Goal: Task Accomplishment & Management: Use online tool/utility

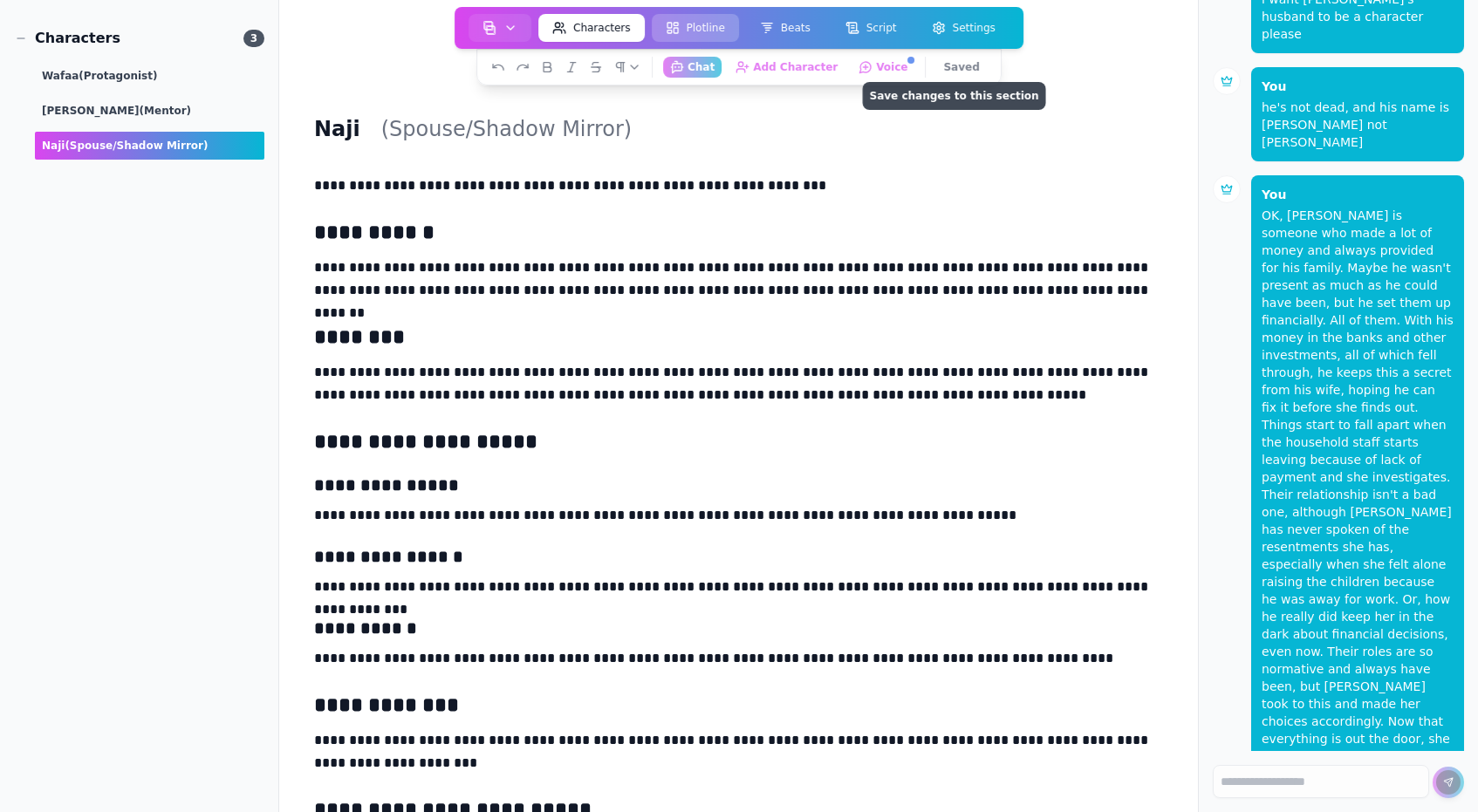
click at [683, 29] on button "Plotline" at bounding box center [695, 28] width 87 height 28
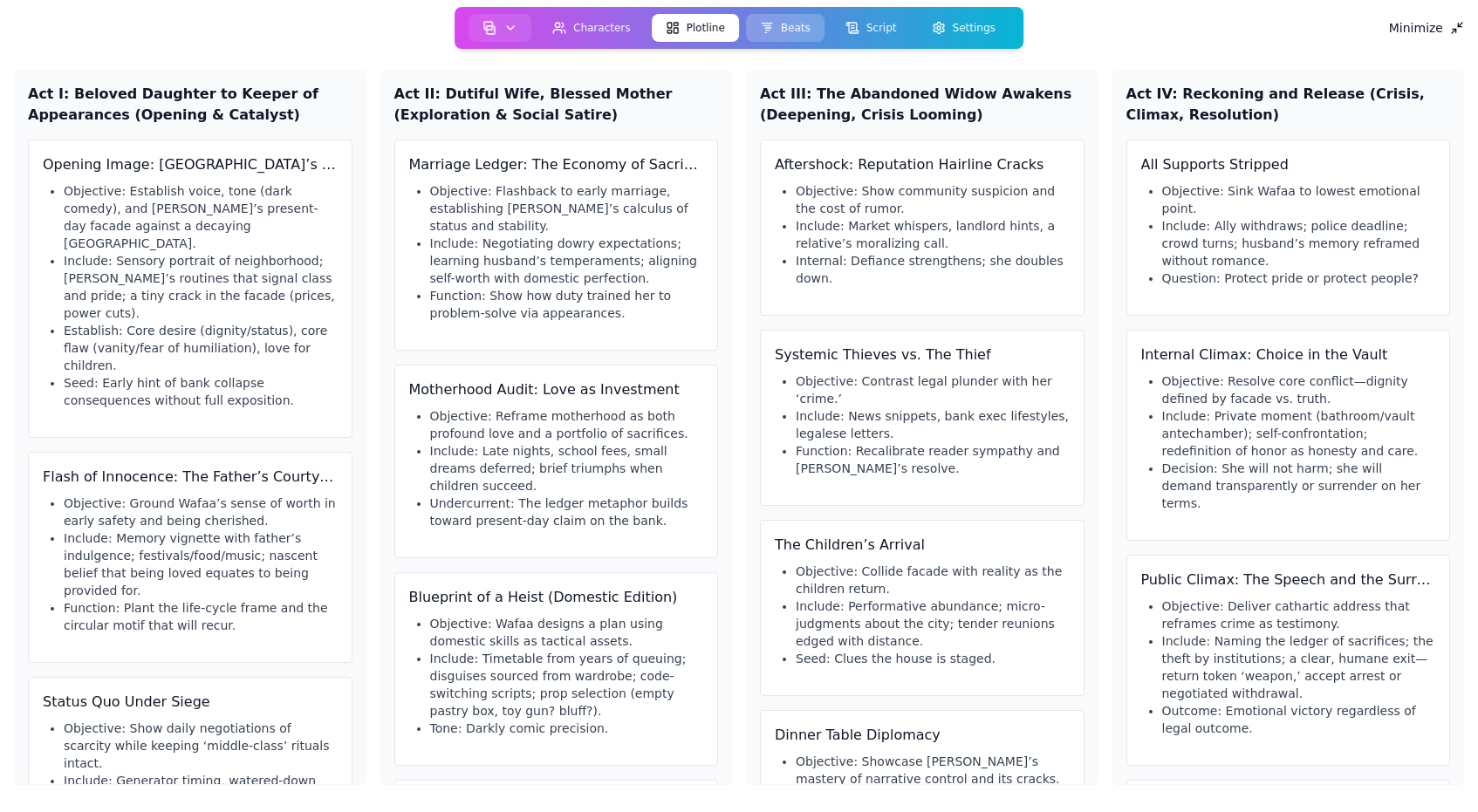
click at [771, 31] on icon at bounding box center [767, 28] width 14 height 14
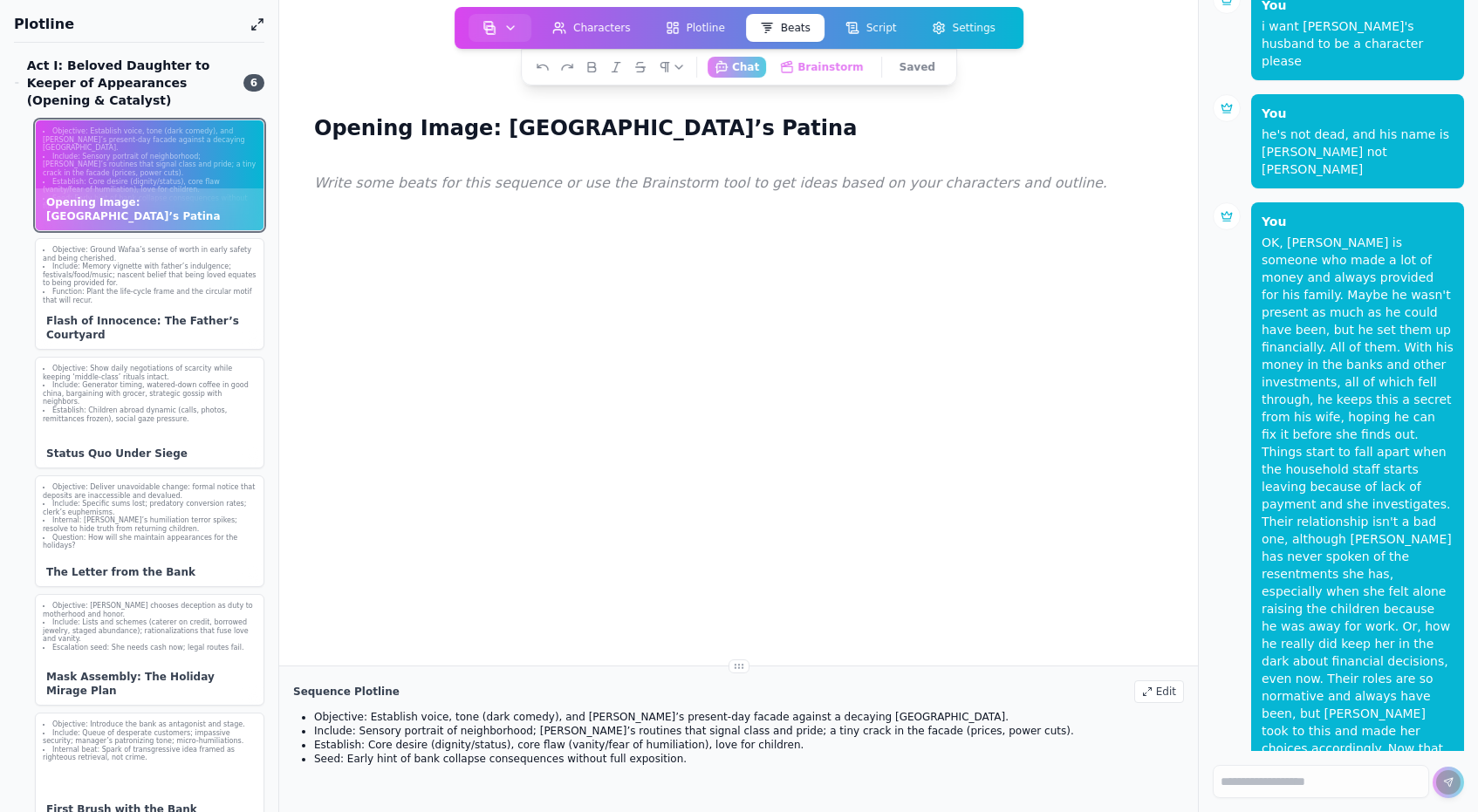
scroll to position [380, 0]
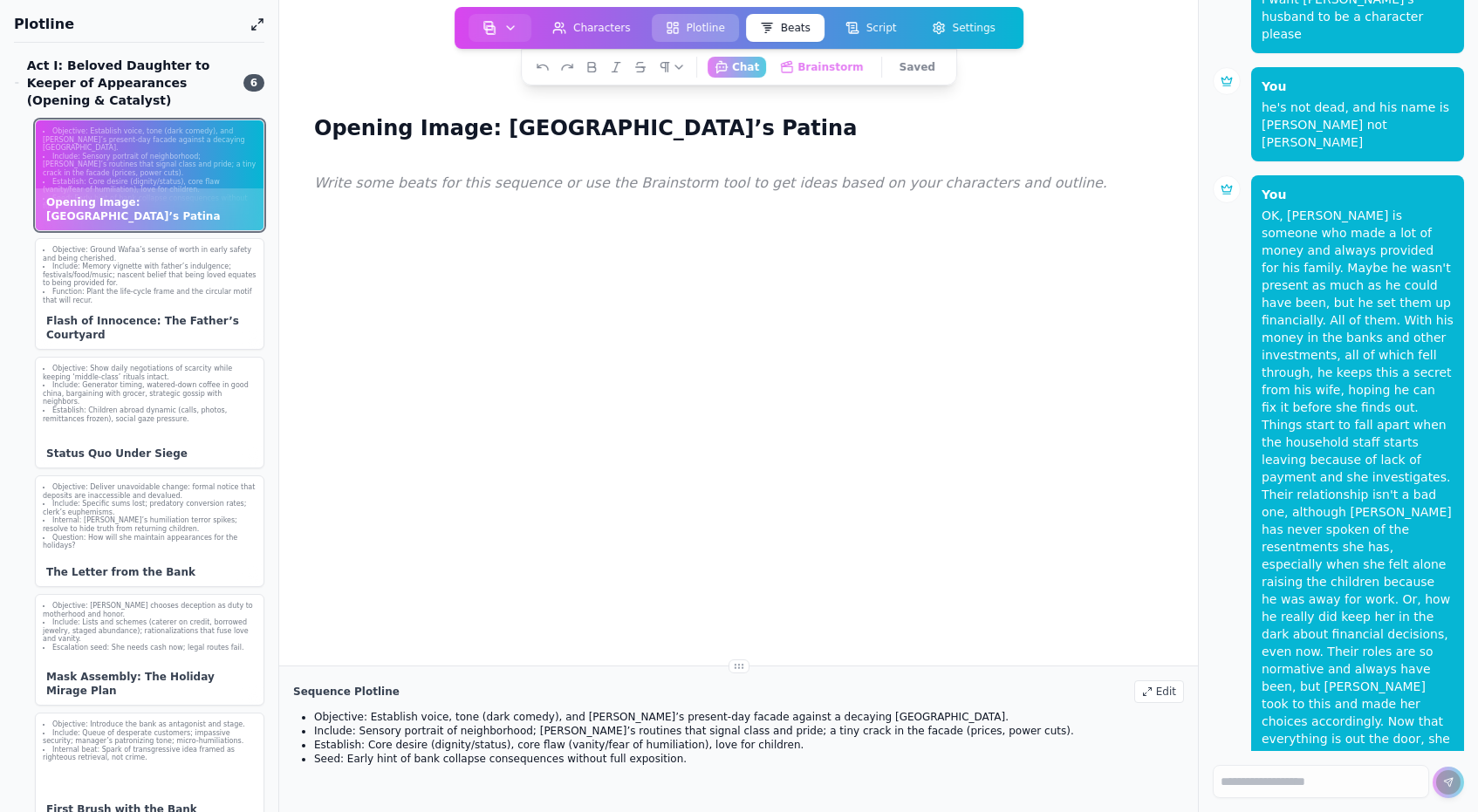
click at [685, 39] on button "Plotline" at bounding box center [695, 28] width 87 height 28
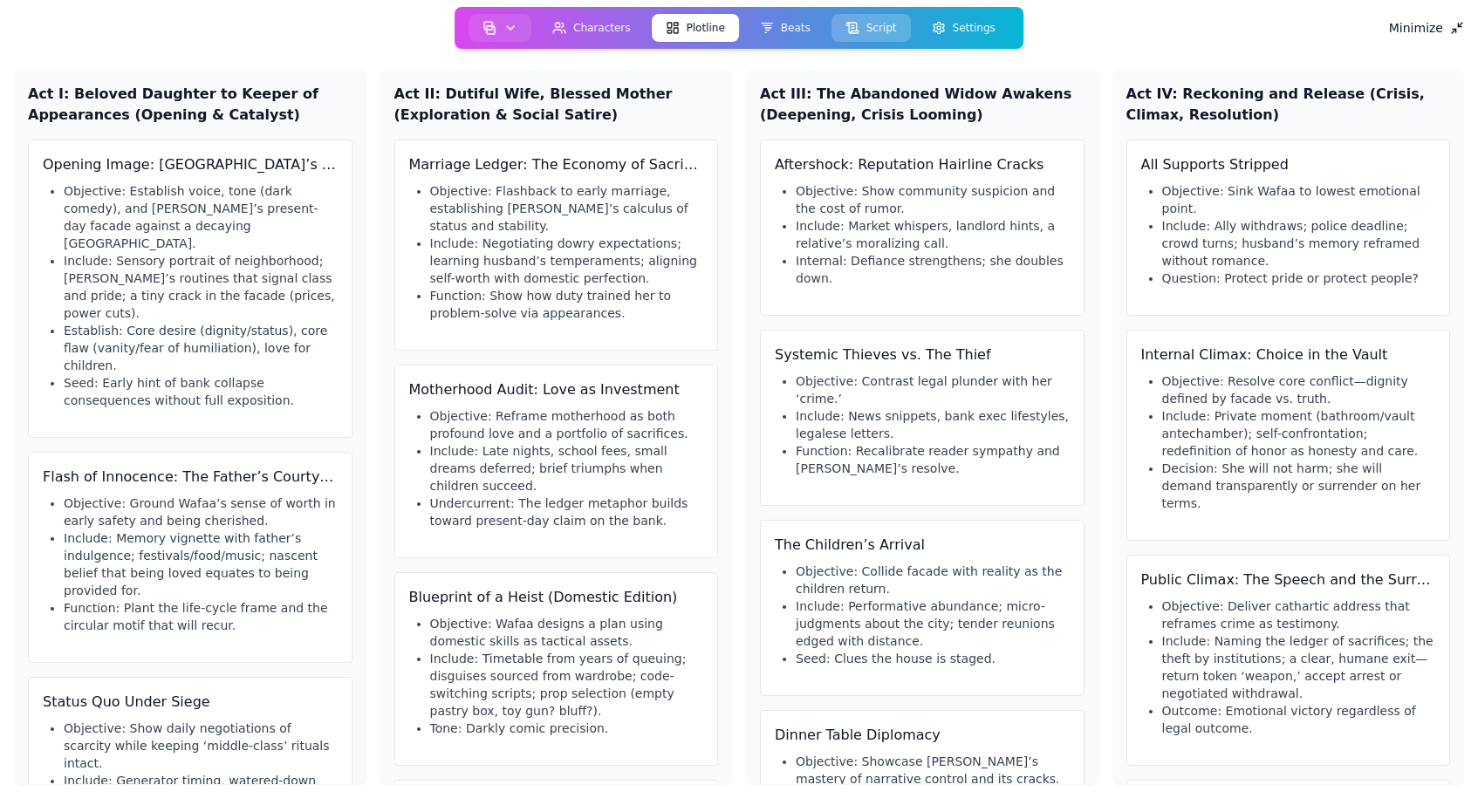
click at [868, 31] on button "Script" at bounding box center [870, 28] width 79 height 28
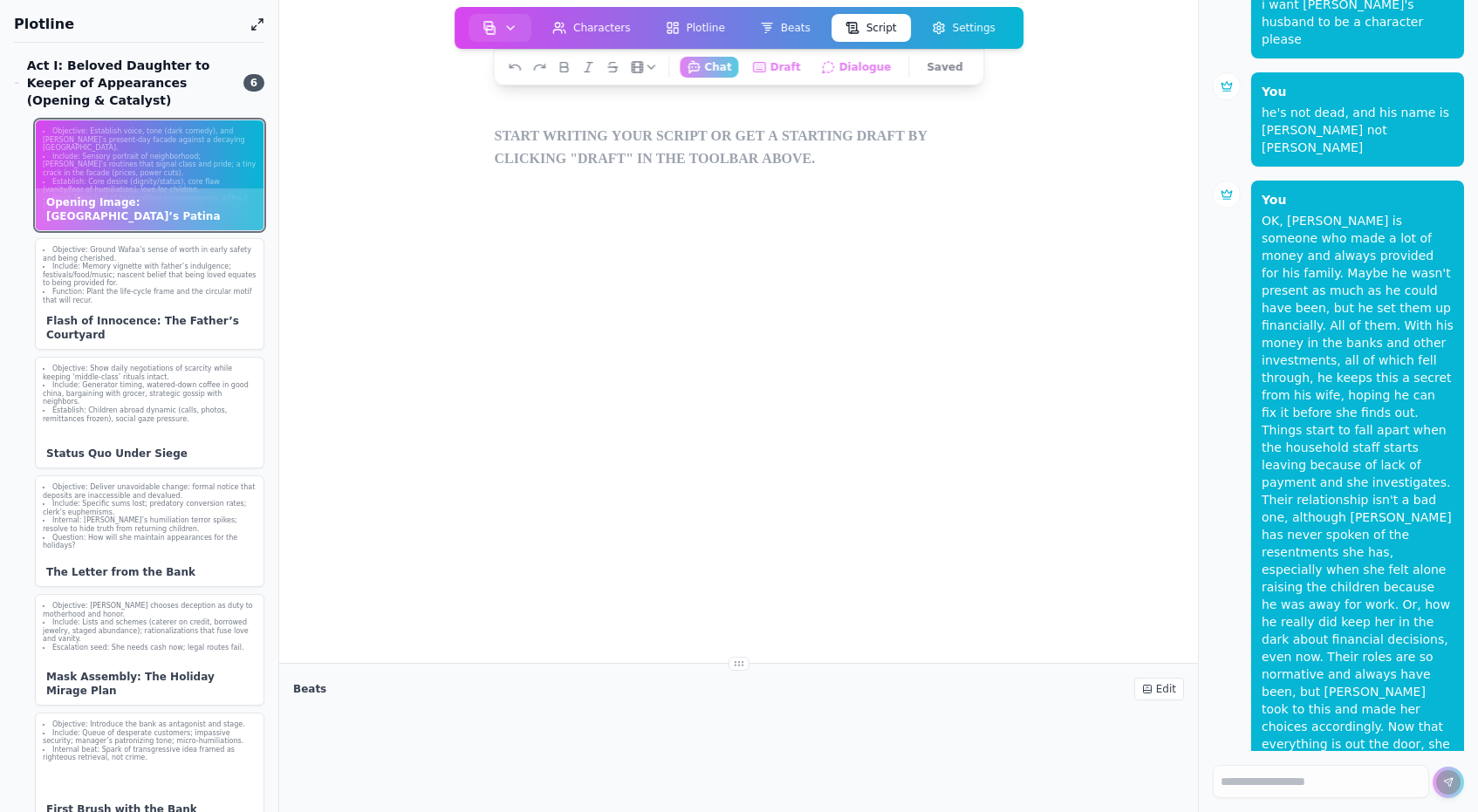
scroll to position [380, 0]
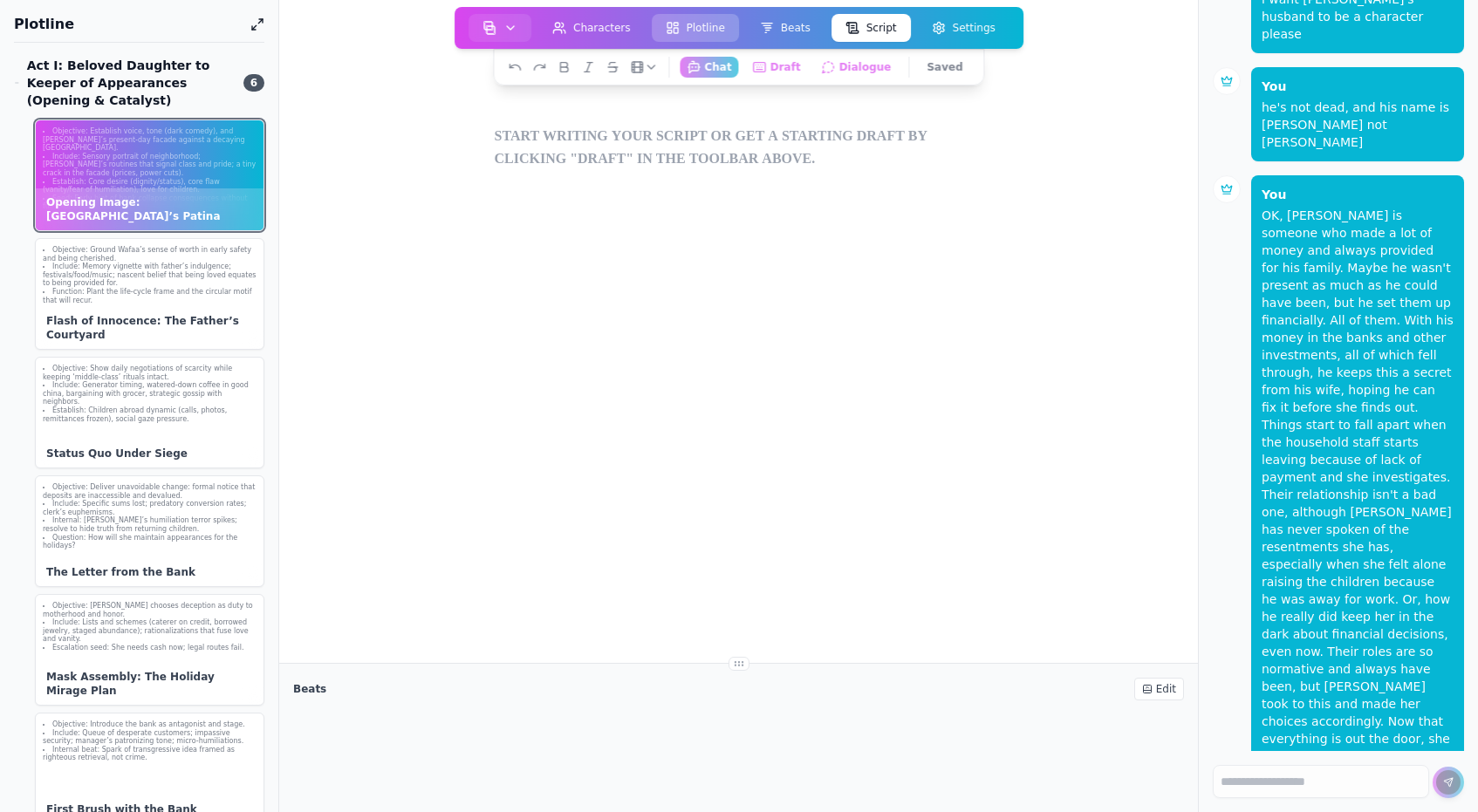
click at [701, 31] on button "Plotline" at bounding box center [695, 28] width 87 height 28
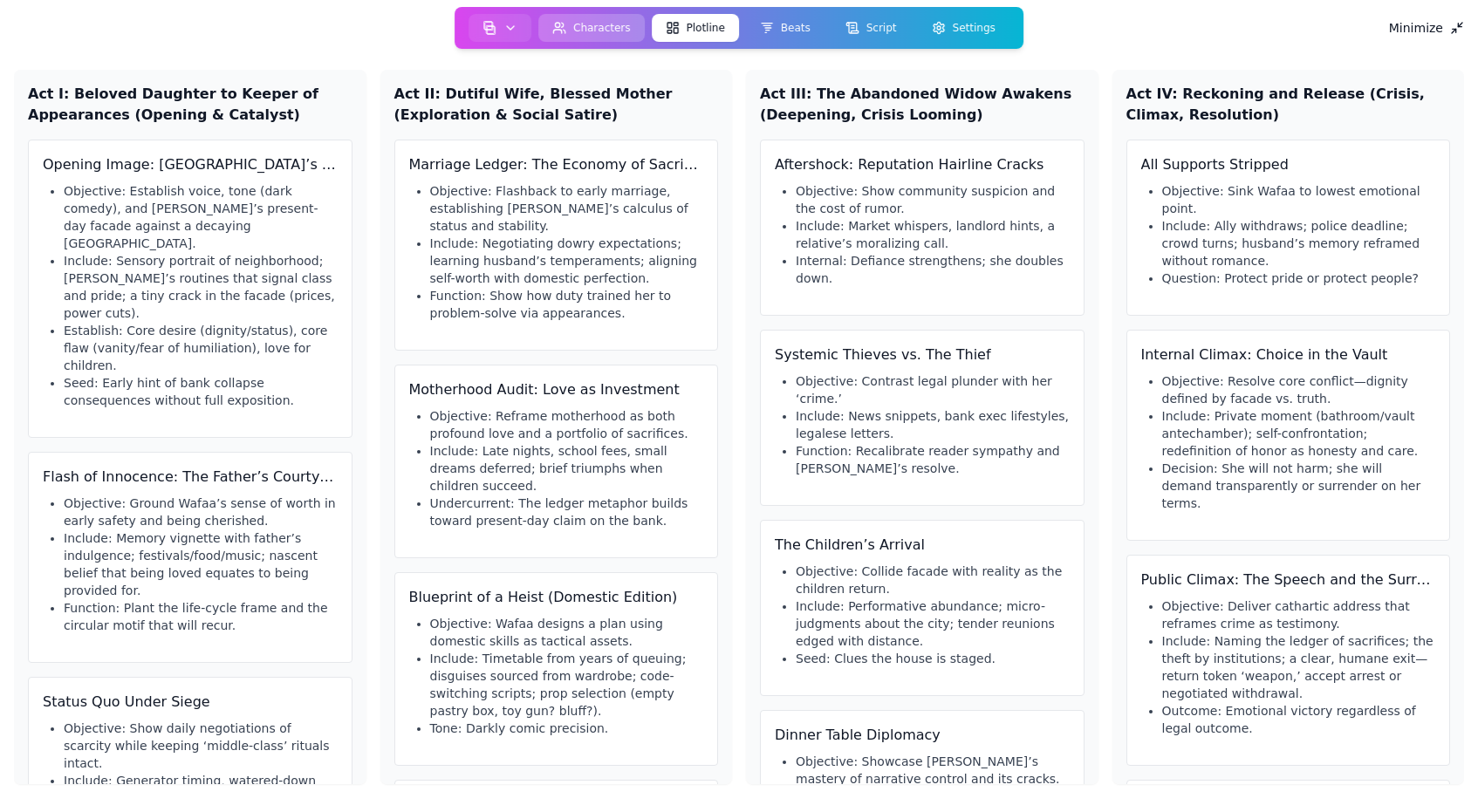
click at [588, 33] on button "Characters" at bounding box center [591, 28] width 107 height 28
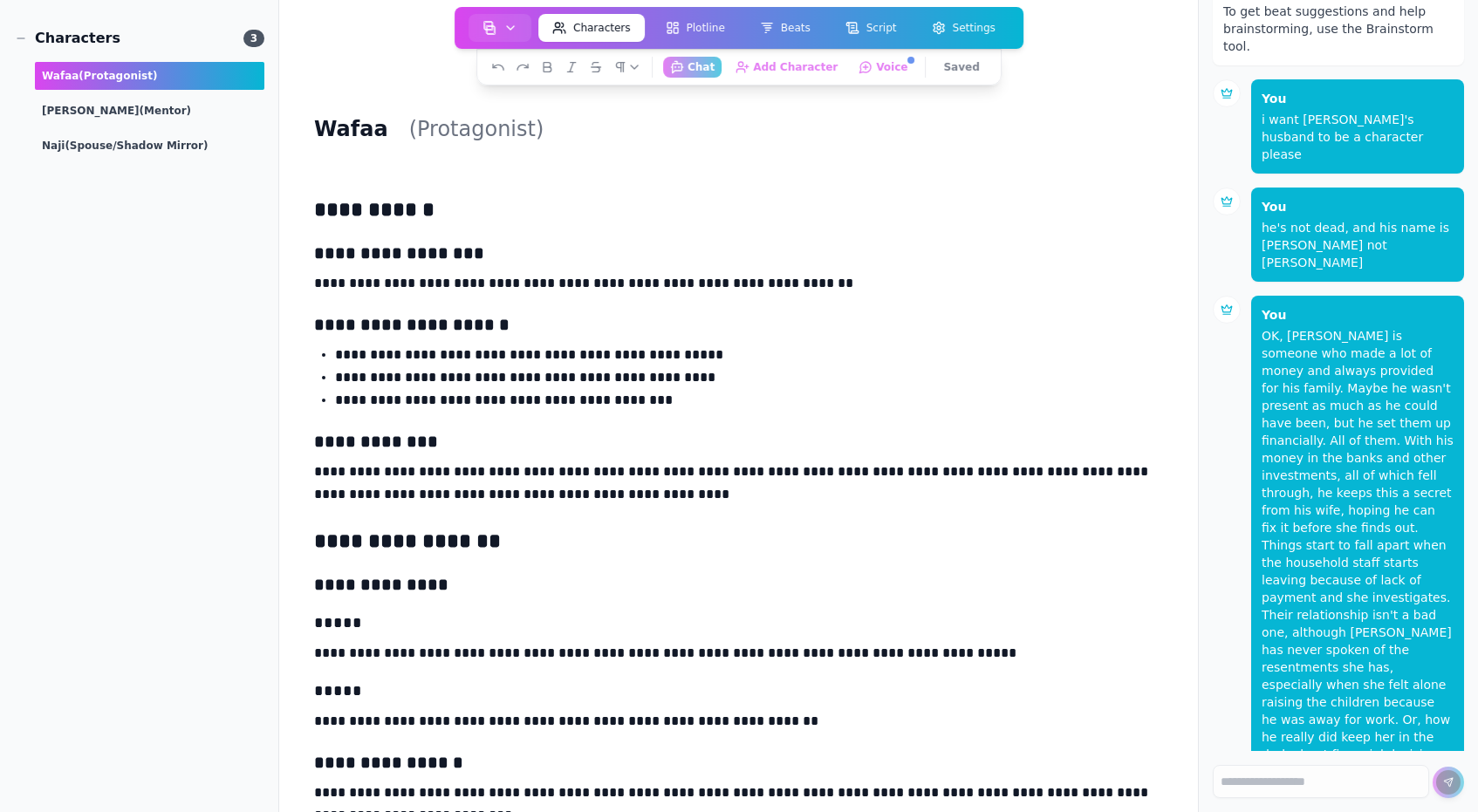
scroll to position [380, 0]
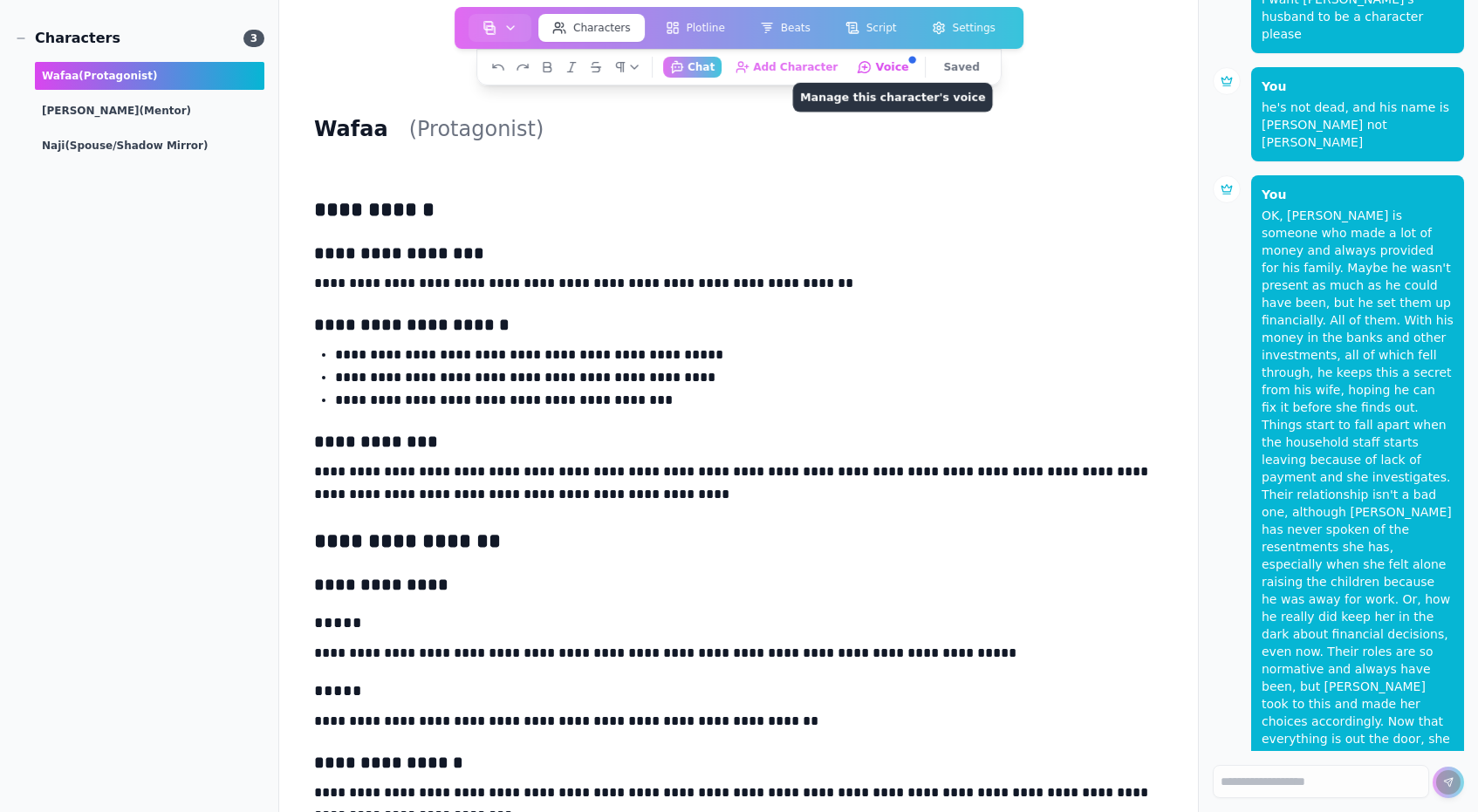
click at [876, 70] on button "Voice Manage this character's voice" at bounding box center [884, 66] width 66 height 22
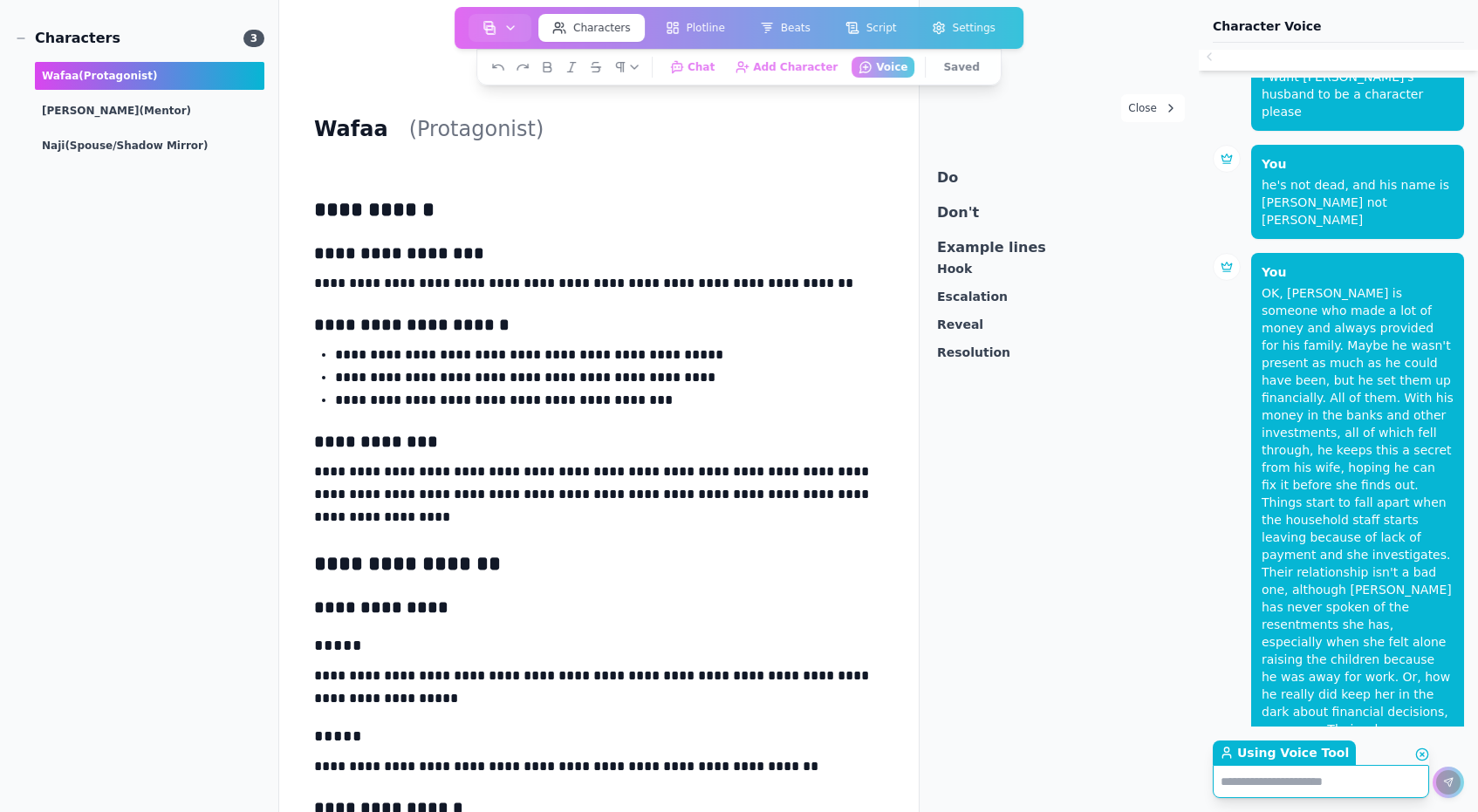
click at [966, 182] on div "Do Don't Example lines hook escalation reveal resolution" at bounding box center [1058, 254] width 279 height 265
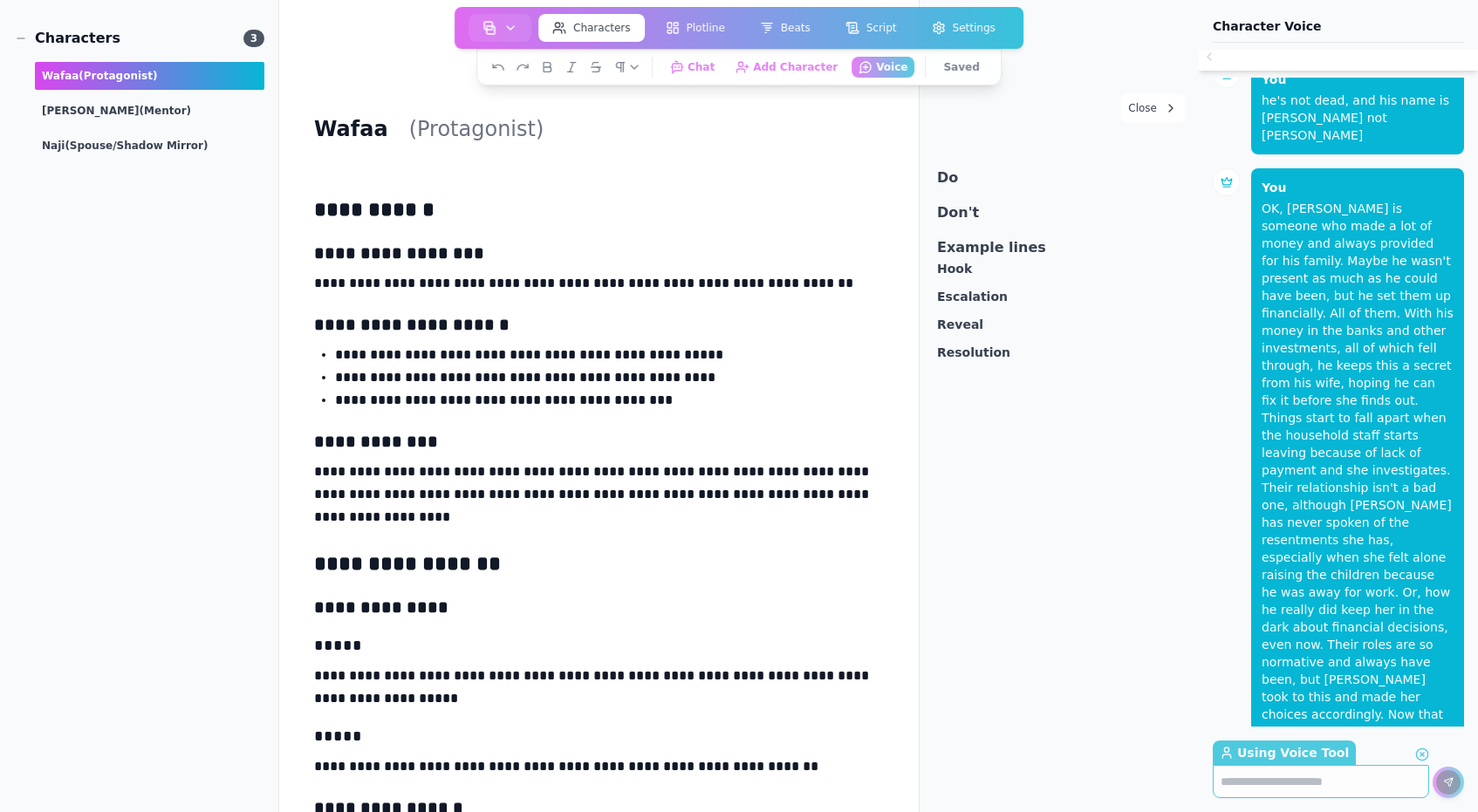
scroll to position [482, 0]
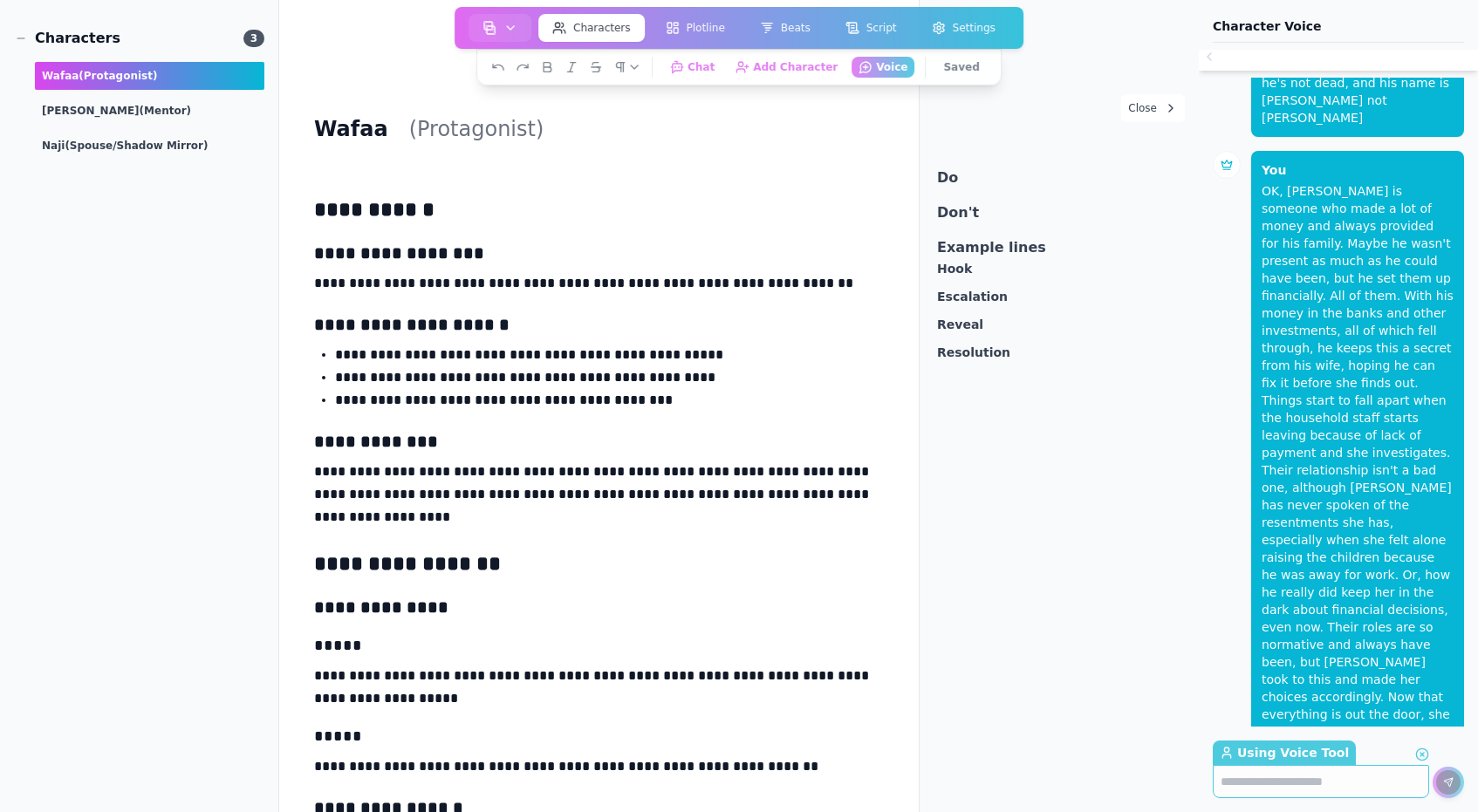
click at [995, 203] on div "Do Don't Example lines hook escalation reveal resolution" at bounding box center [1058, 254] width 279 height 265
click at [1150, 109] on button "Close" at bounding box center [1152, 108] width 64 height 28
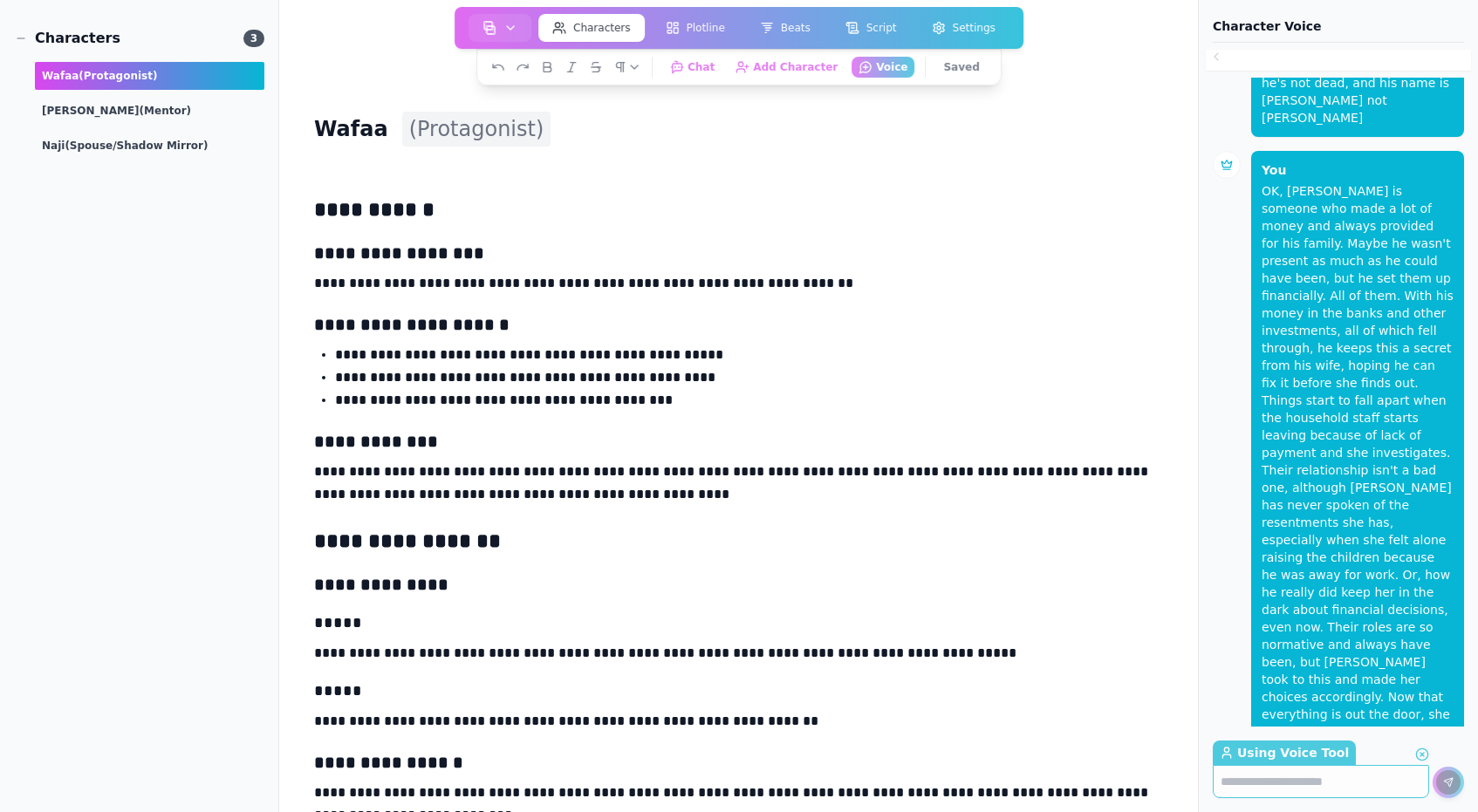
click at [462, 121] on h2 "(protagonist)" at bounding box center [477, 128] width 149 height 35
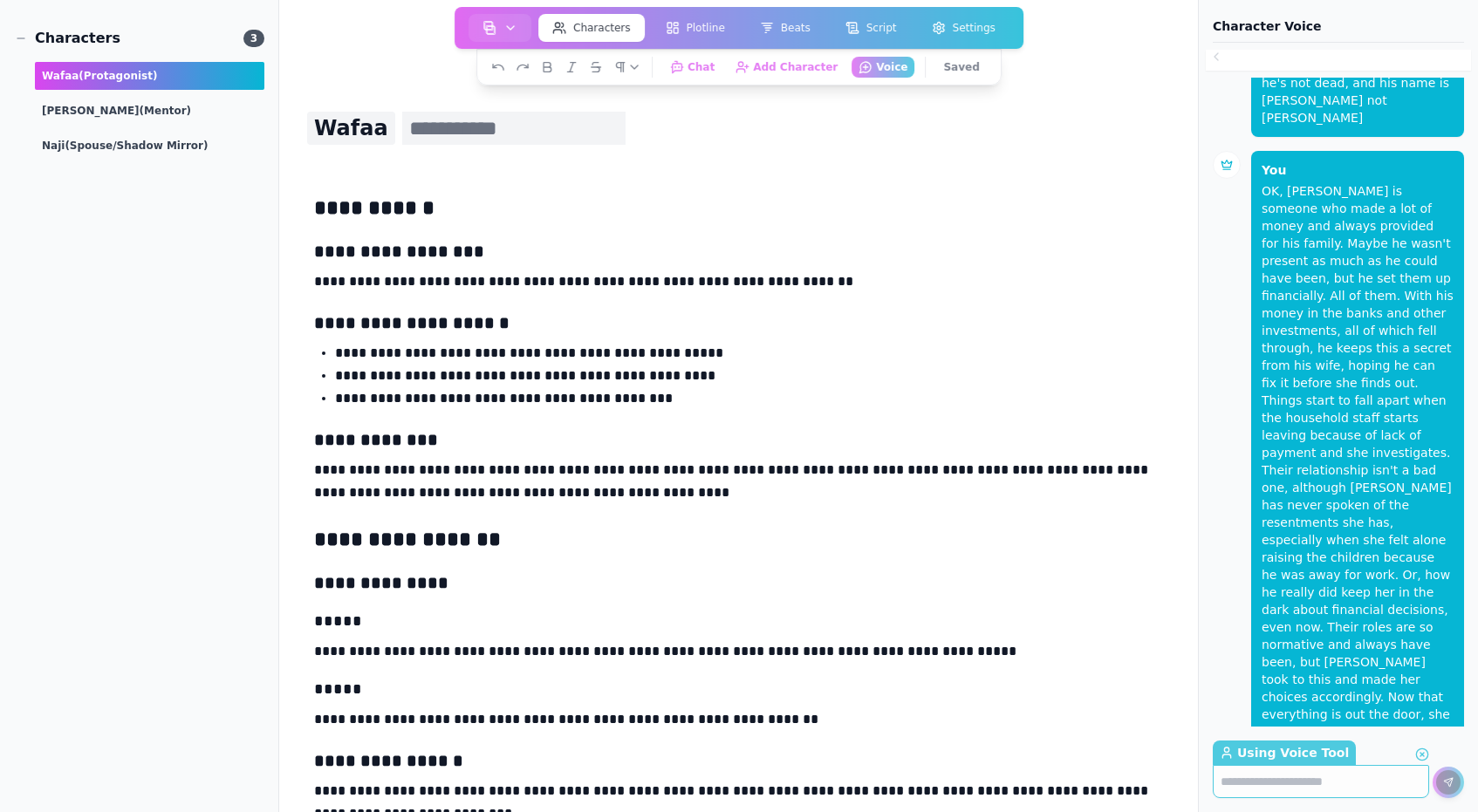
click at [354, 131] on h1 "Wafaa" at bounding box center [351, 127] width 88 height 33
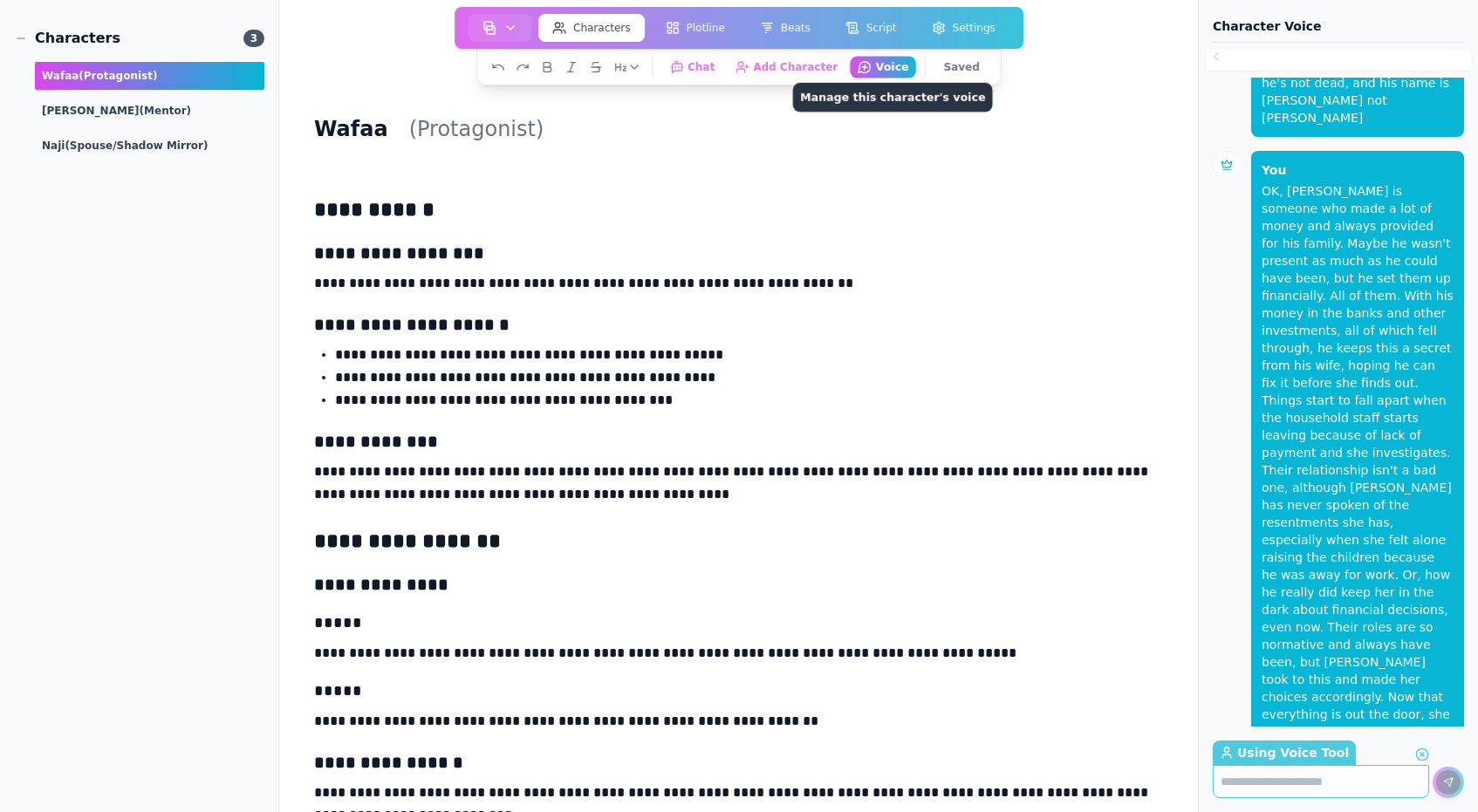
click at [868, 65] on icon "button" at bounding box center [863, 66] width 15 height 15
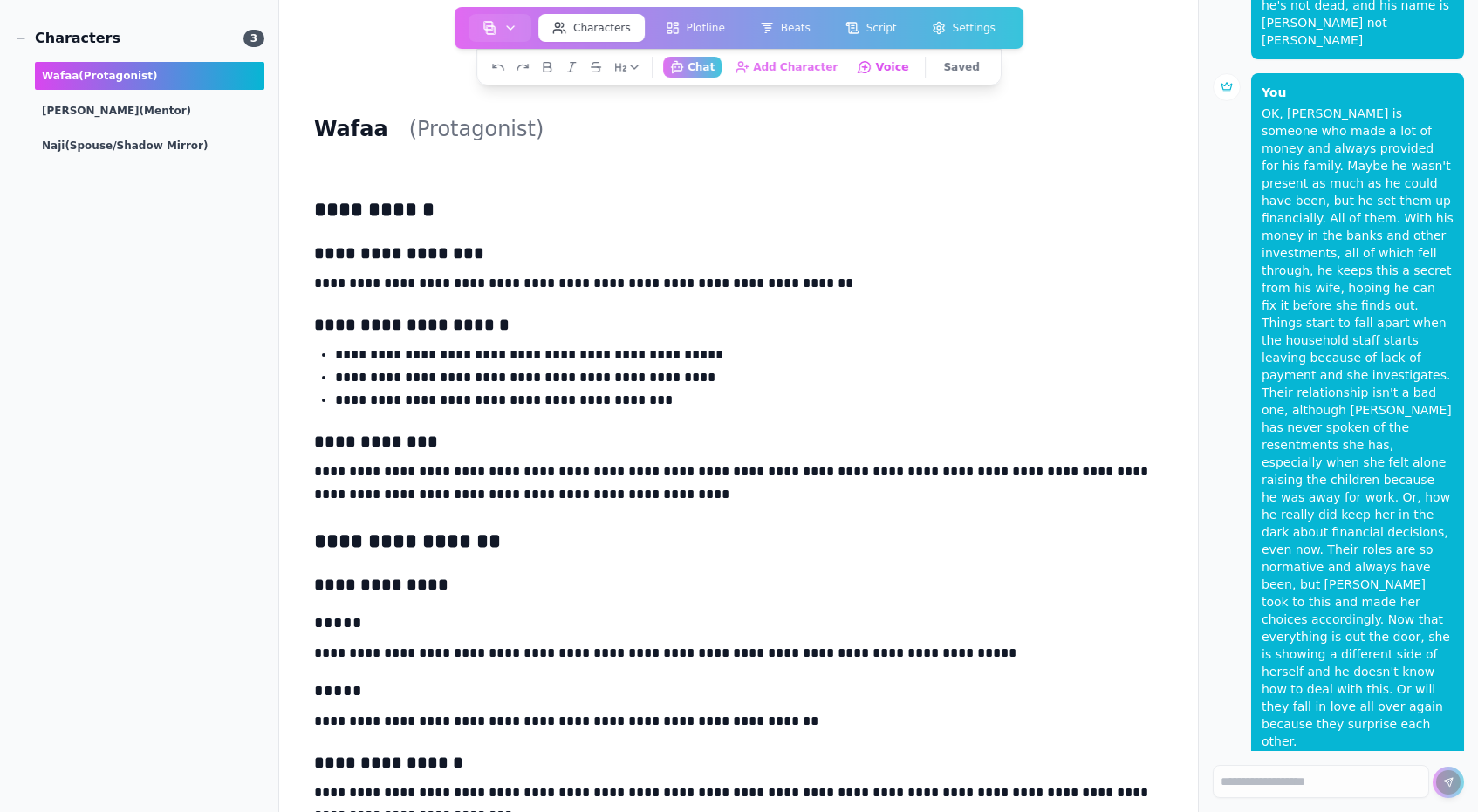
scroll to position [380, 0]
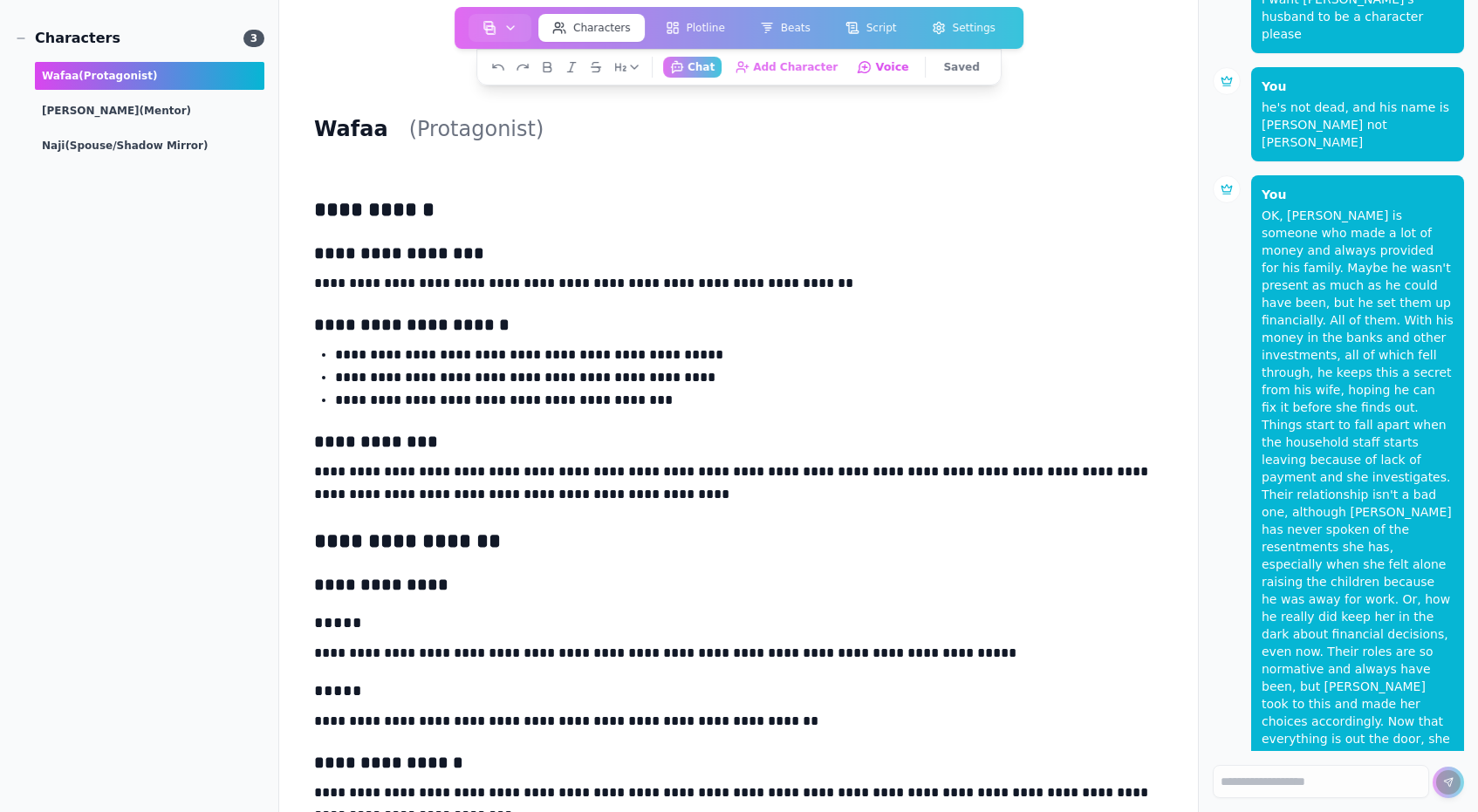
click at [868, 65] on icon "button" at bounding box center [863, 66] width 15 height 15
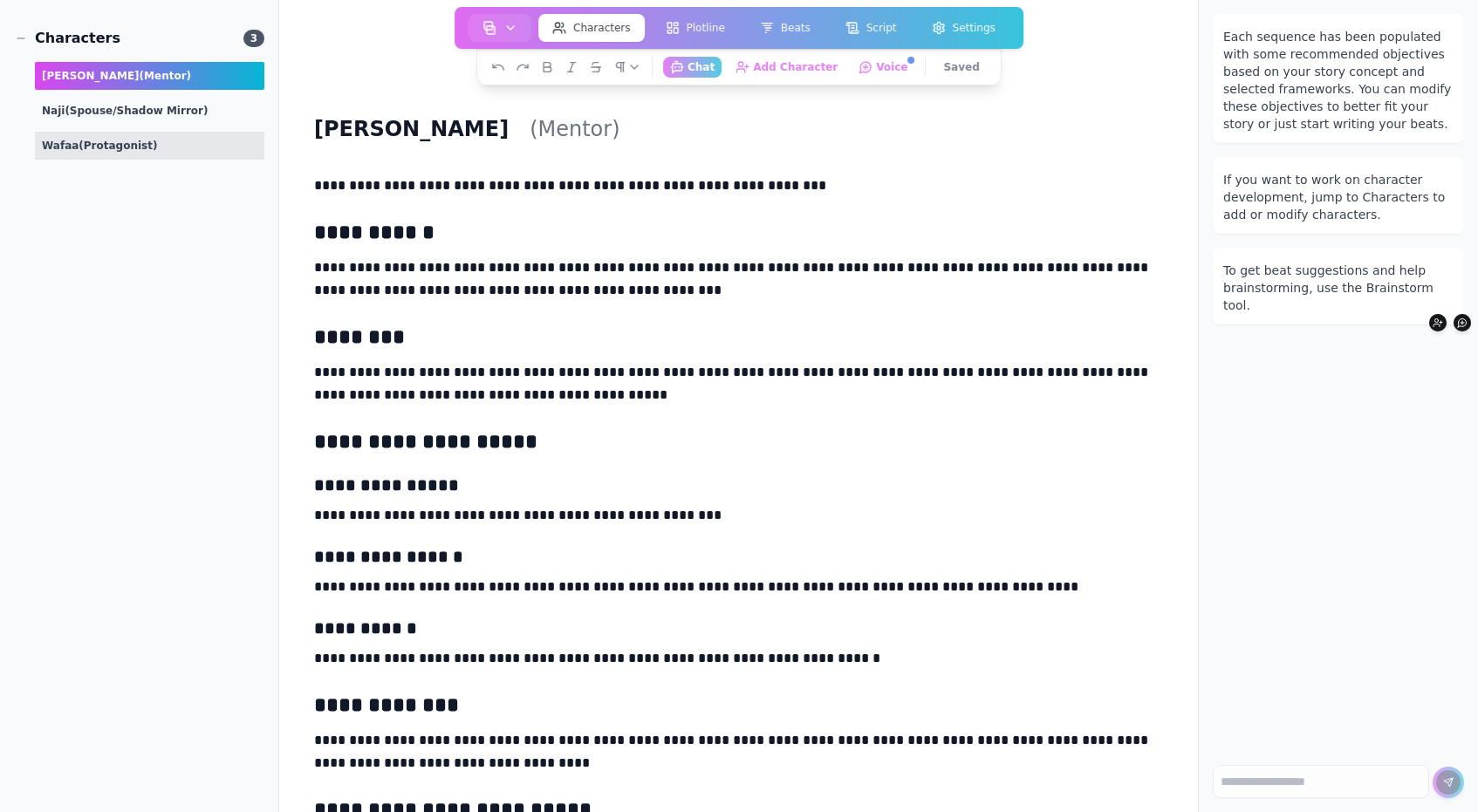
click at [146, 140] on div "Wafaa (protagonist)" at bounding box center [150, 145] width 230 height 28
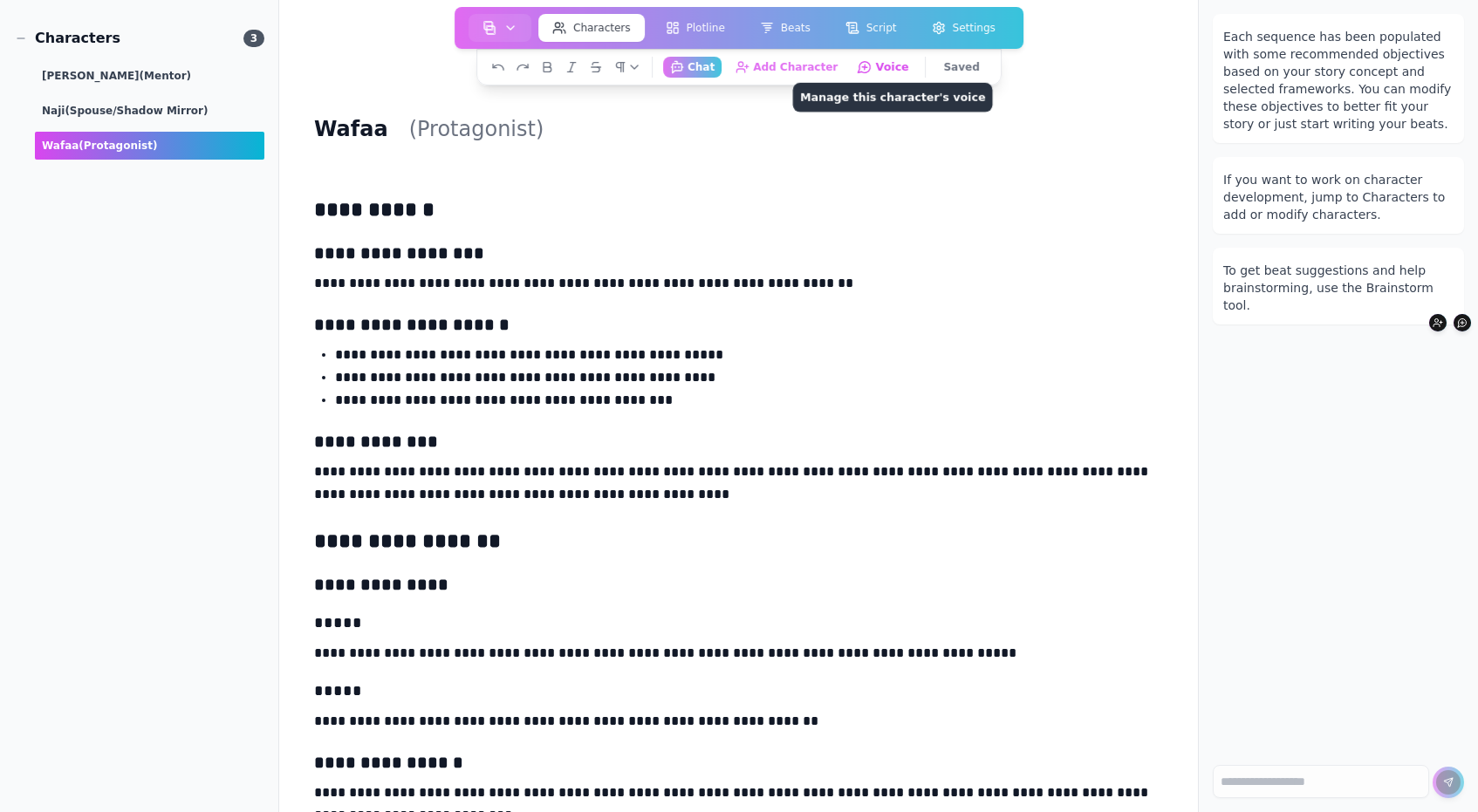
click at [880, 64] on button "Voice Manage this character's voice" at bounding box center [884, 66] width 66 height 22
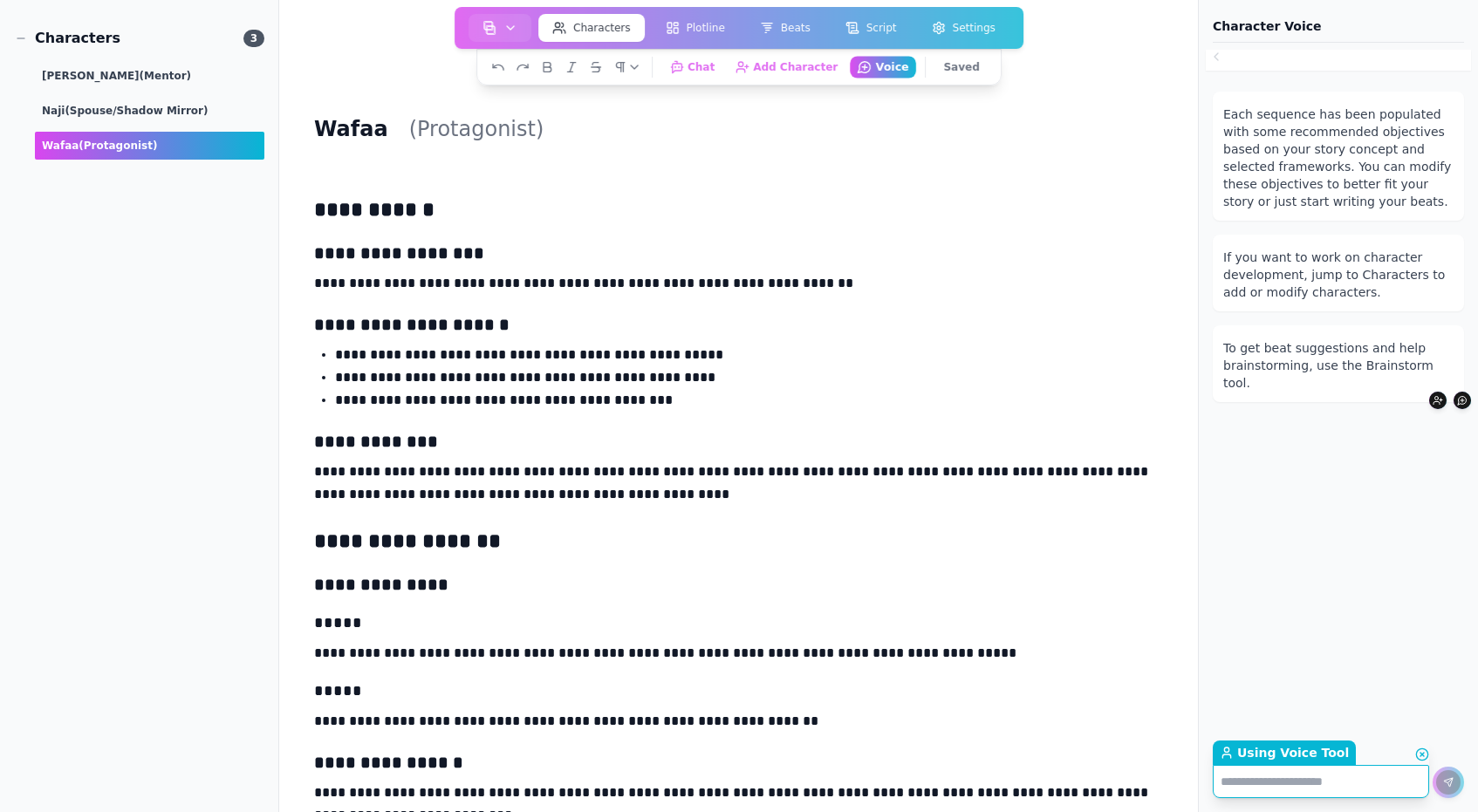
click at [870, 64] on button "Voice Manage this character's voice" at bounding box center [884, 66] width 66 height 22
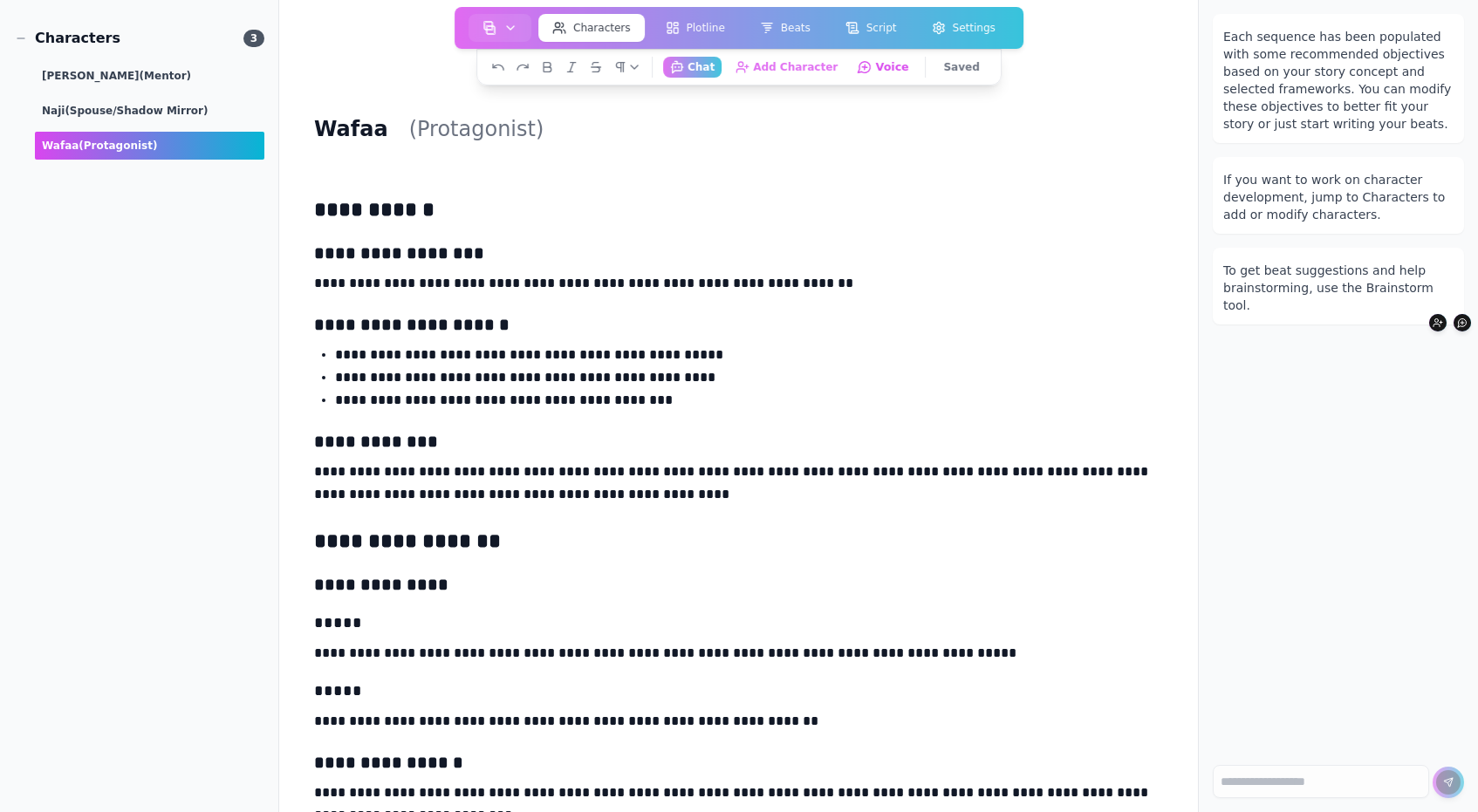
click at [871, 69] on button "Voice Manage this character's voice" at bounding box center [884, 66] width 66 height 22
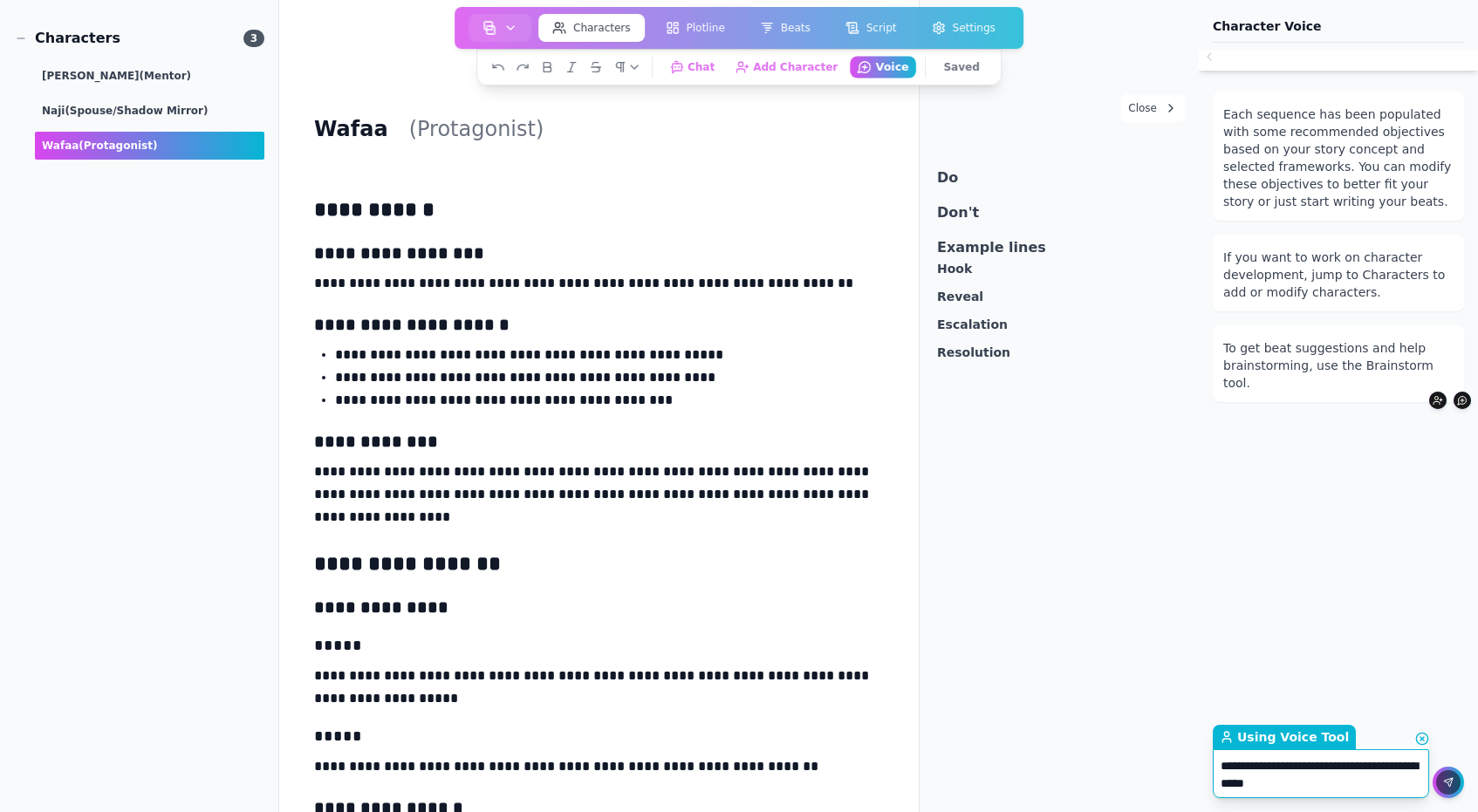
type textarea "**********"
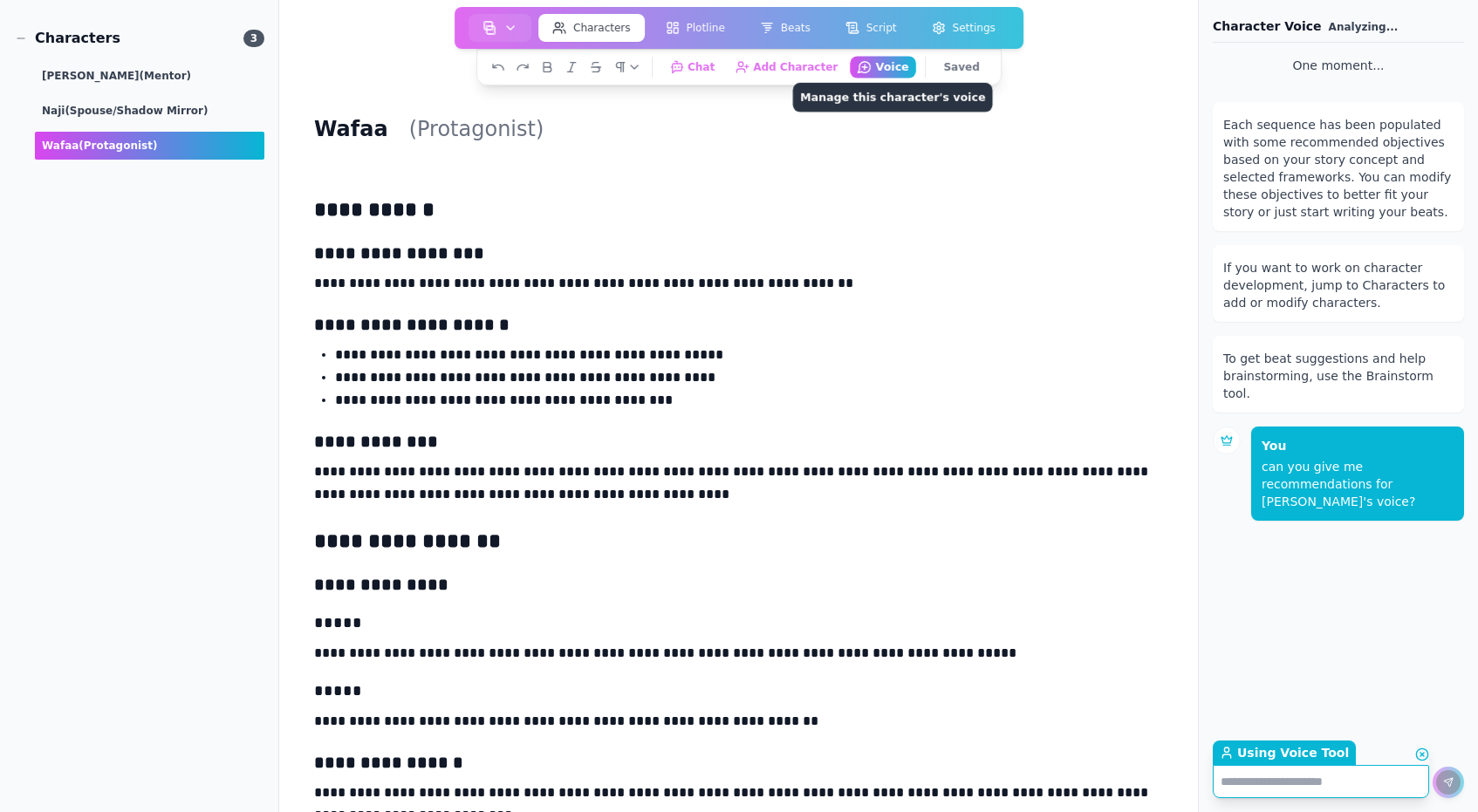
click at [877, 65] on button "Voice Manage this character's voice" at bounding box center [884, 66] width 66 height 22
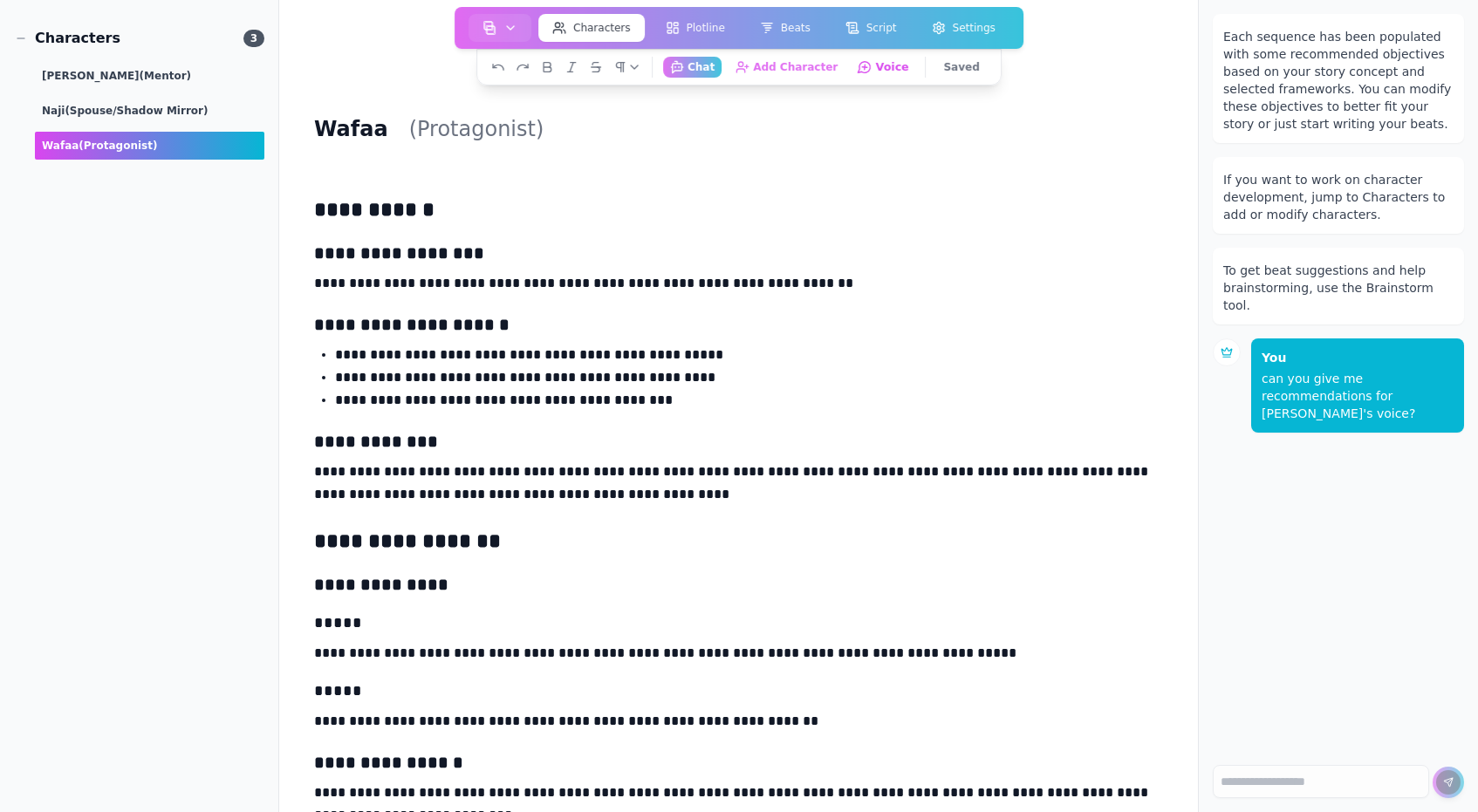
click at [877, 65] on button "Voice Manage this character's voice" at bounding box center [884, 66] width 66 height 22
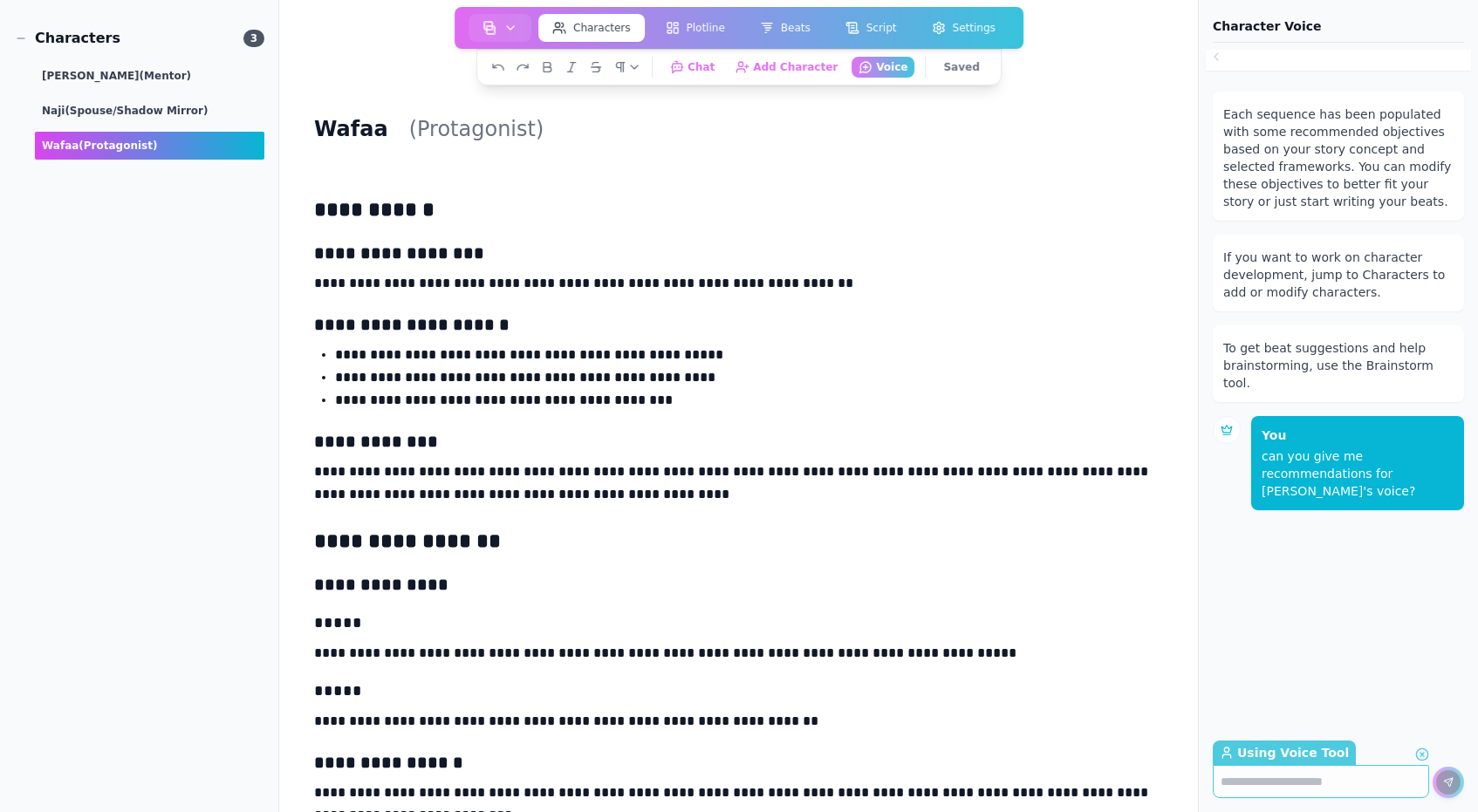
click at [844, 63] on div "Chat Chat with your Writers' Room Add Character Add a new character and get ide…" at bounding box center [788, 66] width 274 height 21
click at [865, 70] on icon "button" at bounding box center [863, 66] width 15 height 15
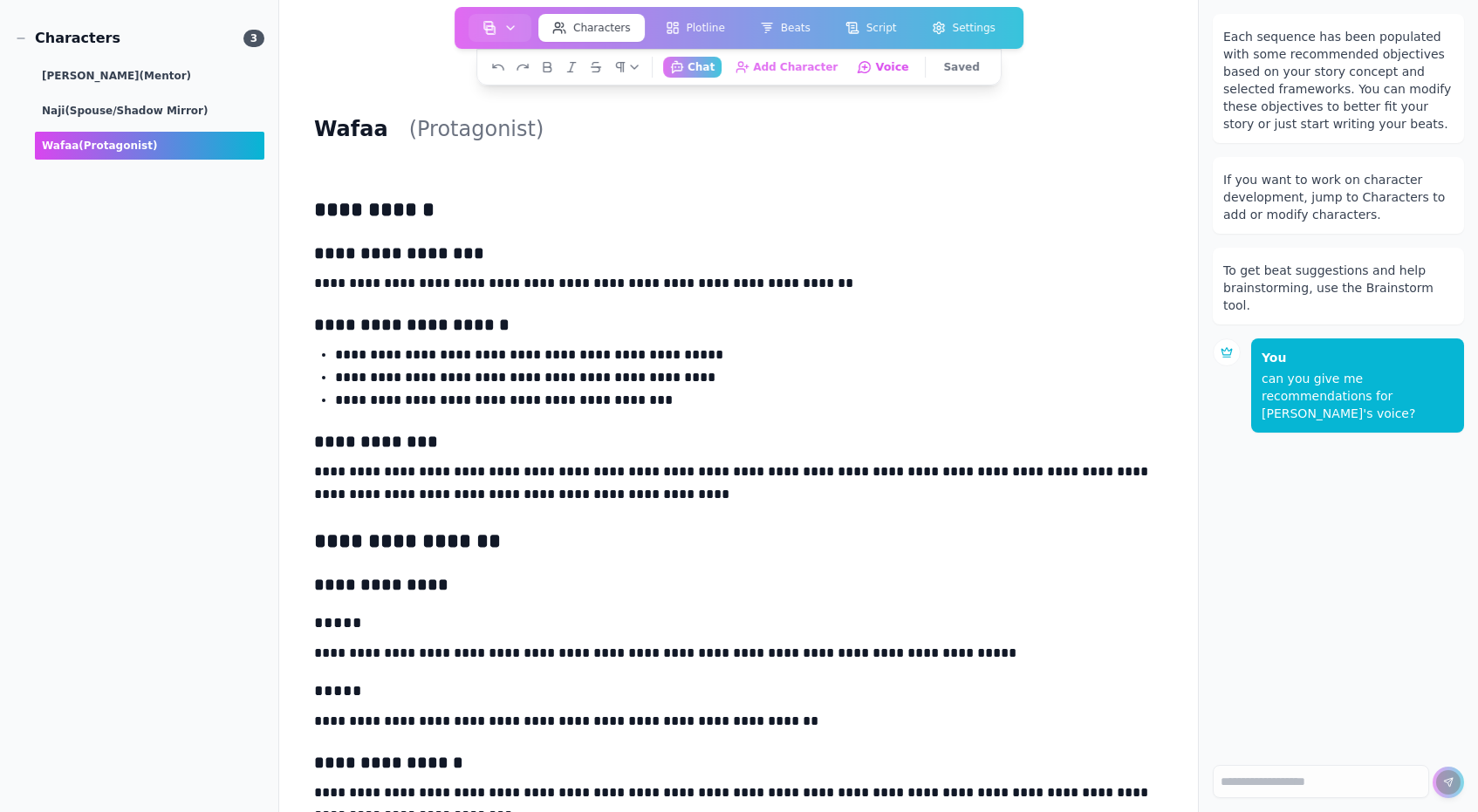
click at [865, 70] on icon "button" at bounding box center [863, 66] width 15 height 15
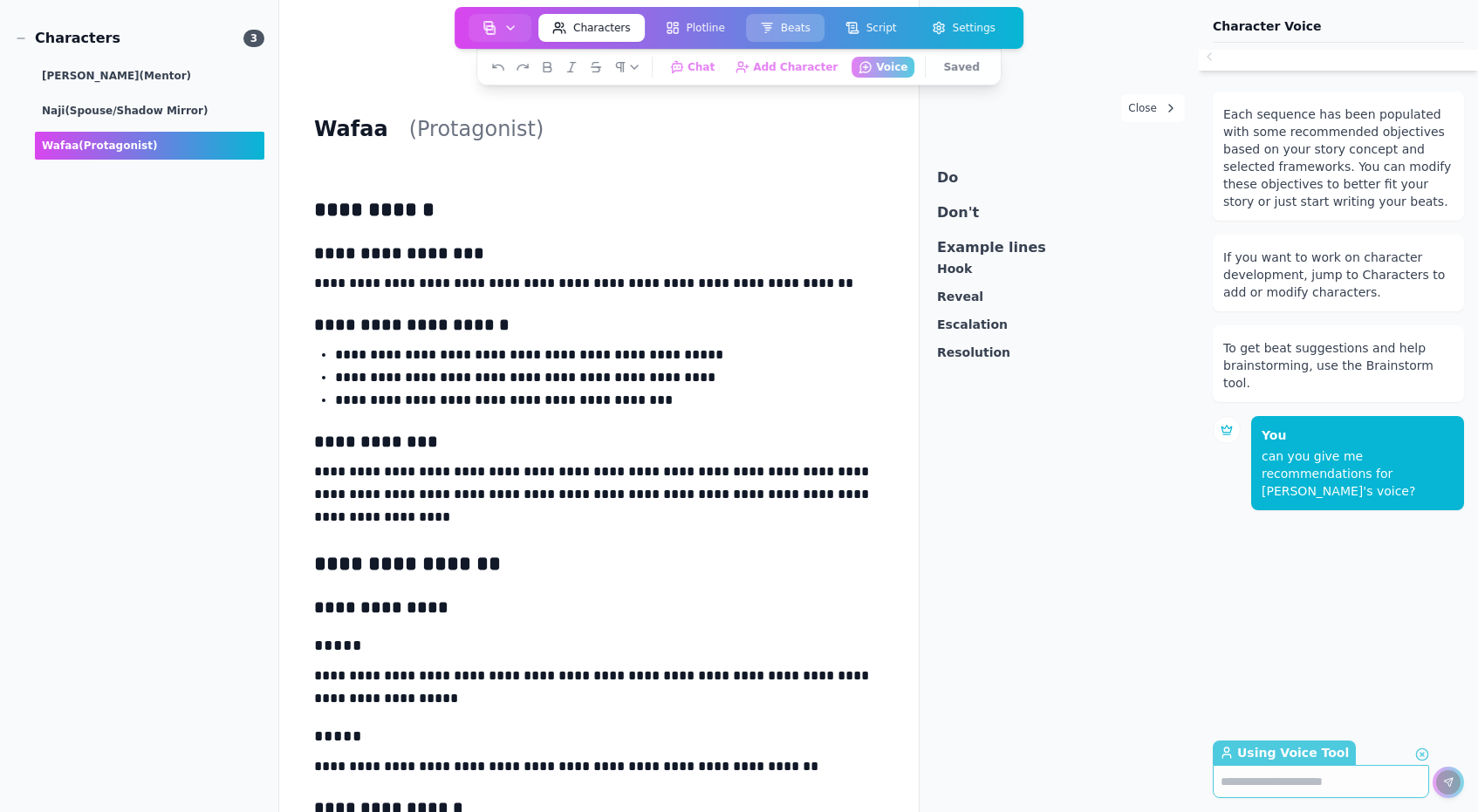
click at [789, 25] on button "Beats" at bounding box center [784, 28] width 78 height 28
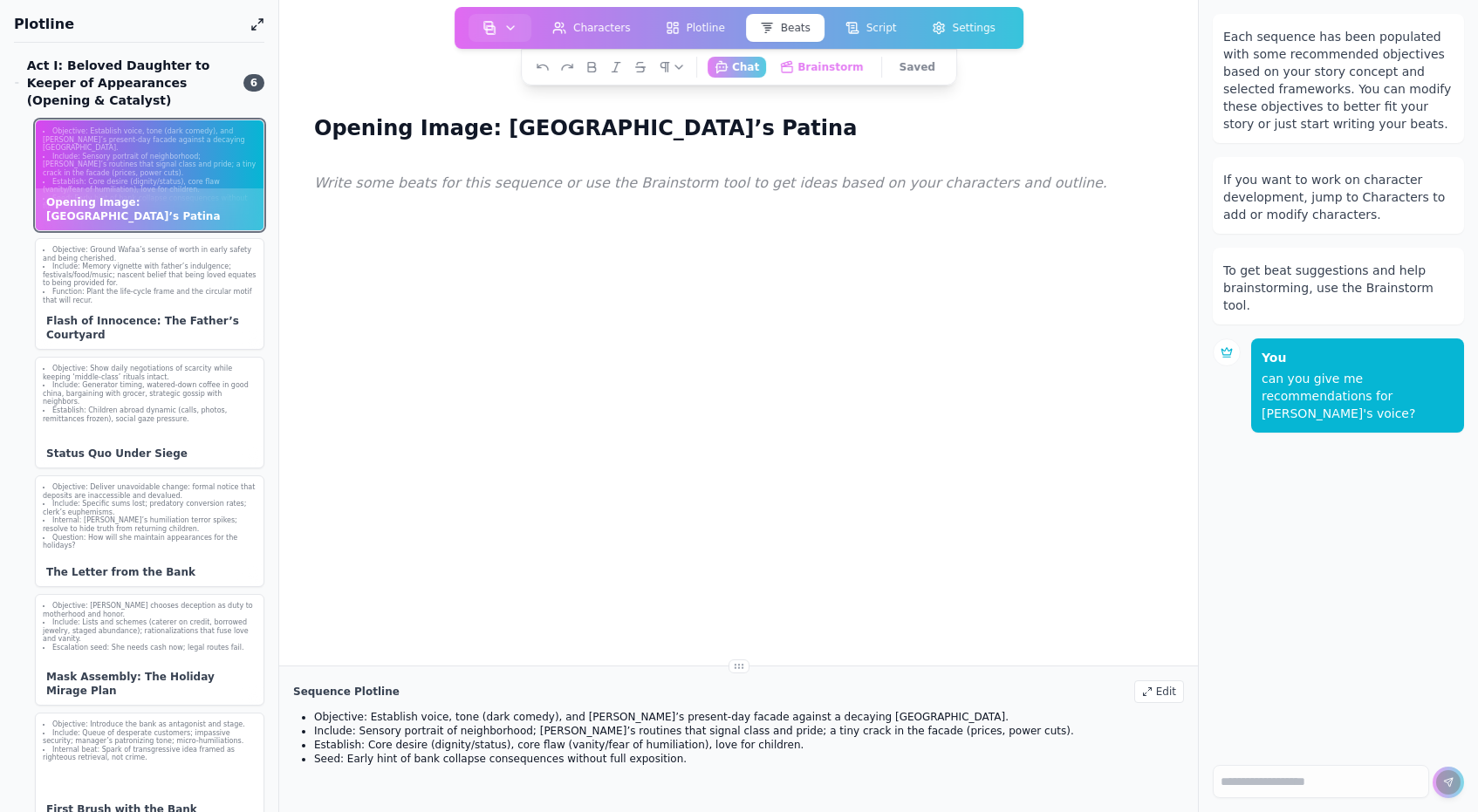
click at [169, 181] on li "Establish: Core desire (dignity/status), core flaw (vanity/fear of humiliation)…" at bounding box center [150, 186] width 214 height 16
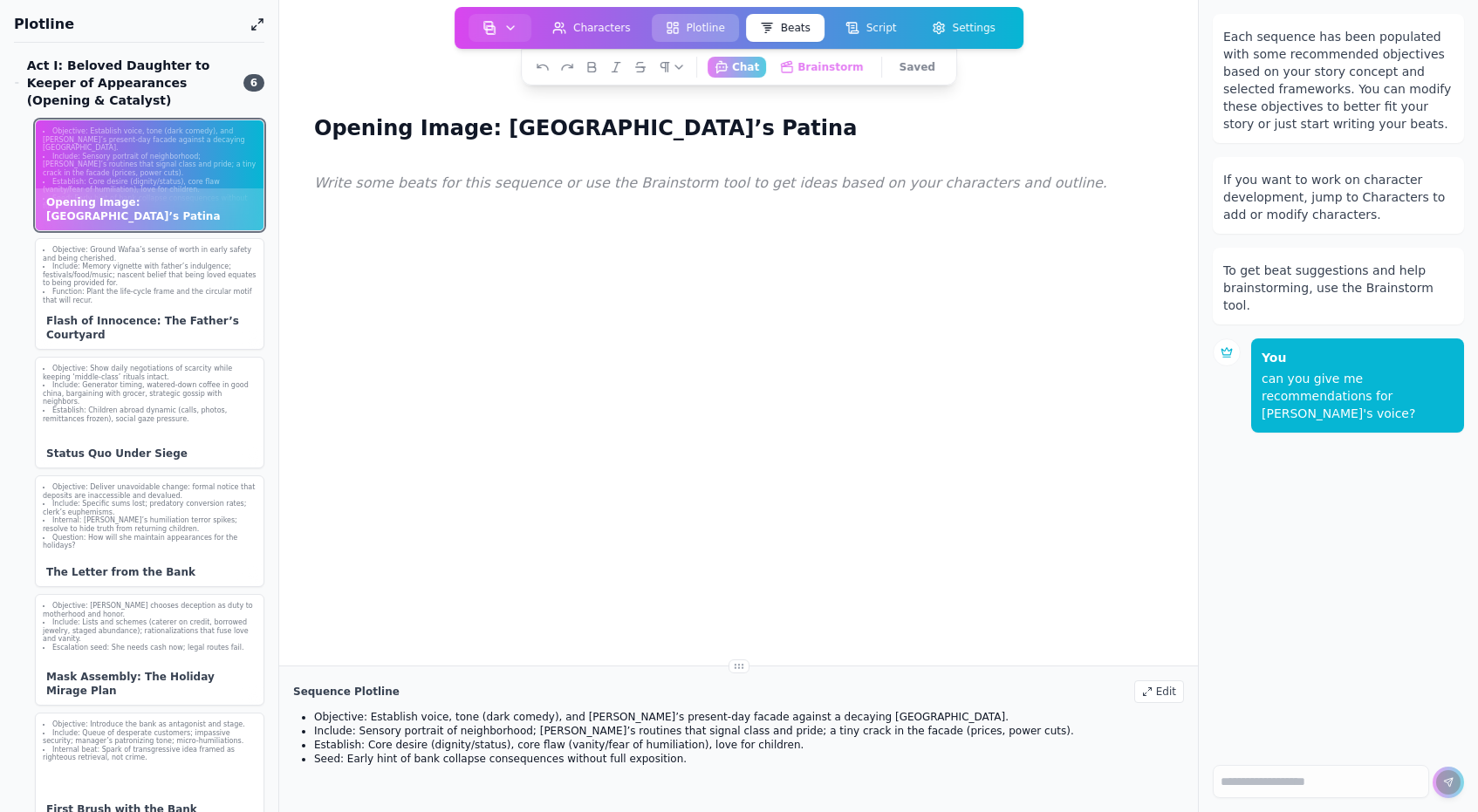
click at [676, 28] on rect at bounding box center [675, 31] width 4 height 5
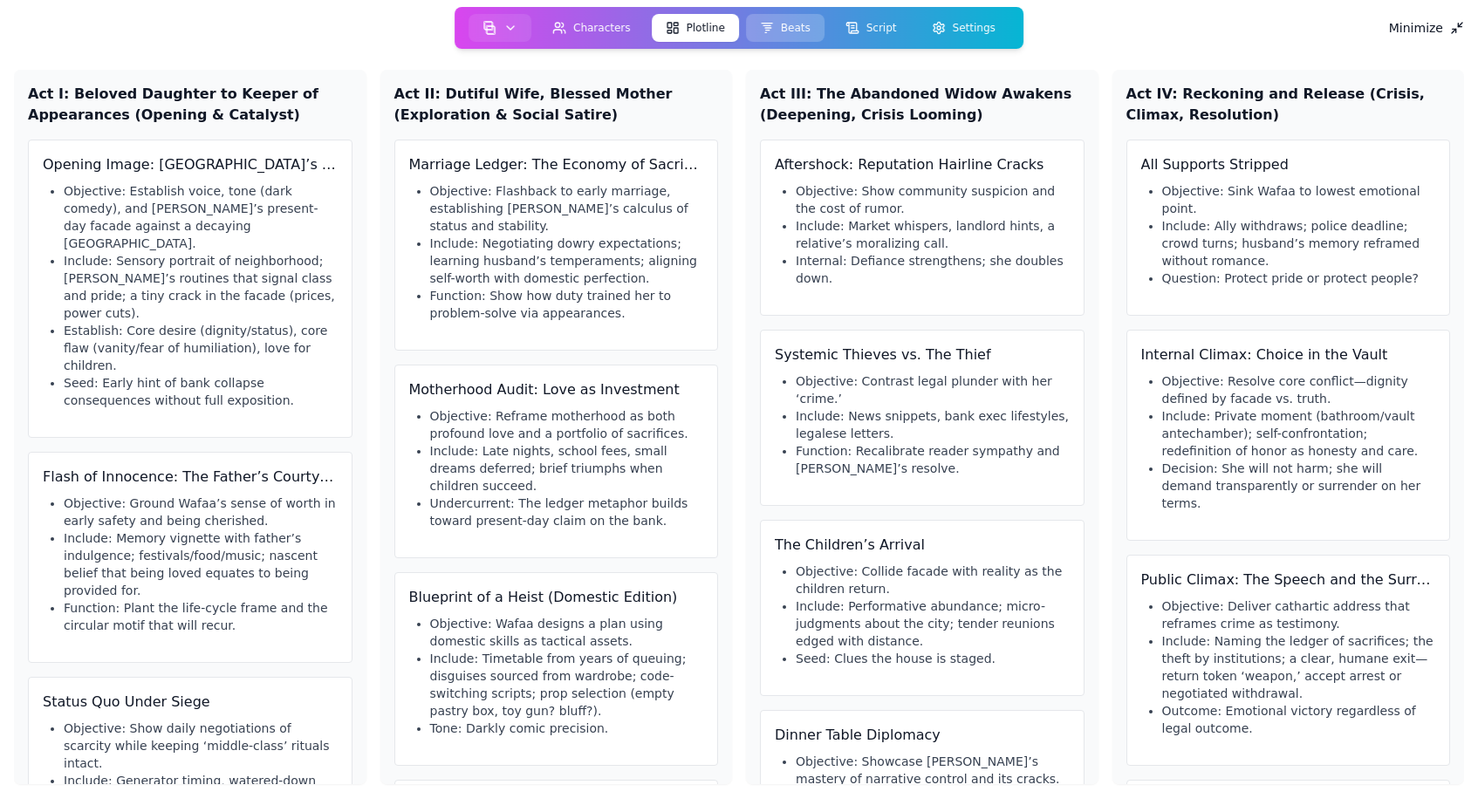
click at [791, 17] on button "Beats" at bounding box center [784, 28] width 78 height 28
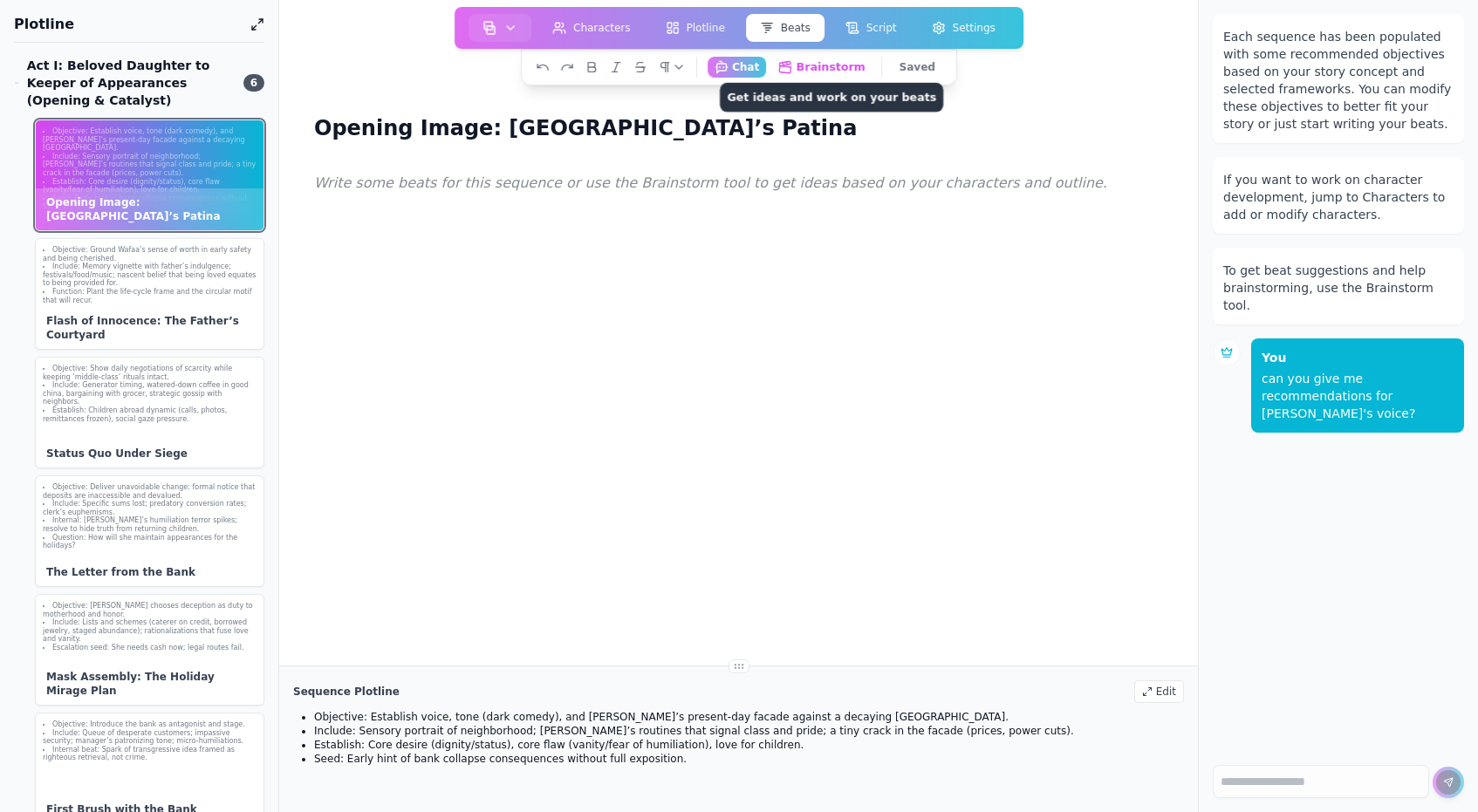
click at [823, 62] on button "Brainstorm Get ideas and work on your beats" at bounding box center [821, 66] width 102 height 22
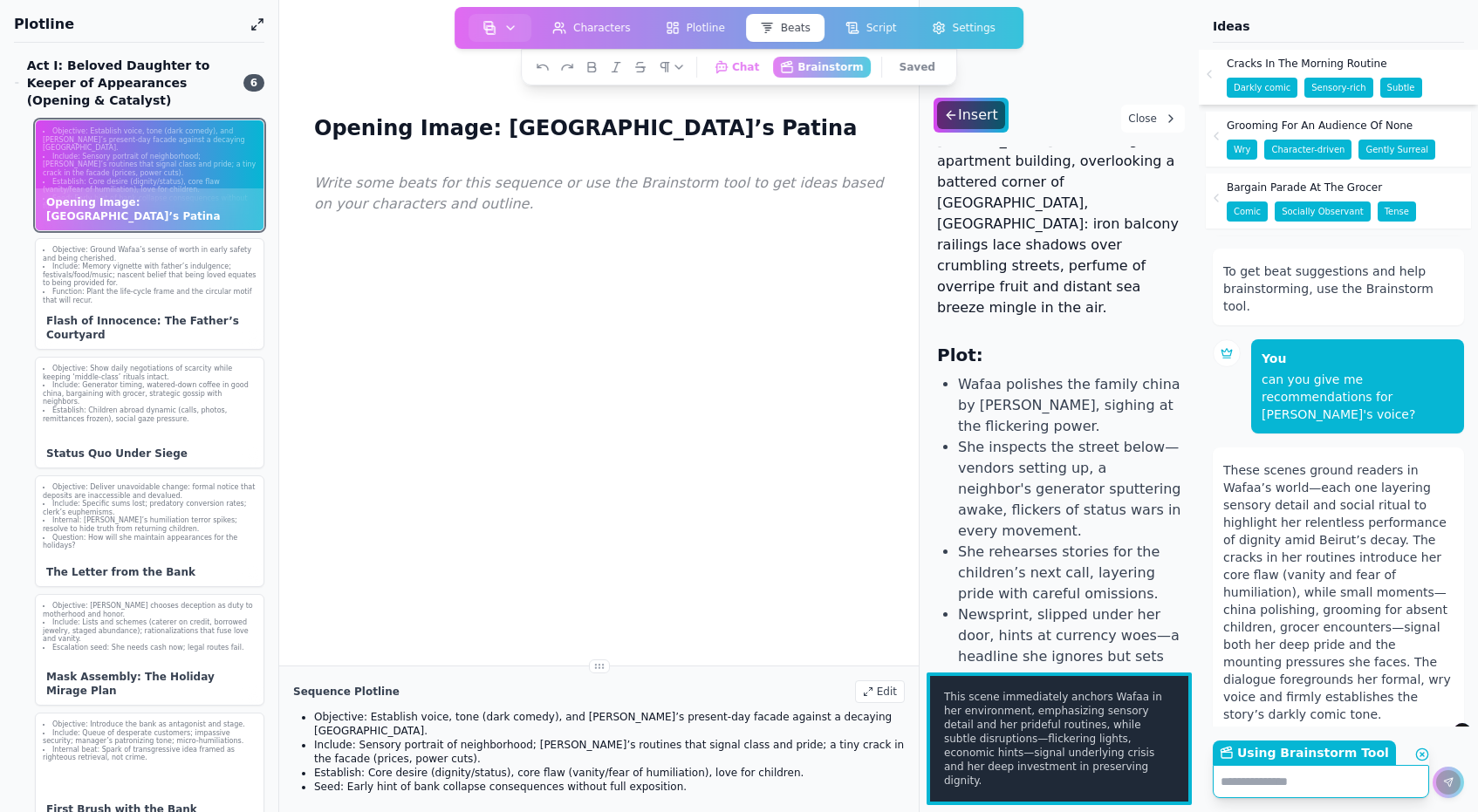
scroll to position [87, 0]
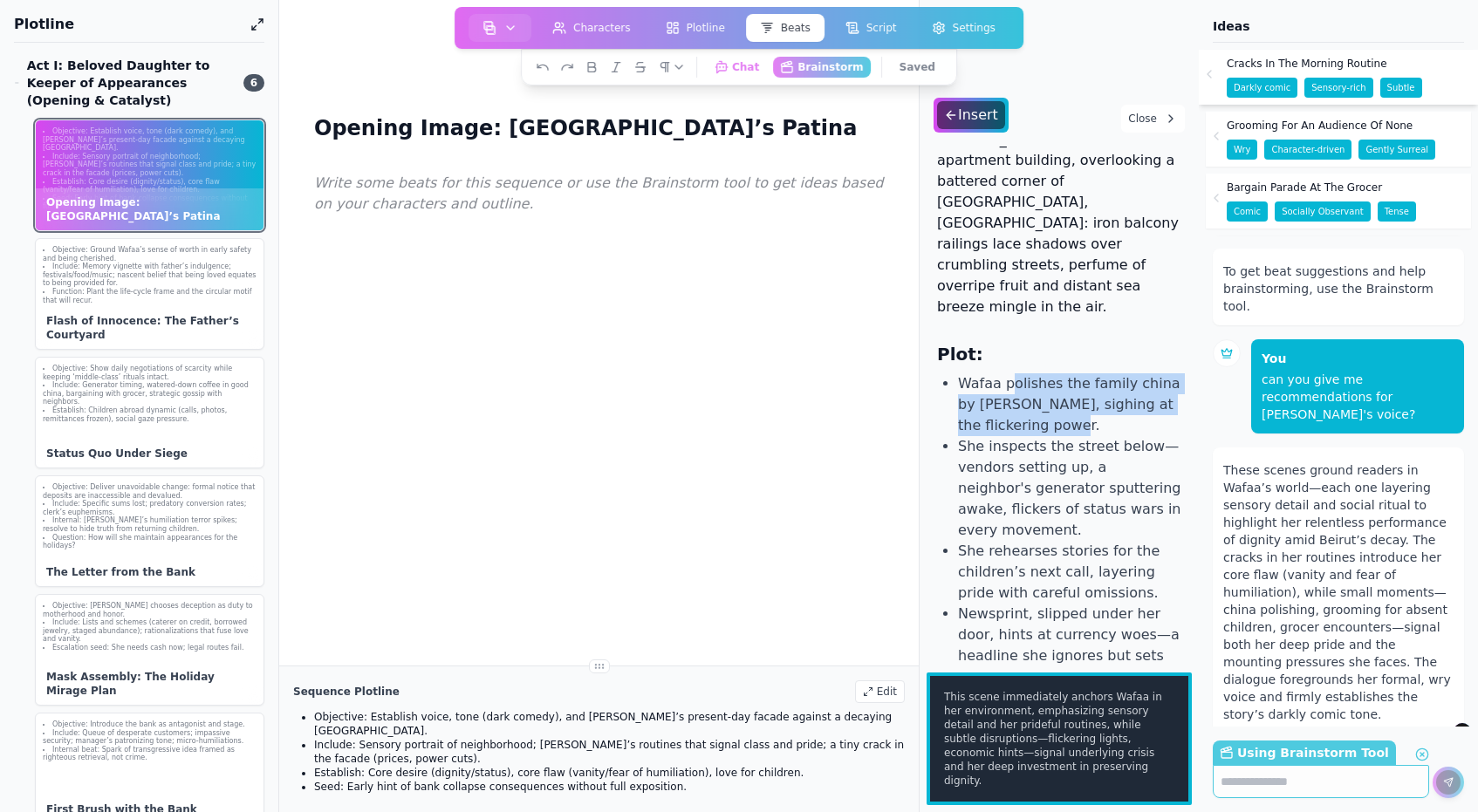
drag, startPoint x: 1060, startPoint y: 363, endPoint x: 1006, endPoint y: 323, distance: 67.2
click at [1006, 373] on li "Wafaa polishes the family china by candlelight, sighing at the flickering power." at bounding box center [1069, 405] width 223 height 63
click at [1090, 373] on li "Wafaa polishes the family china by candlelight, sighing at the flickering power." at bounding box center [1069, 405] width 223 height 63
click at [1073, 373] on li "Wafaa polishes the family china by candlelight, sighing at the flickering power." at bounding box center [1069, 405] width 223 height 63
click at [1065, 373] on li "Wafaa polishes the family china by candlelight, sighing at the flickering power." at bounding box center [1069, 405] width 223 height 63
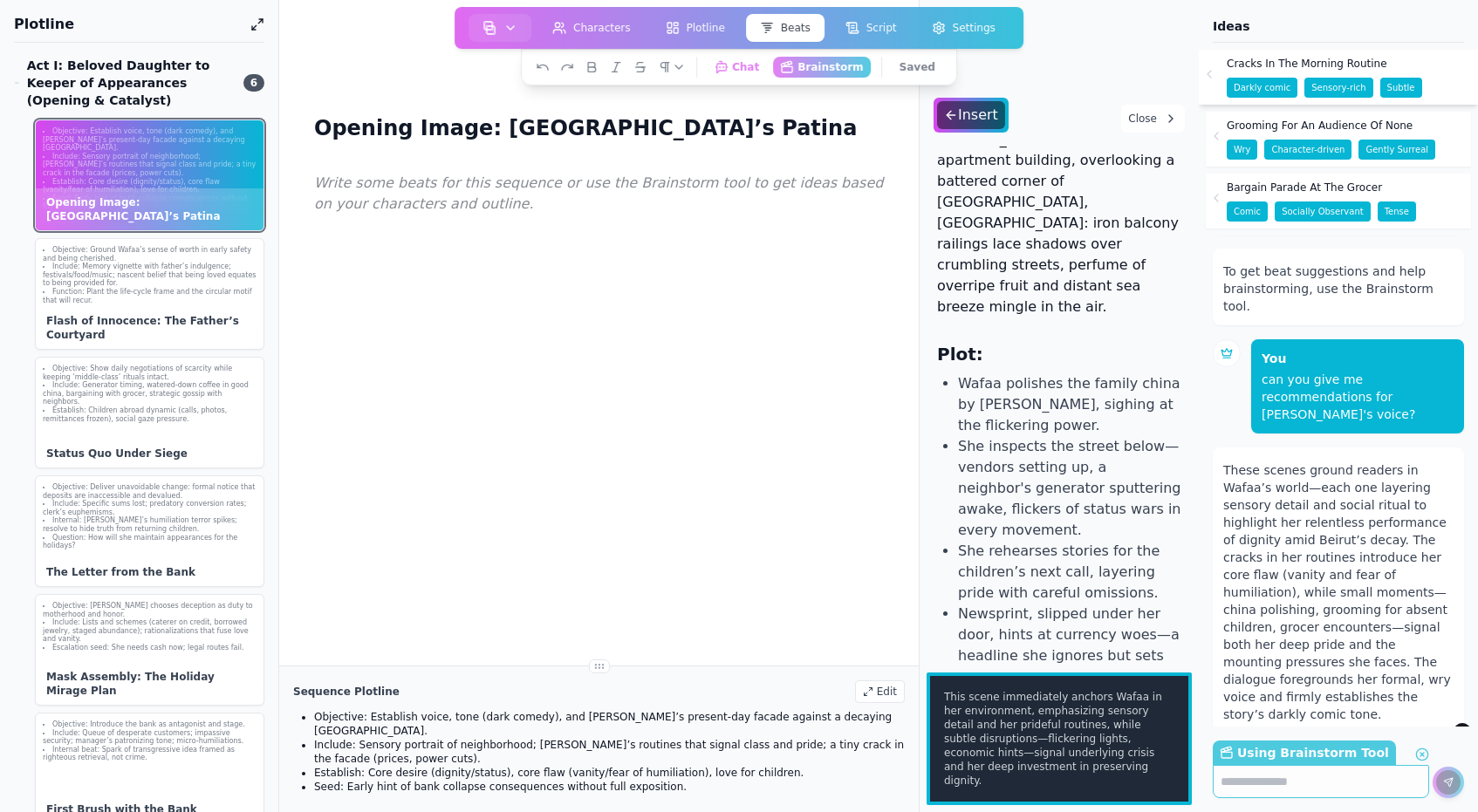
click at [1063, 373] on li "Wafaa polishes the family china by candlelight, sighing at the flickering power." at bounding box center [1069, 405] width 223 height 63
click at [1038, 373] on li "Wafaa polishes the family china by candlelight, sighing at the flickering power." at bounding box center [1069, 405] width 223 height 63
click at [1044, 373] on li "Wafaa polishes the family china by candlelight, sighing at the flickering power." at bounding box center [1069, 405] width 223 height 63
click at [1057, 373] on li "Wafaa polishes the family china by candlelight, sighing at the flickering power." at bounding box center [1069, 405] width 223 height 63
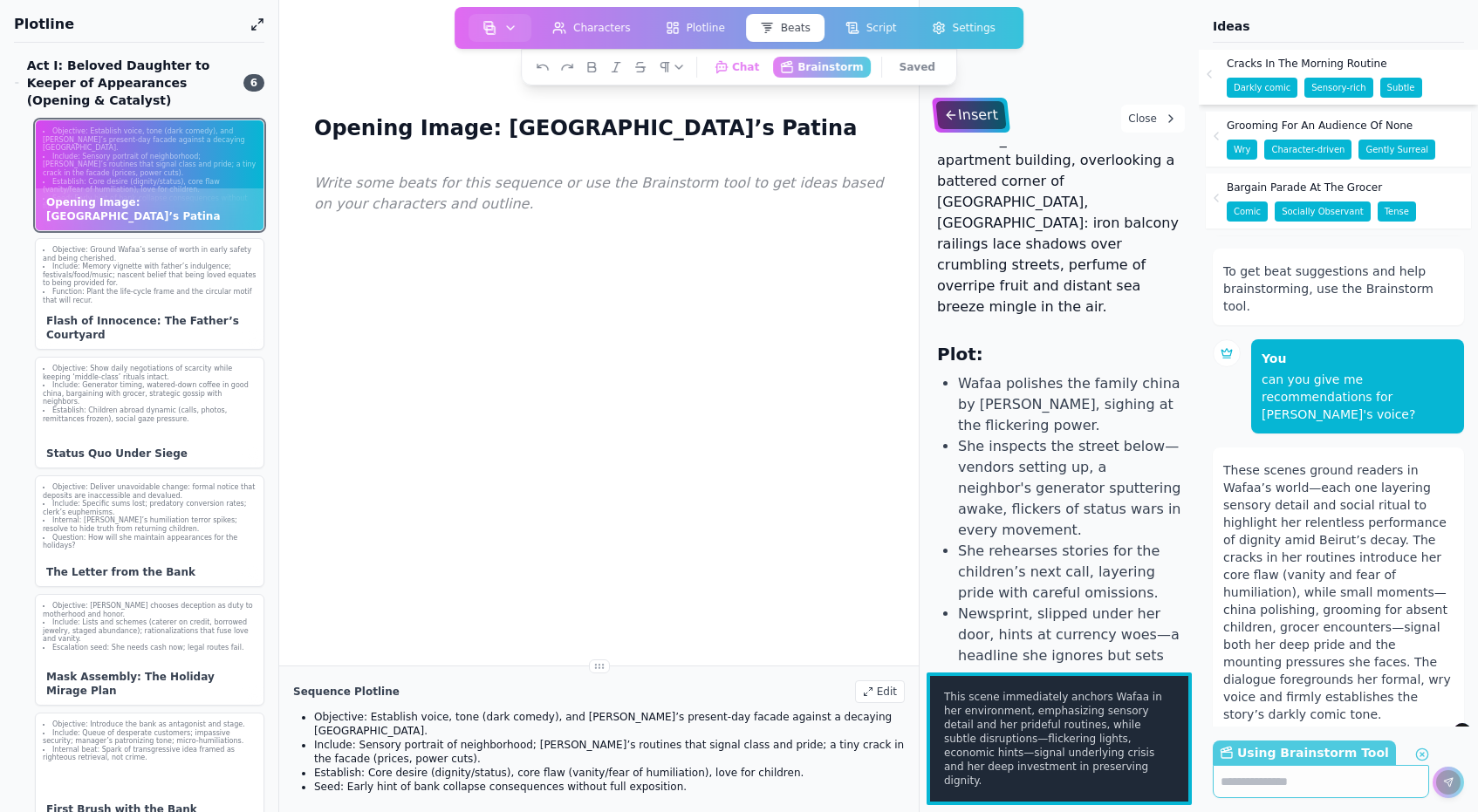
click at [969, 109] on div "Insert" at bounding box center [970, 115] width 71 height 28
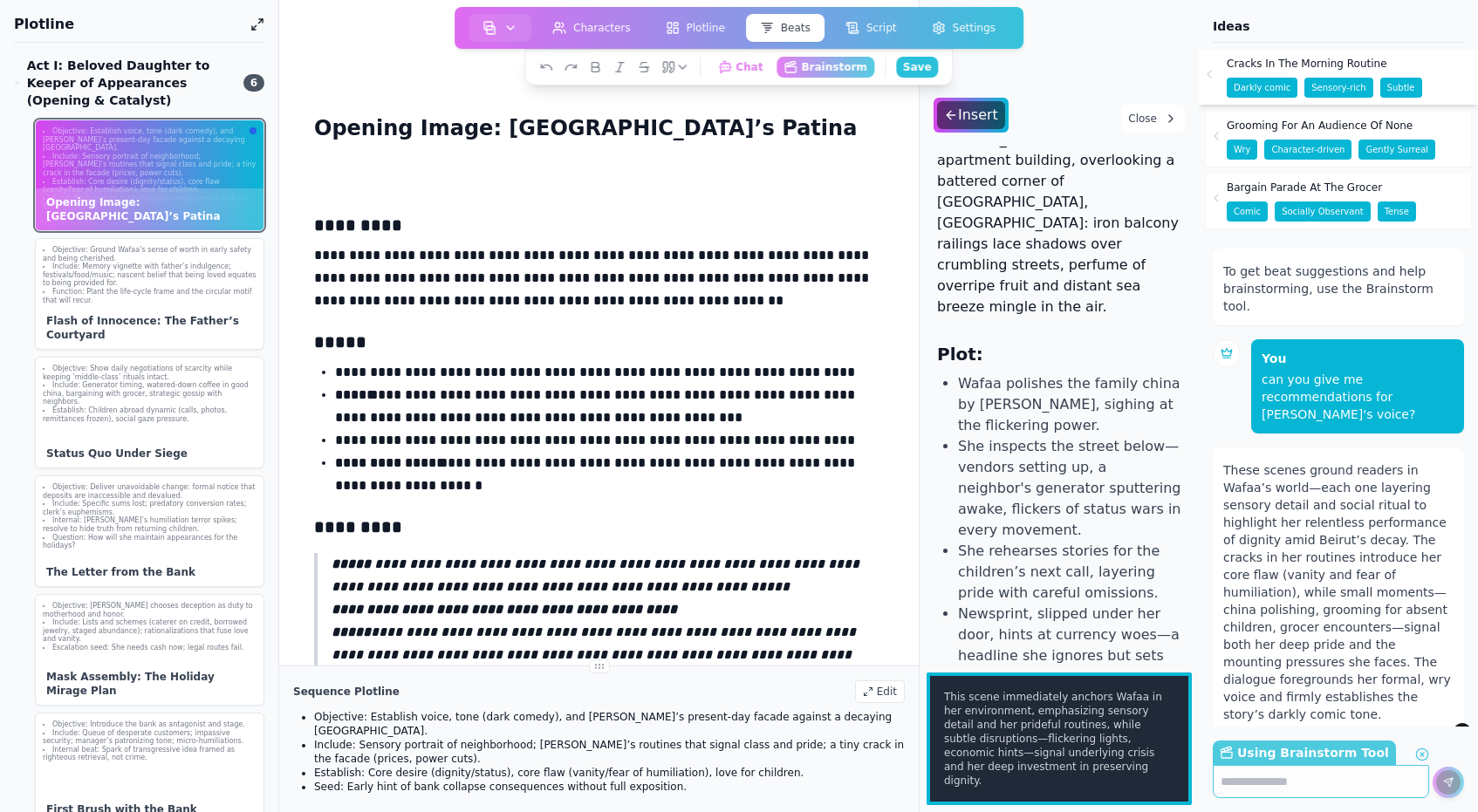
click at [620, 371] on p "**********" at bounding box center [608, 371] width 548 height 22
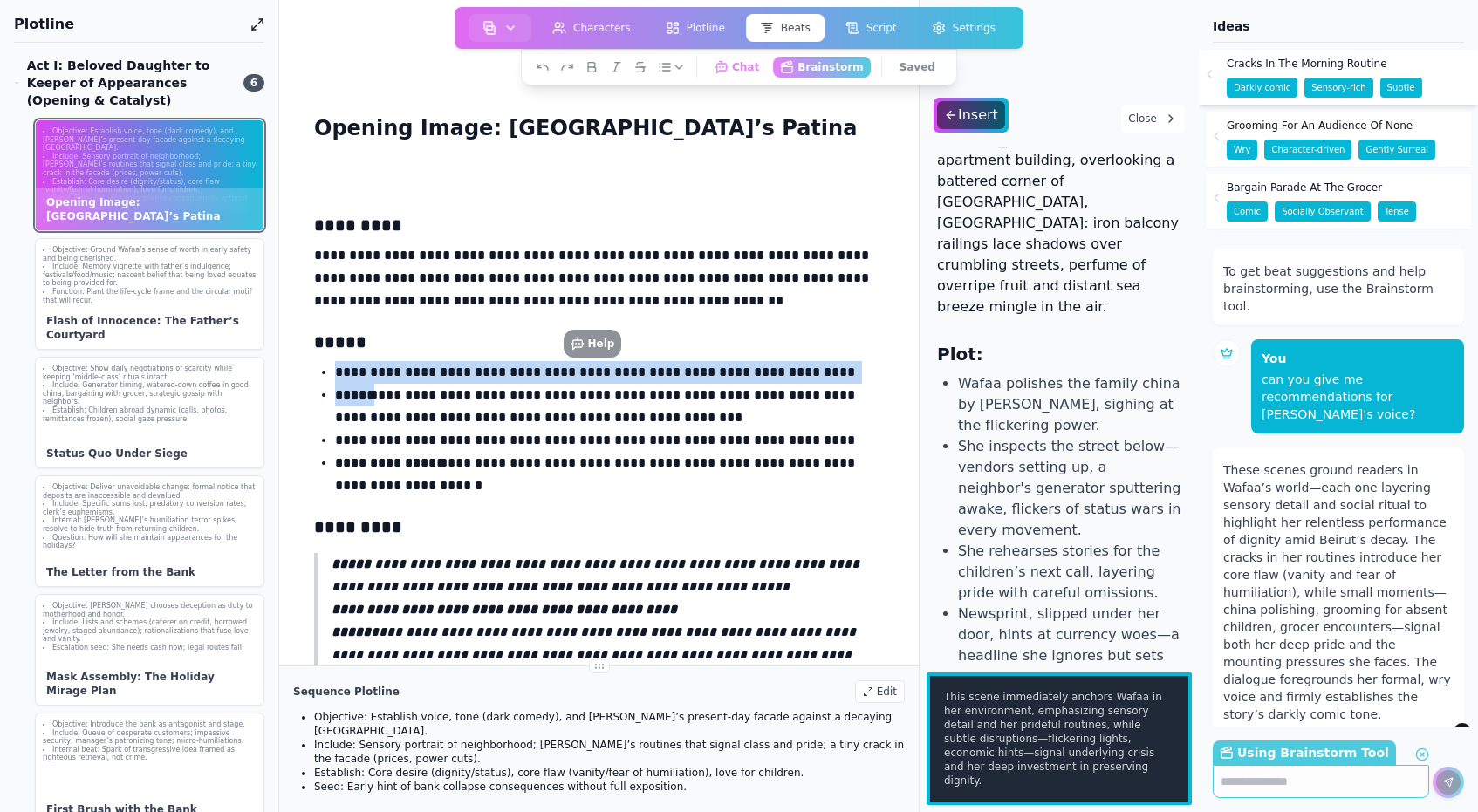
click at [620, 371] on p "**********" at bounding box center [608, 371] width 548 height 22
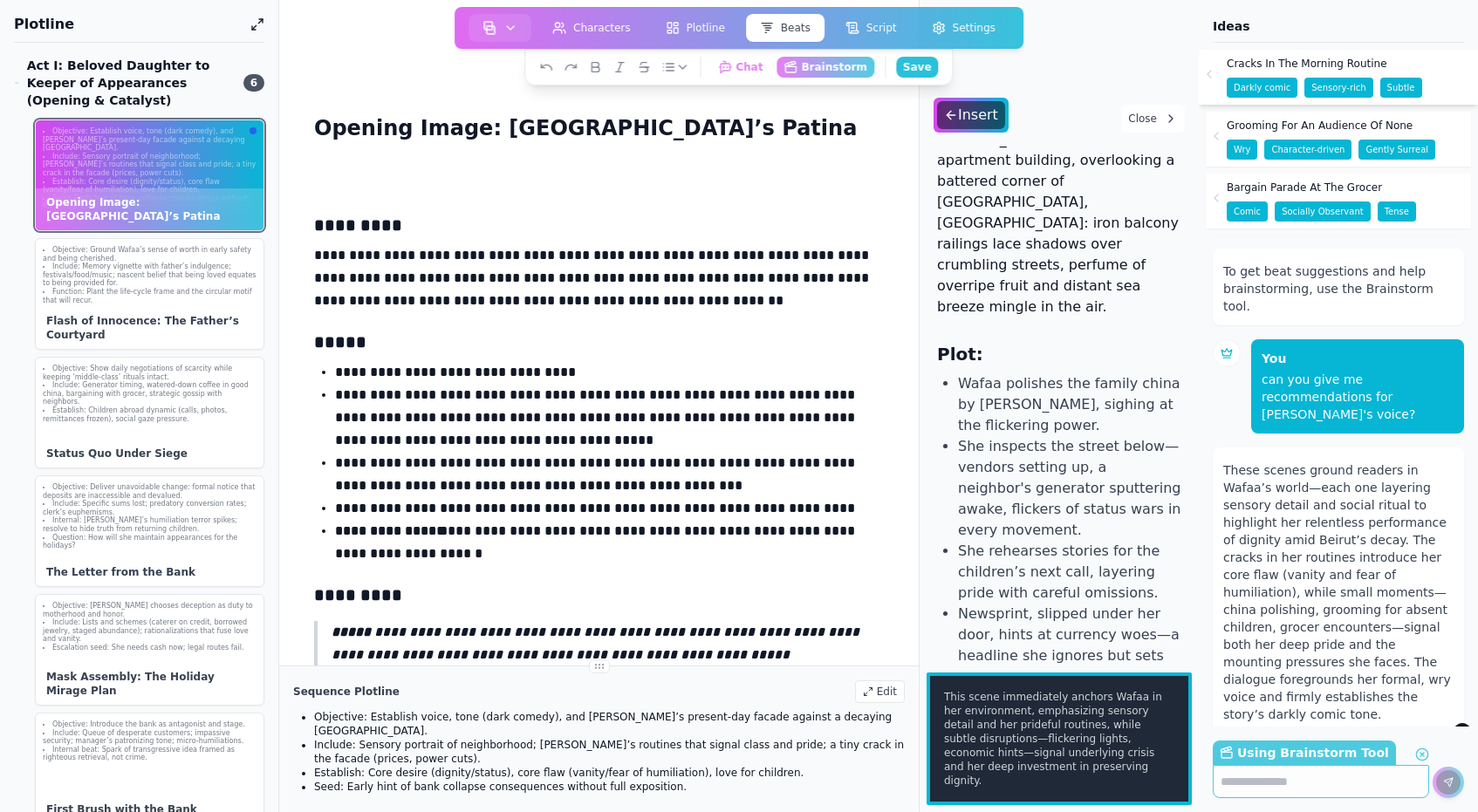
click at [337, 464] on p "**********" at bounding box center [608, 474] width 548 height 46
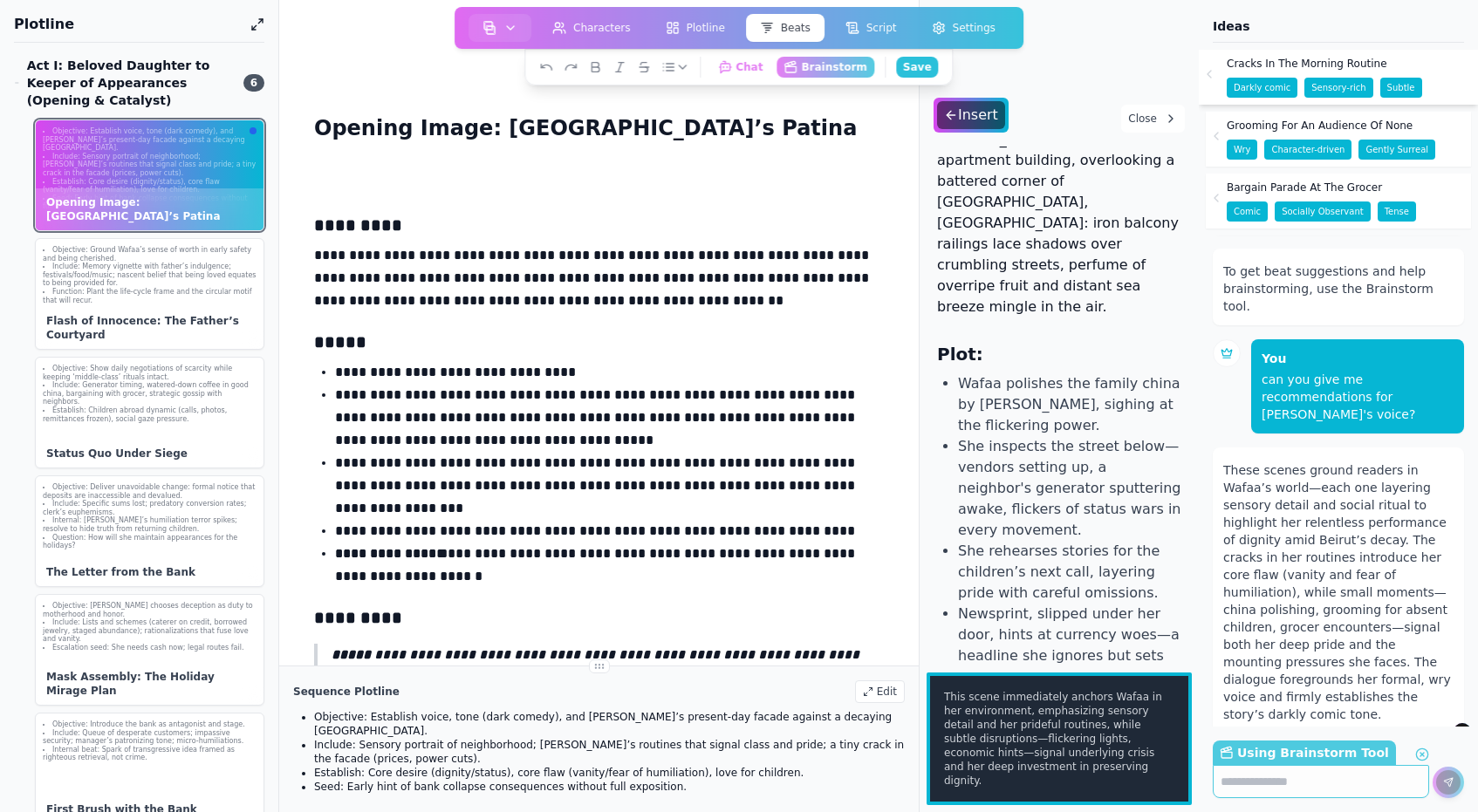
click at [463, 496] on p "**********" at bounding box center [608, 485] width 548 height 68
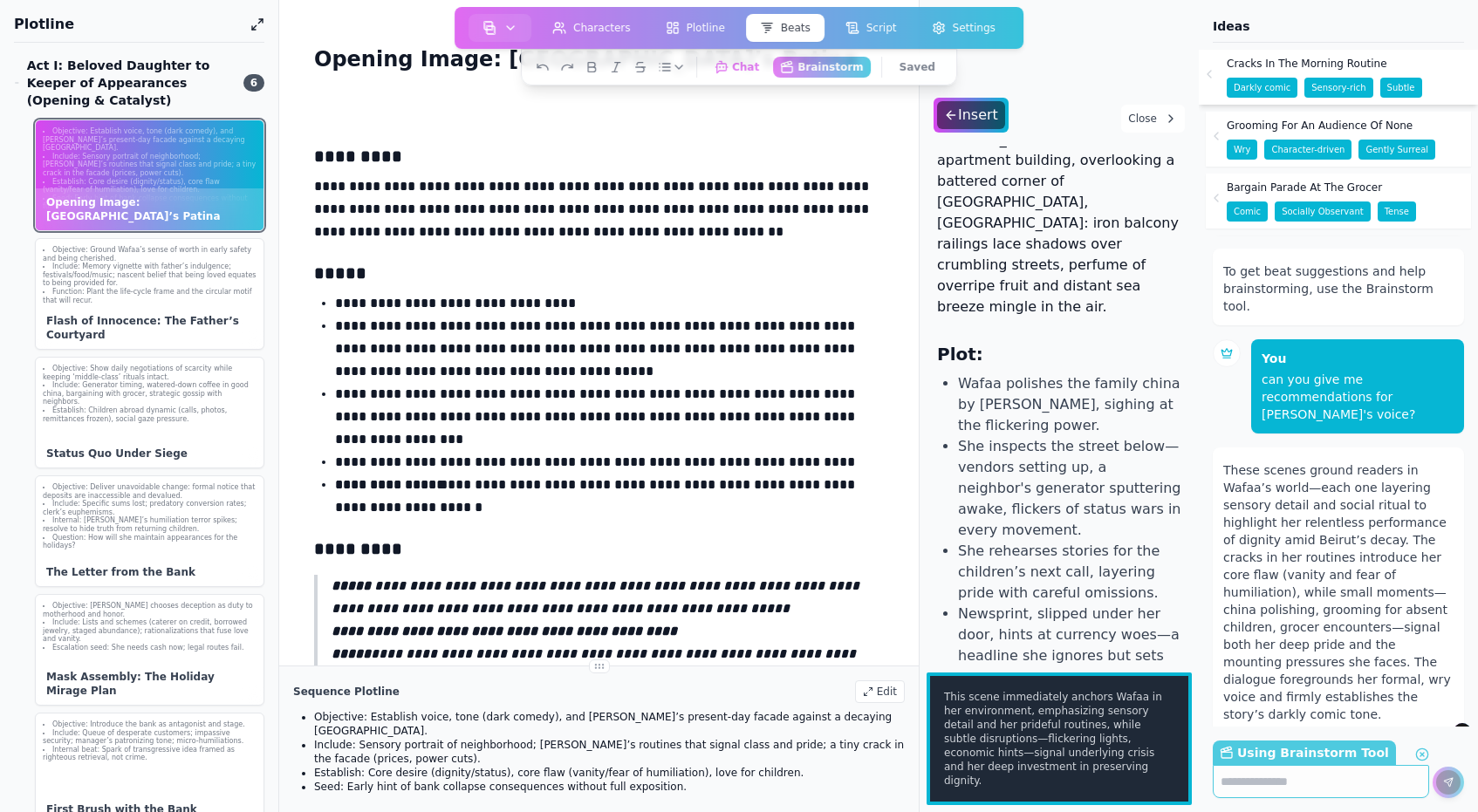
scroll to position [91, 0]
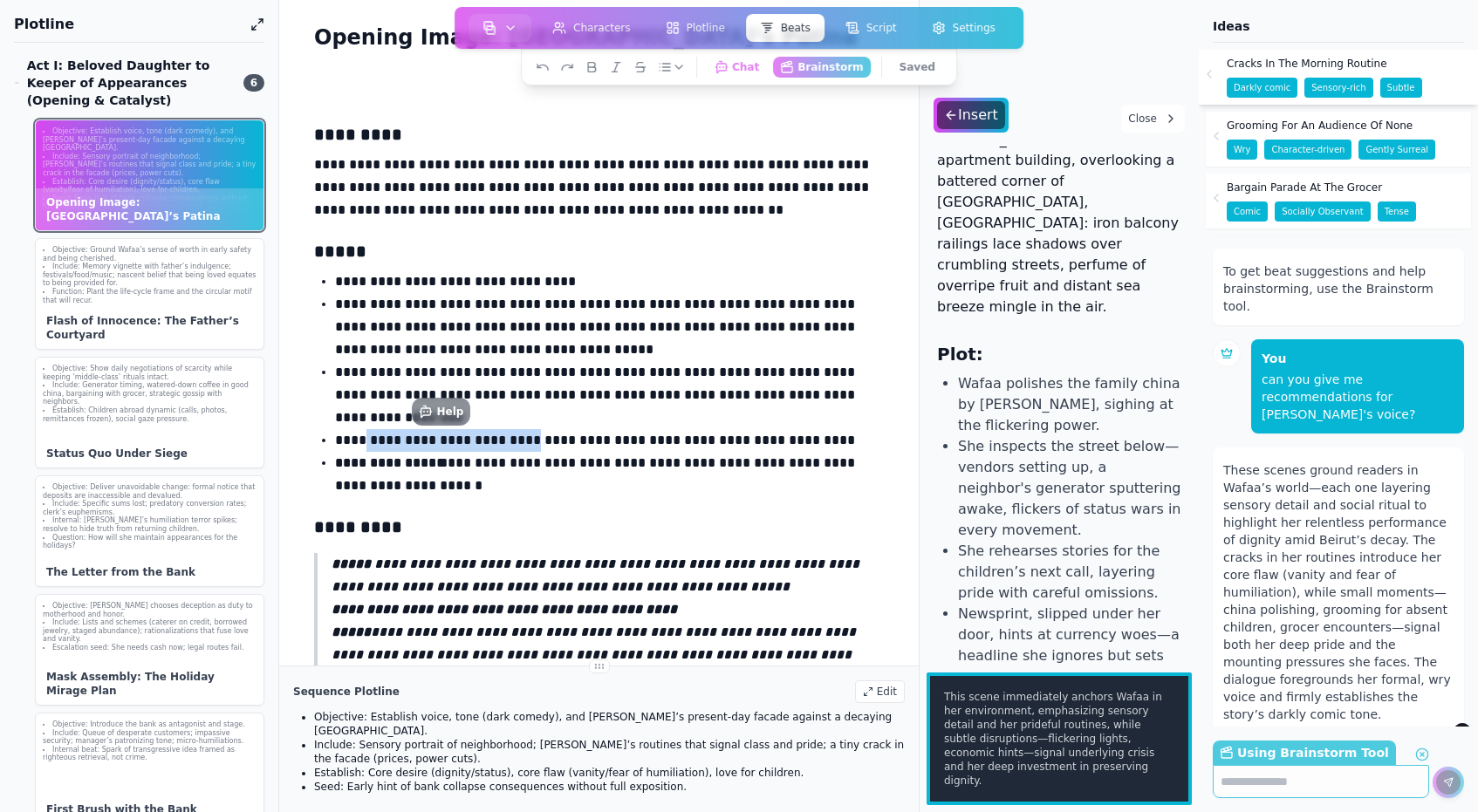
drag, startPoint x: 516, startPoint y: 441, endPoint x: 363, endPoint y: 445, distance: 153.1
click at [363, 445] on p "**********" at bounding box center [608, 440] width 548 height 22
click at [414, 484] on p "**********" at bounding box center [608, 474] width 548 height 46
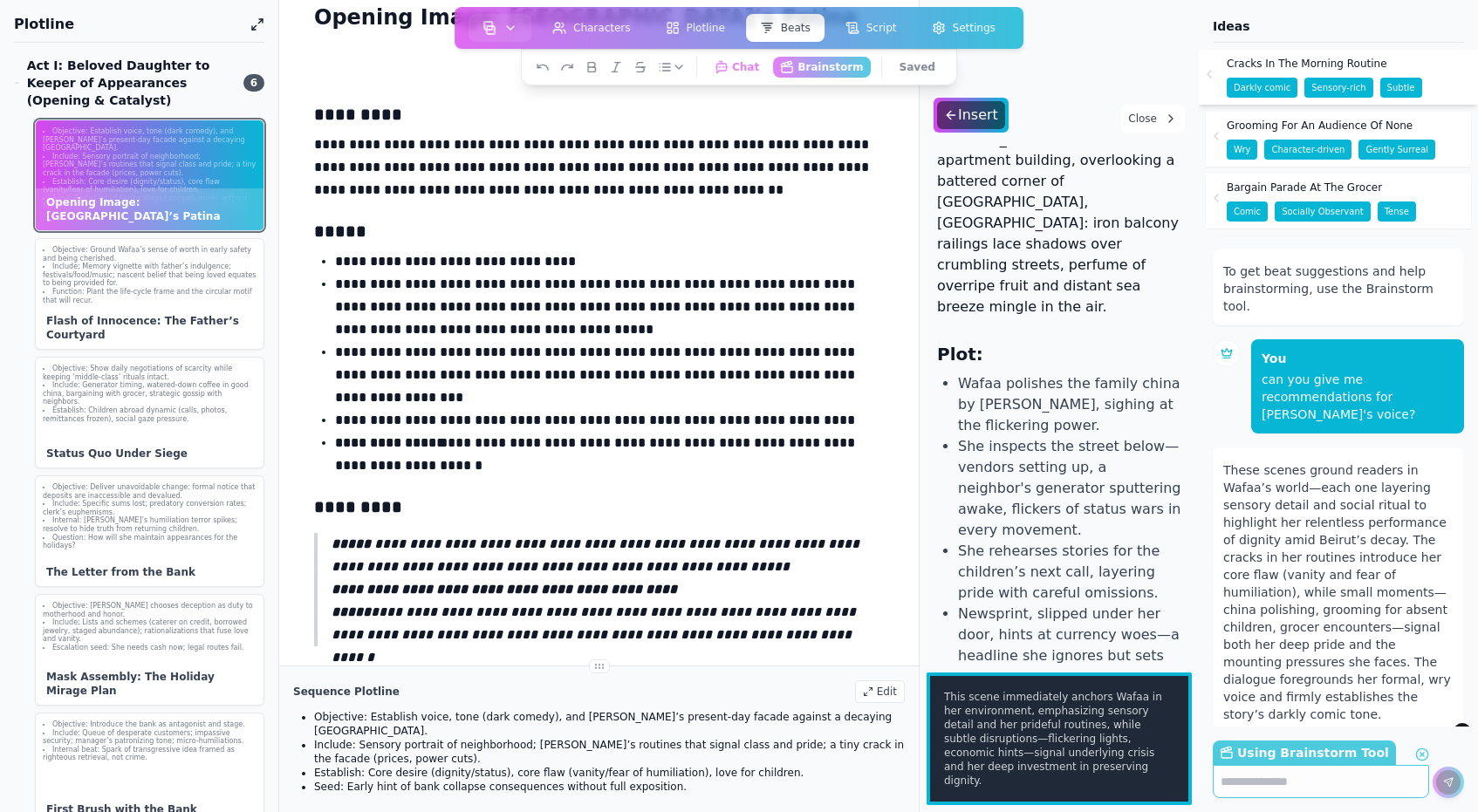
scroll to position [117, 0]
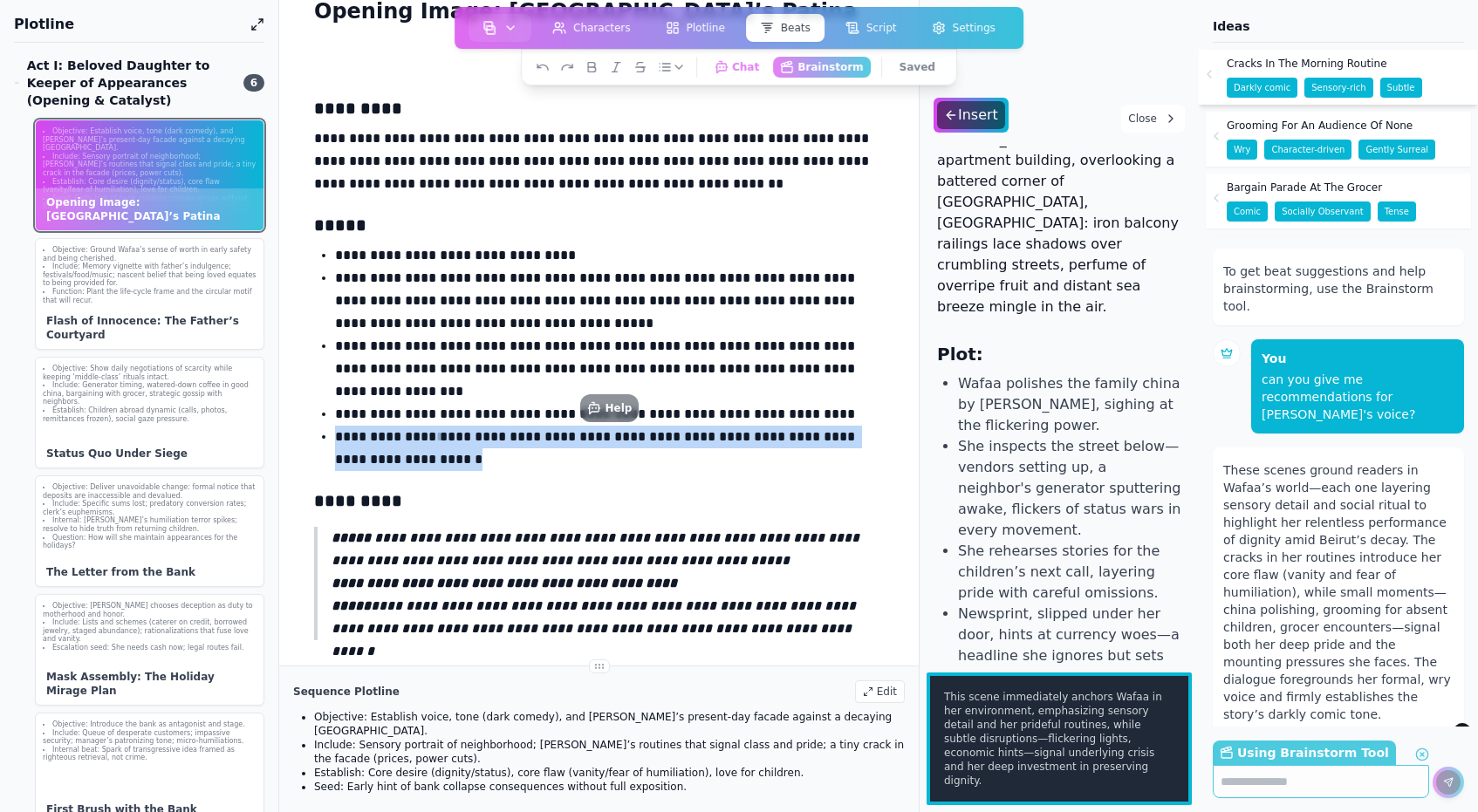
drag, startPoint x: 409, startPoint y: 461, endPoint x: 330, endPoint y: 438, distance: 82.3
click at [330, 438] on ul "**********" at bounding box center [599, 357] width 570 height 227
click at [465, 465] on p "**********" at bounding box center [608, 448] width 548 height 46
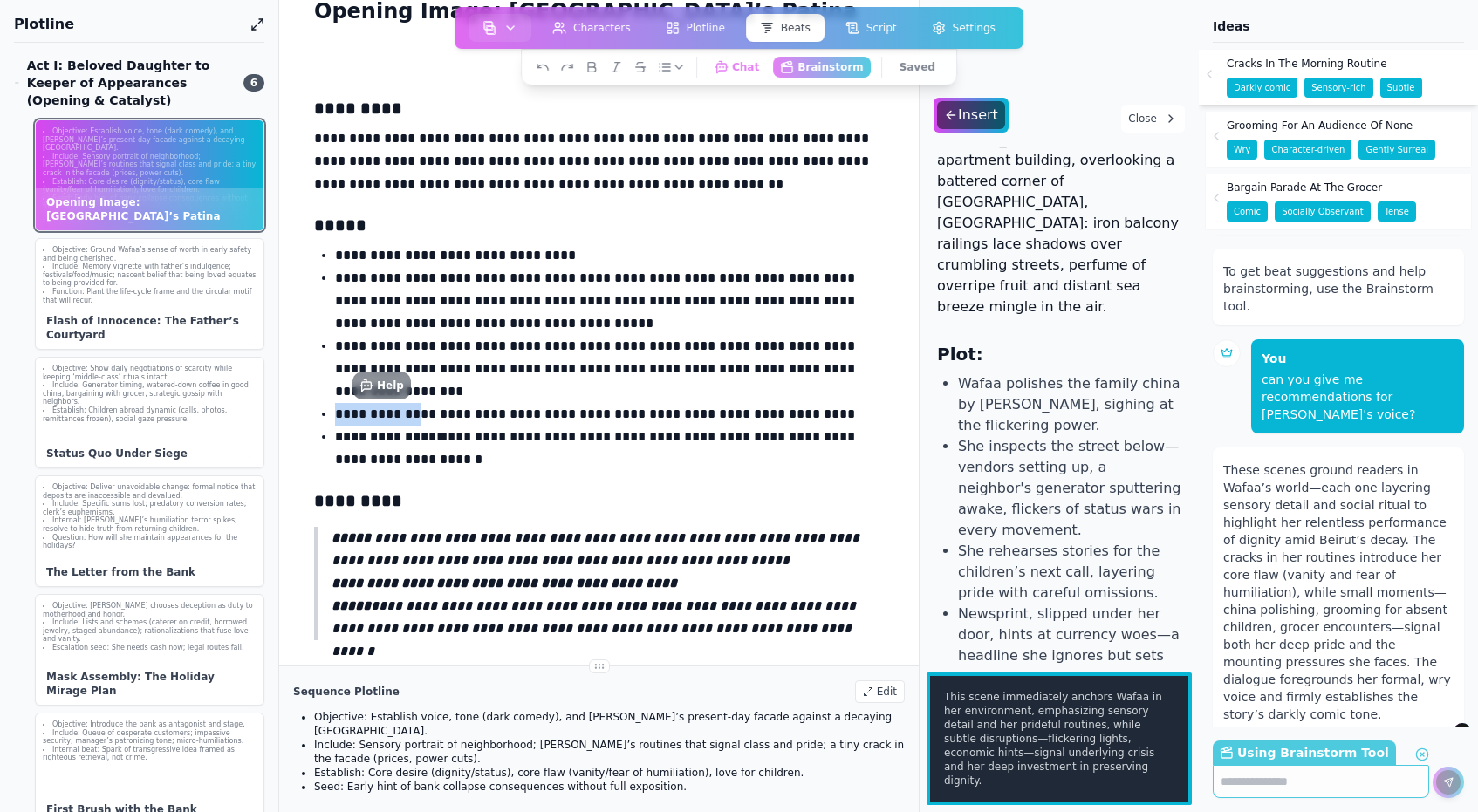
drag, startPoint x: 885, startPoint y: 416, endPoint x: 417, endPoint y: 410, distance: 468.0
click at [417, 410] on div "**********" at bounding box center [599, 454] width 583 height 812
click at [417, 411] on p "**********" at bounding box center [608, 414] width 548 height 22
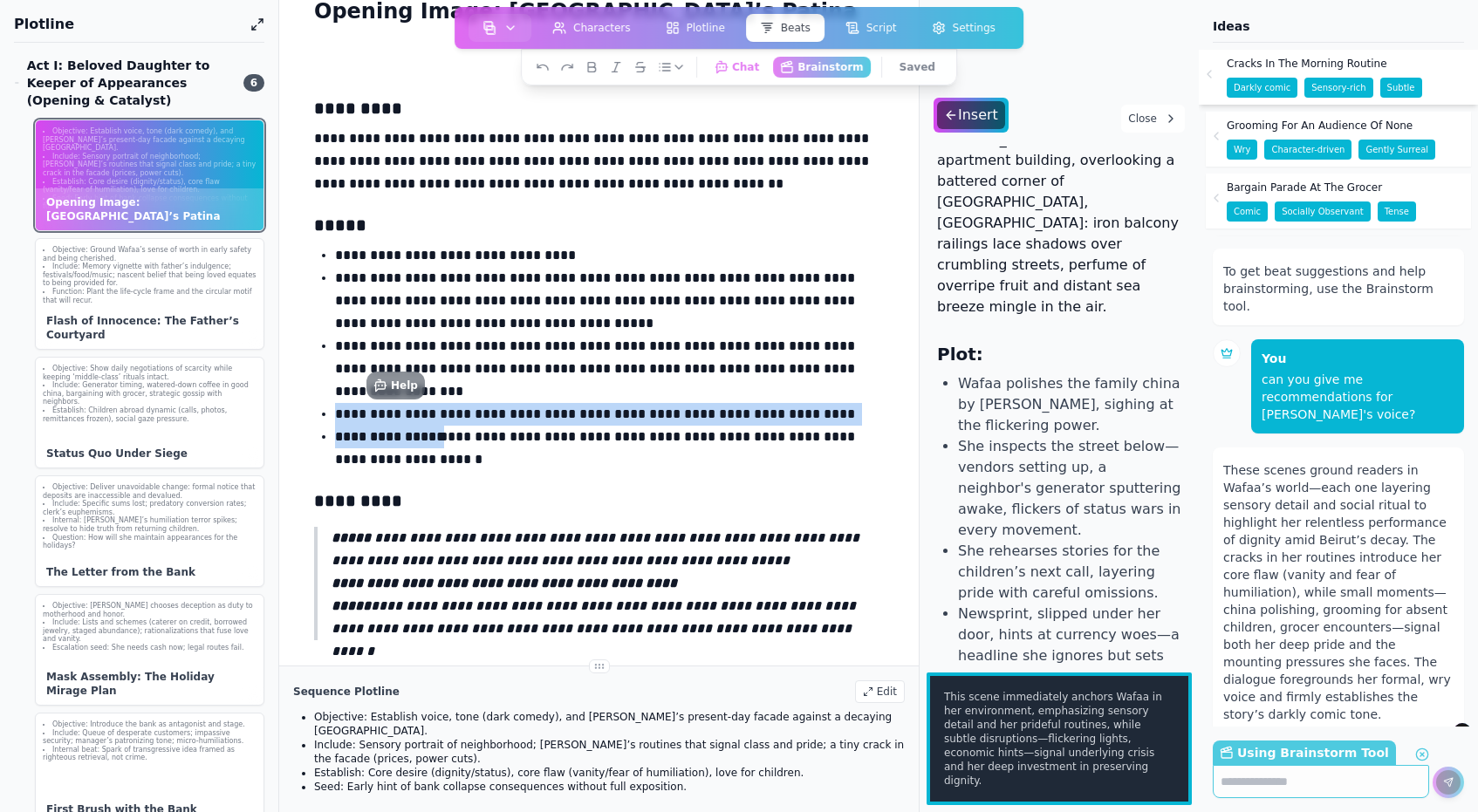
click at [417, 411] on p "**********" at bounding box center [608, 414] width 548 height 22
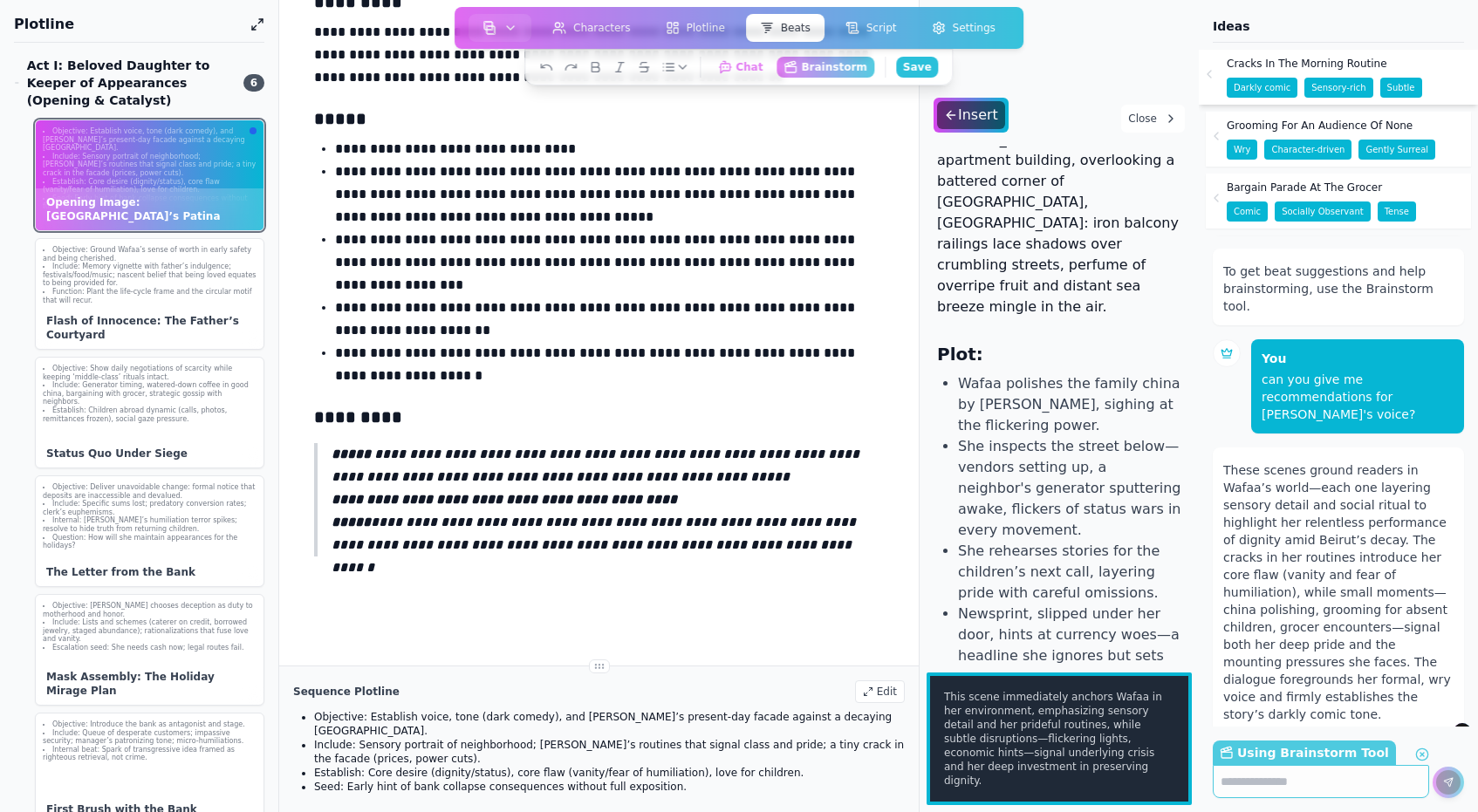
scroll to position [233, 0]
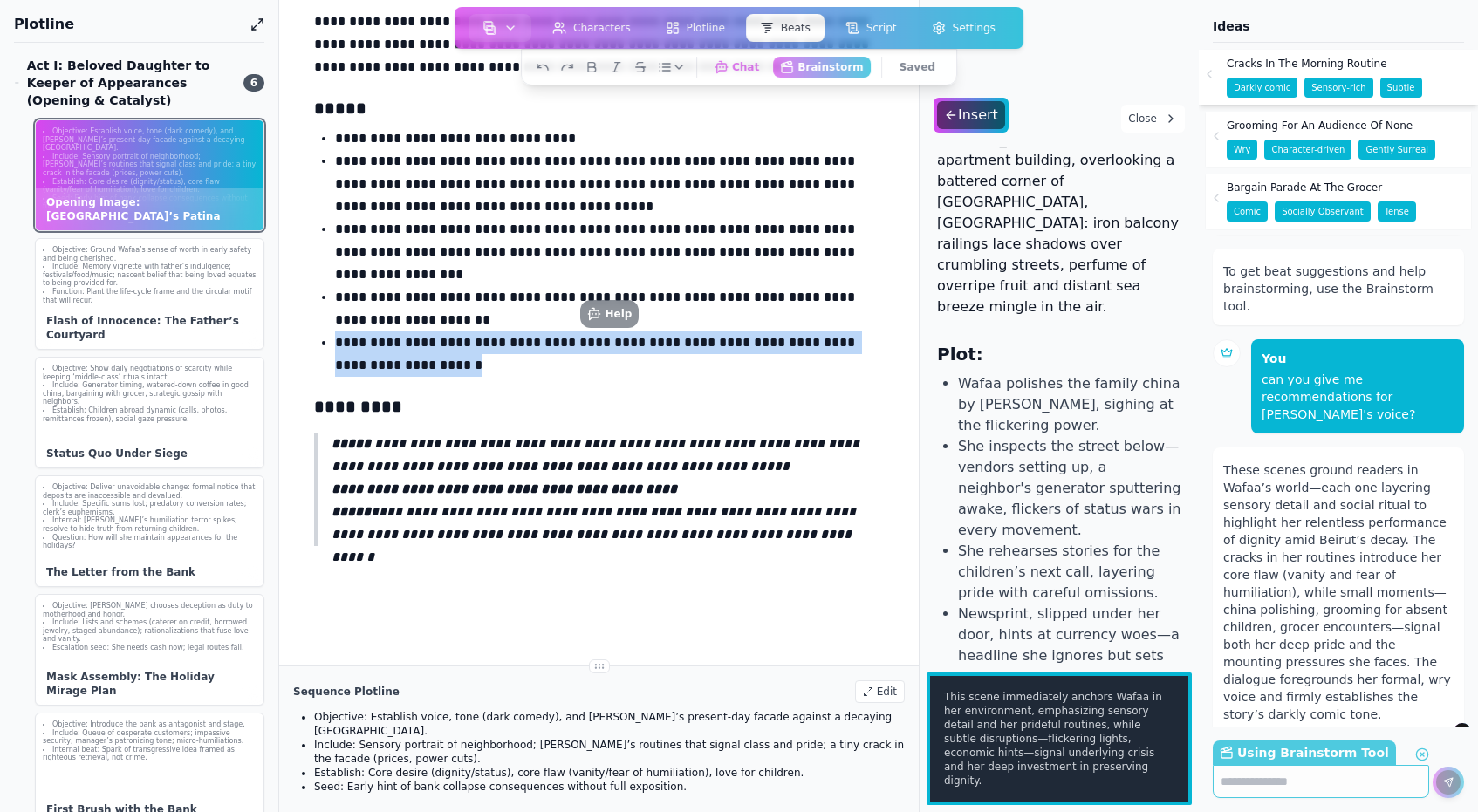
drag, startPoint x: 410, startPoint y: 362, endPoint x: 337, endPoint y: 345, distance: 75.0
click at [337, 345] on p "**********" at bounding box center [608, 354] width 548 height 46
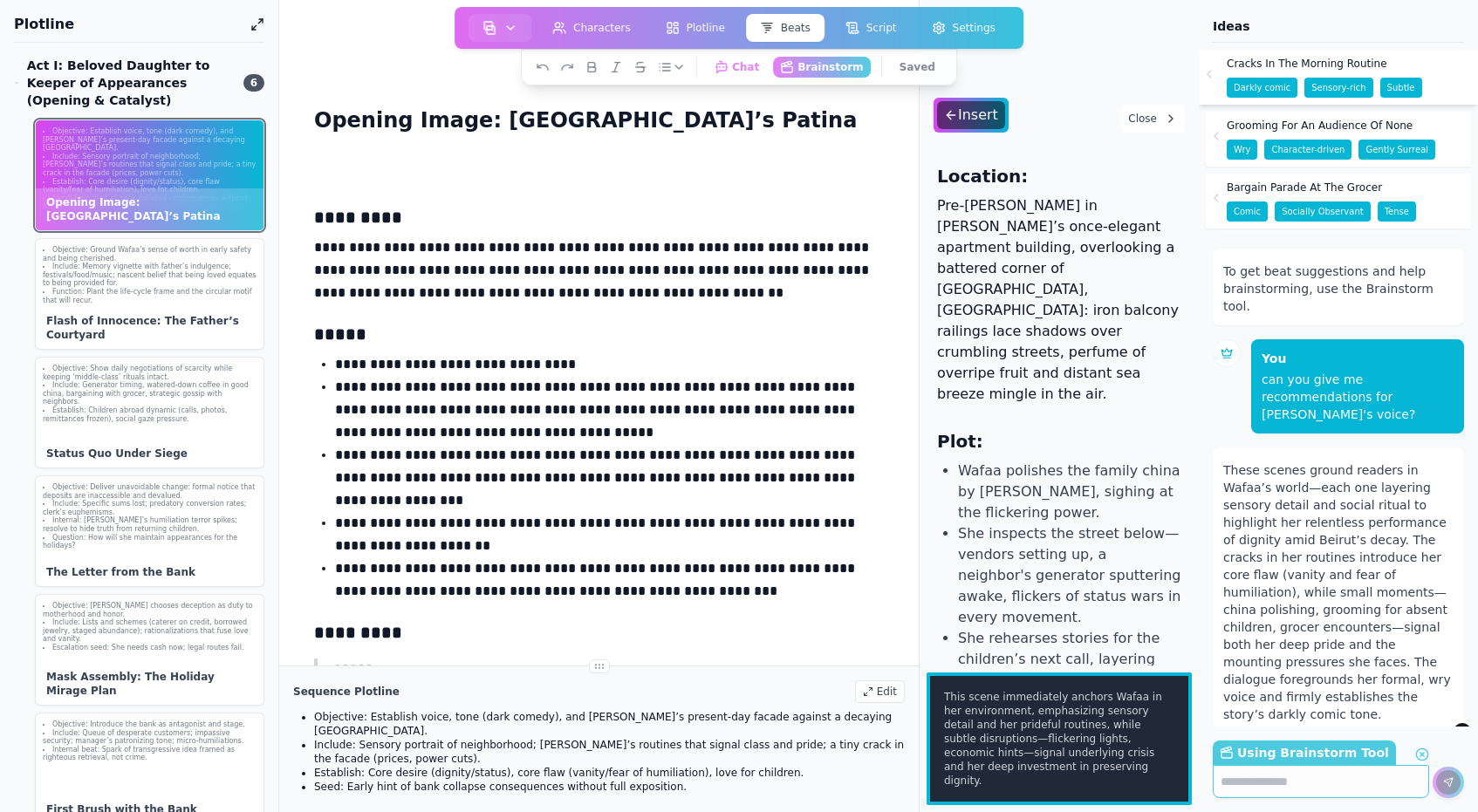
scroll to position [0, 0]
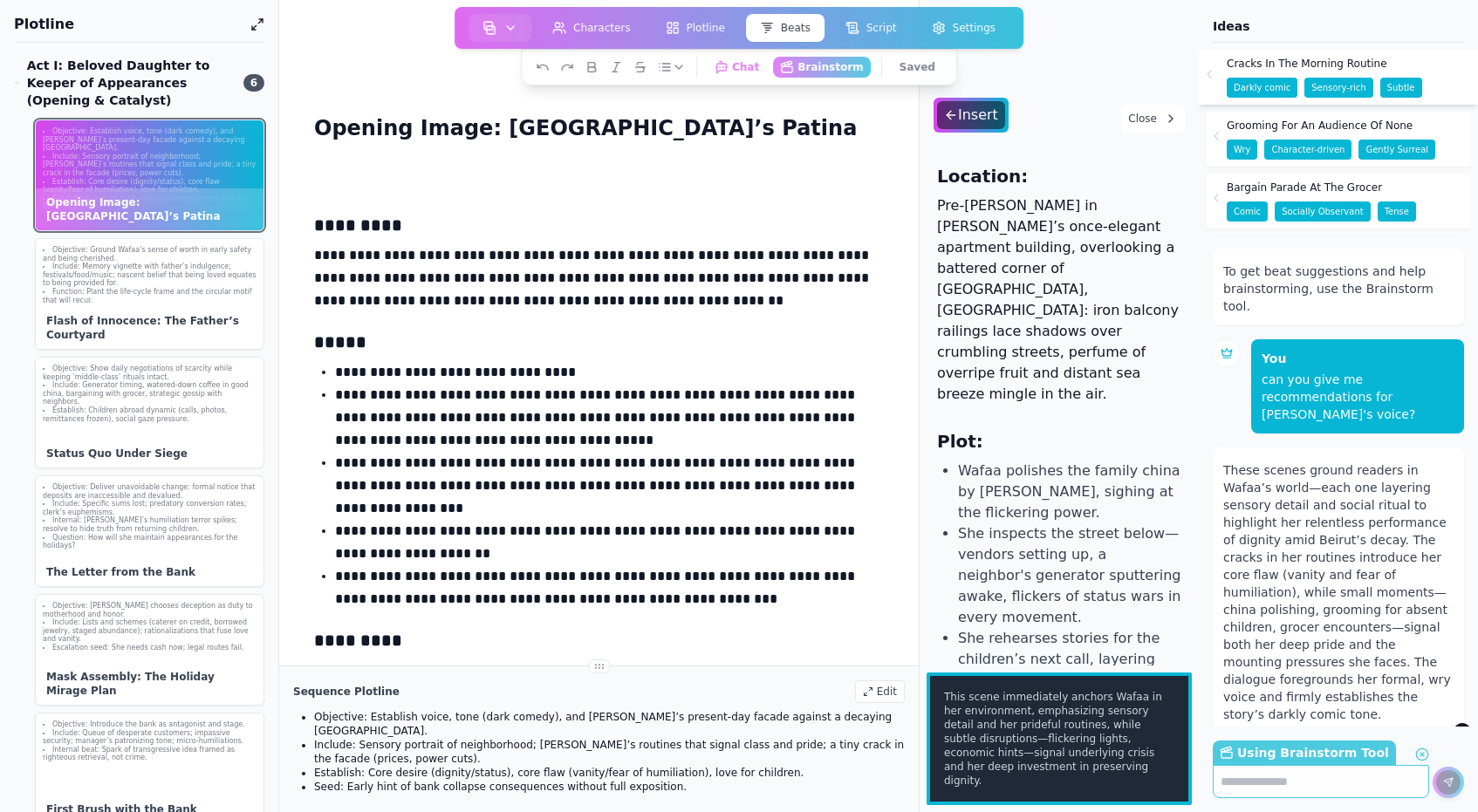
click at [582, 371] on p "**********" at bounding box center [608, 371] width 548 height 22
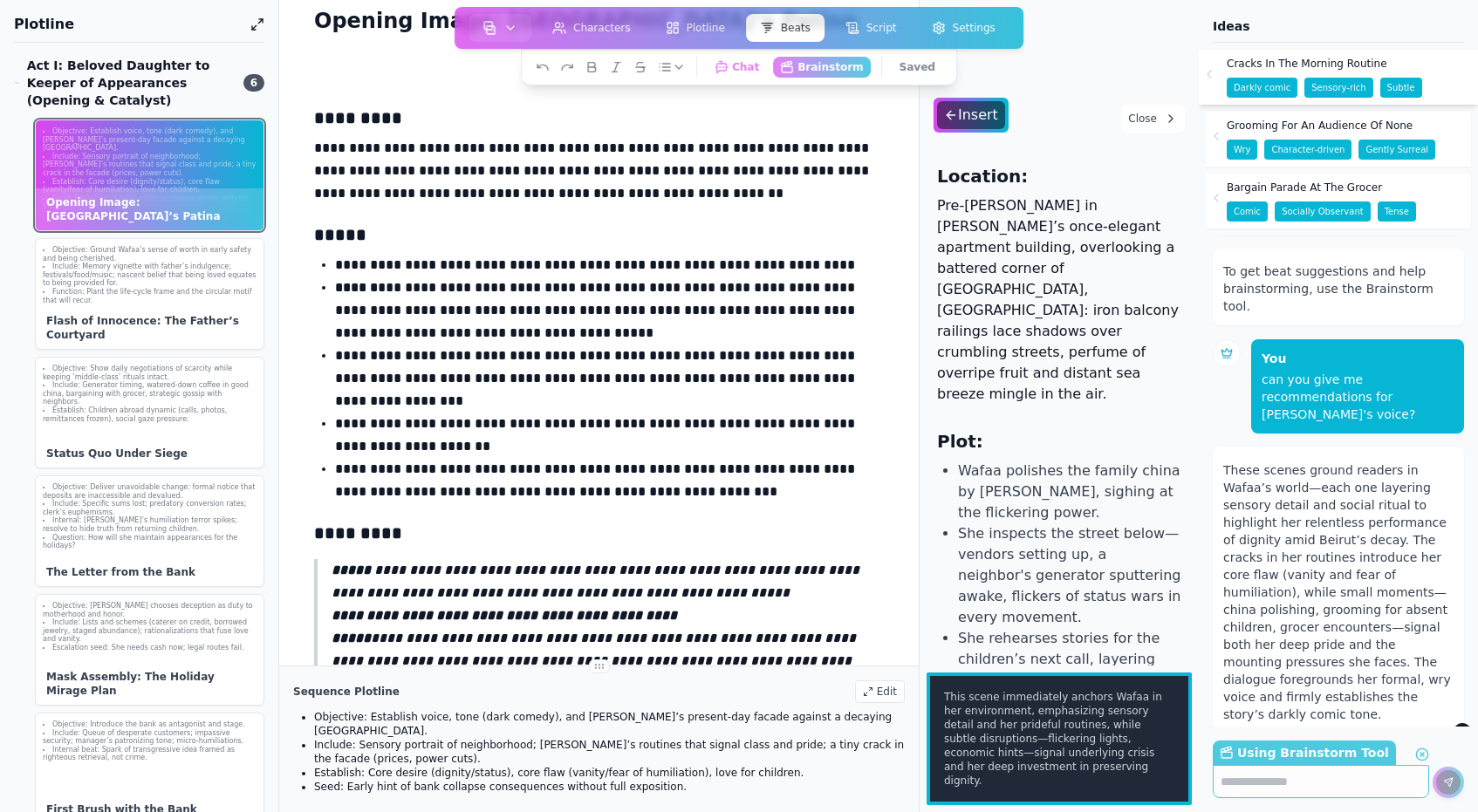
scroll to position [114, 0]
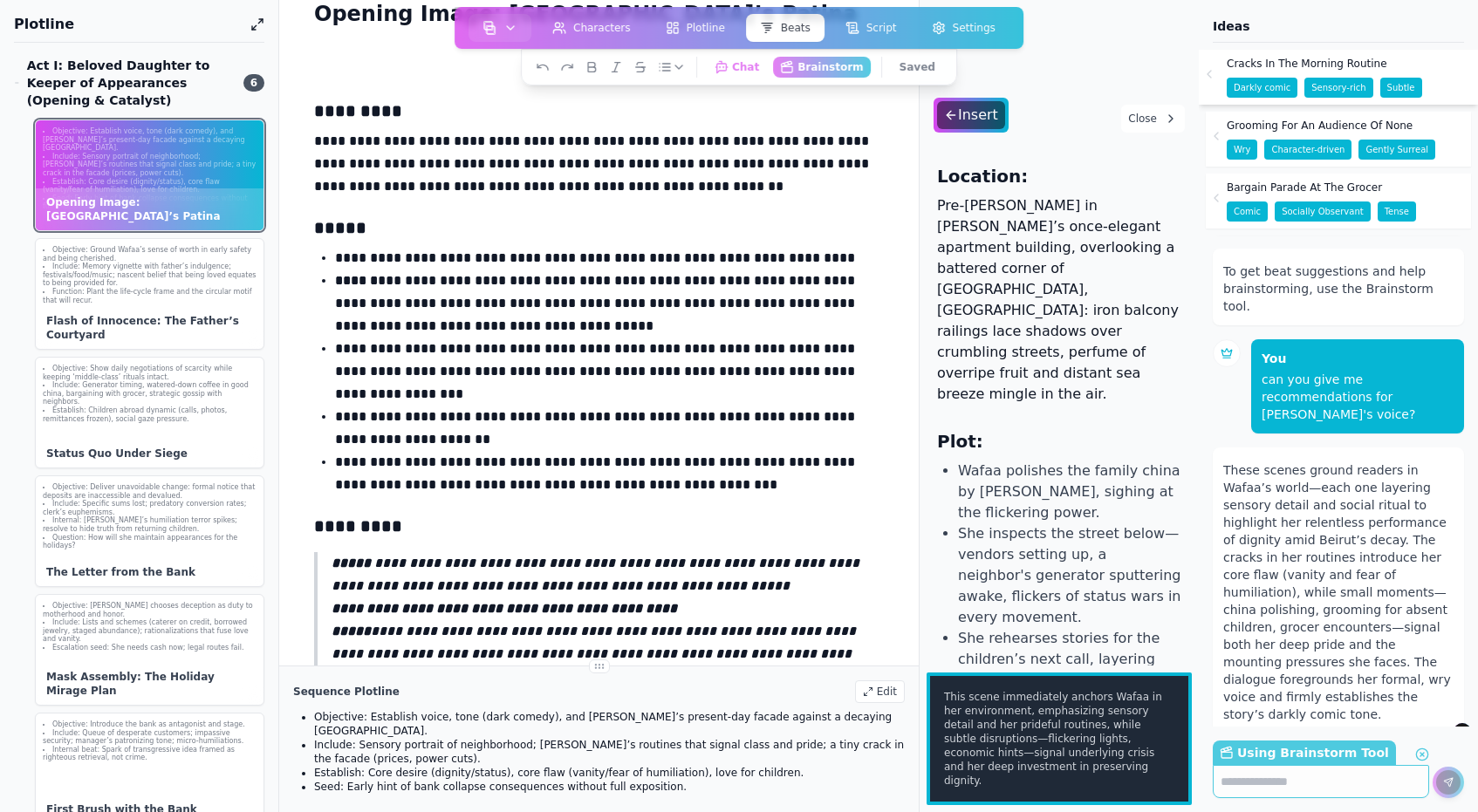
click at [763, 352] on p "**********" at bounding box center [608, 371] width 548 height 68
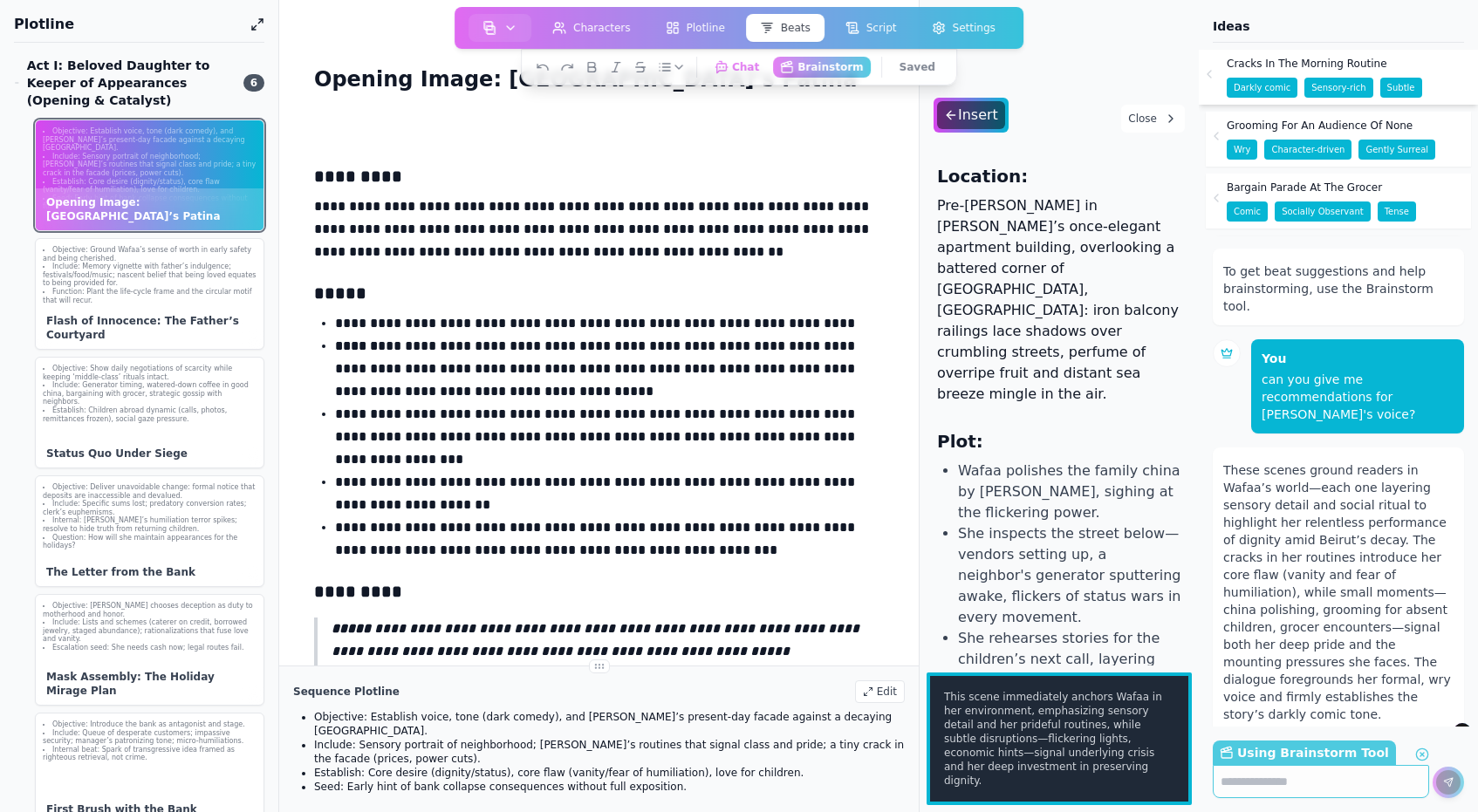
scroll to position [27, 0]
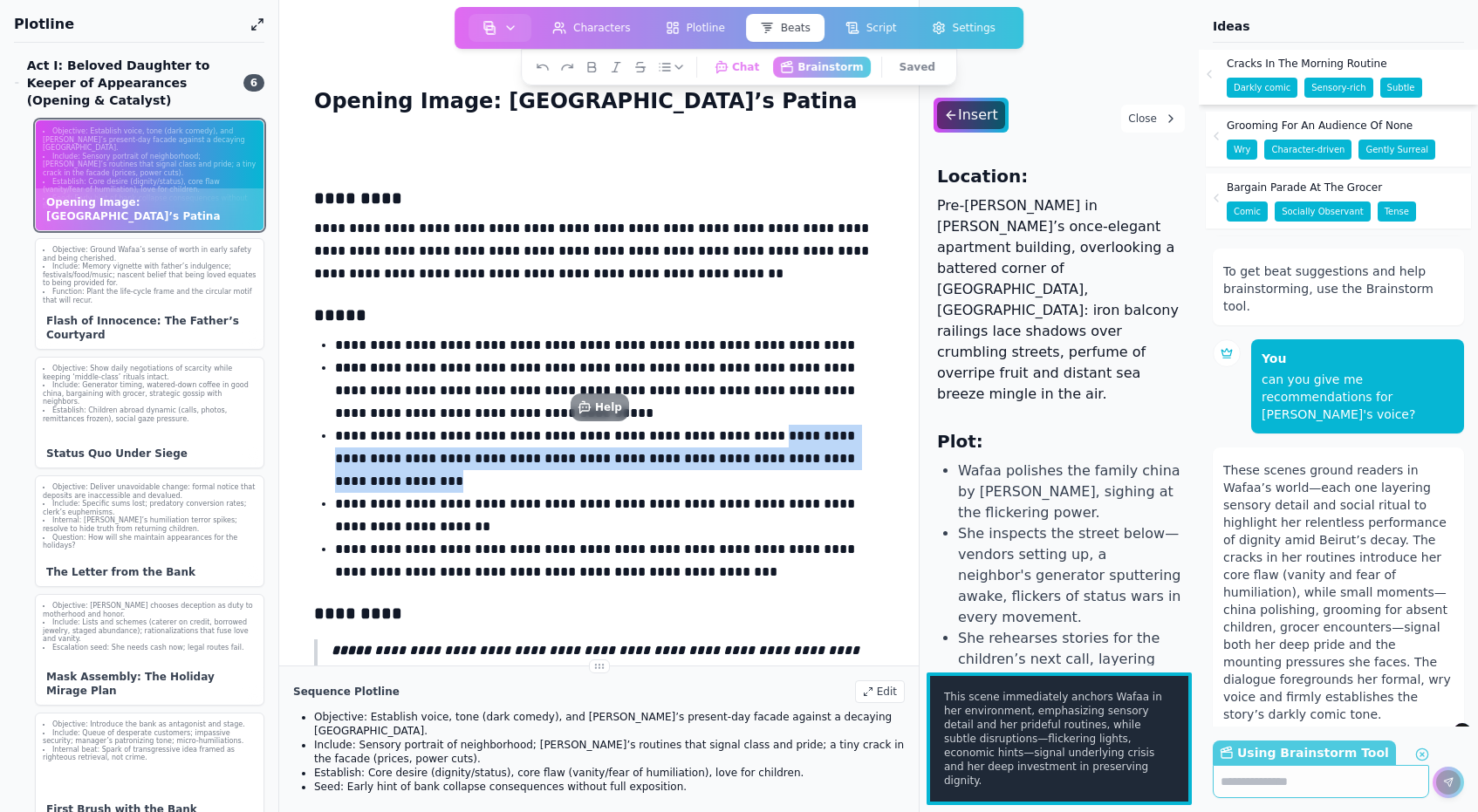
drag, startPoint x: 759, startPoint y: 435, endPoint x: 774, endPoint y: 472, distance: 39.9
click at [774, 472] on p "**********" at bounding box center [608, 458] width 548 height 68
click at [605, 406] on button "Help" at bounding box center [599, 406] width 61 height 30
type textarea "**********"
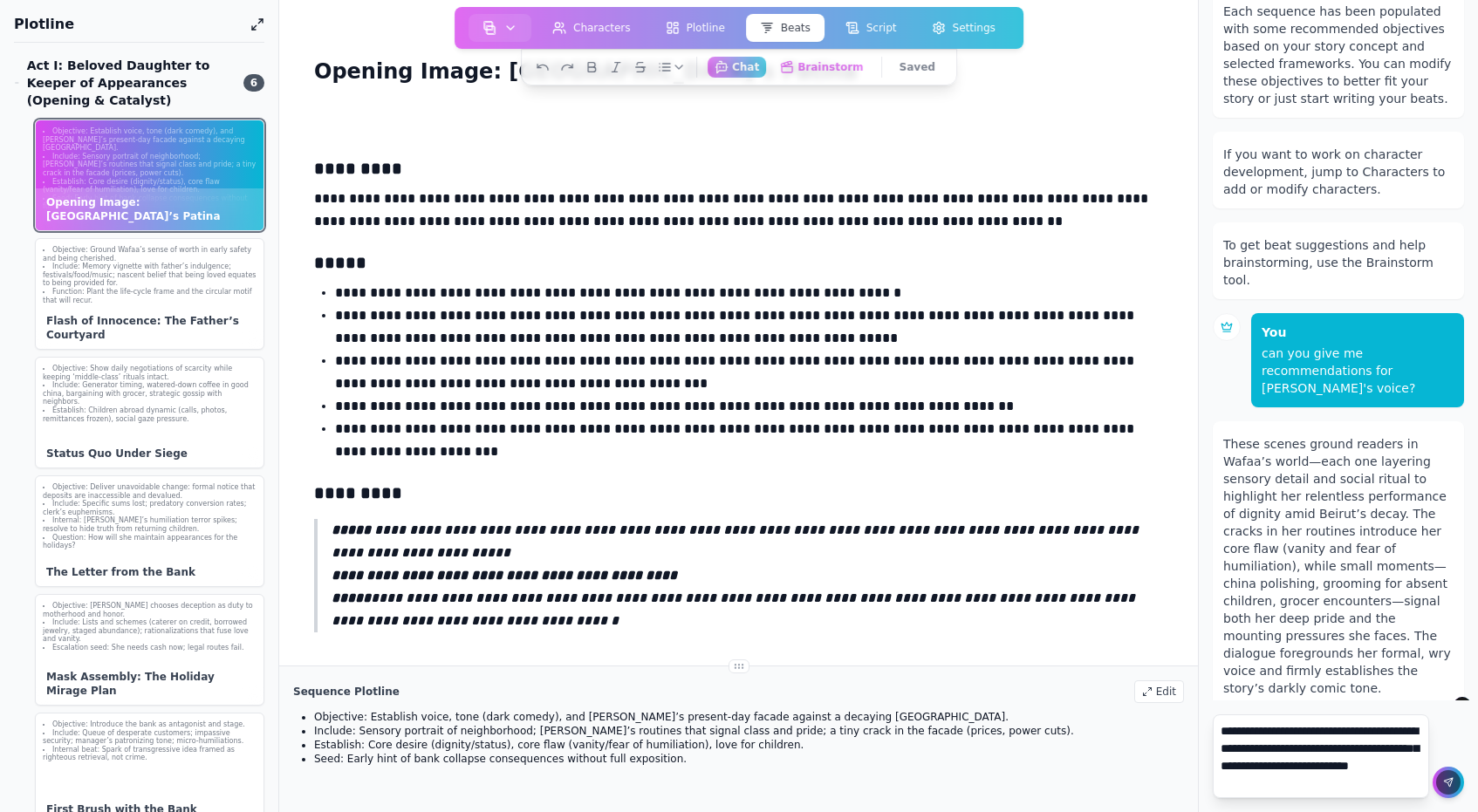
scroll to position [68, 0]
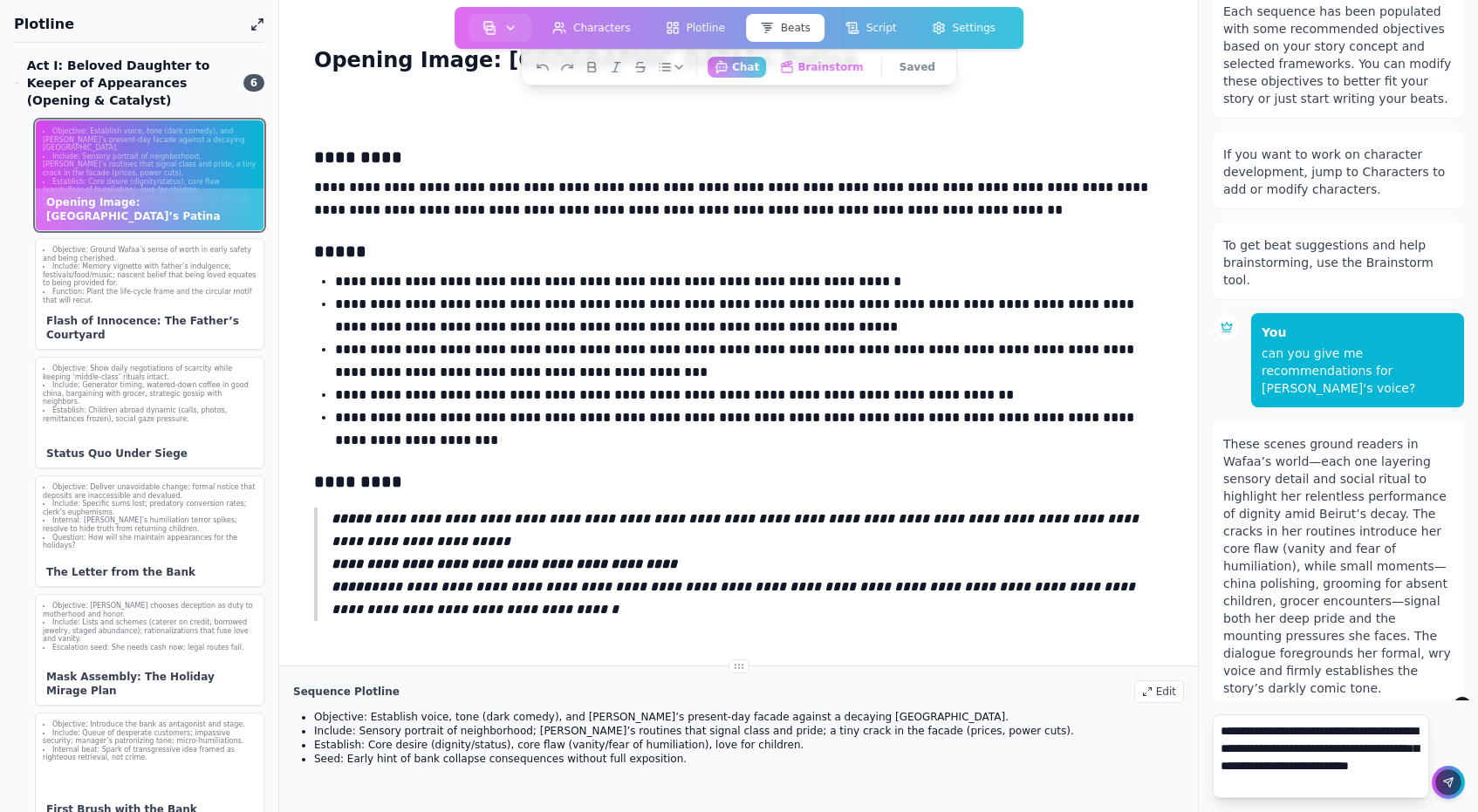
click at [1451, 783] on icon at bounding box center [1448, 782] width 12 height 12
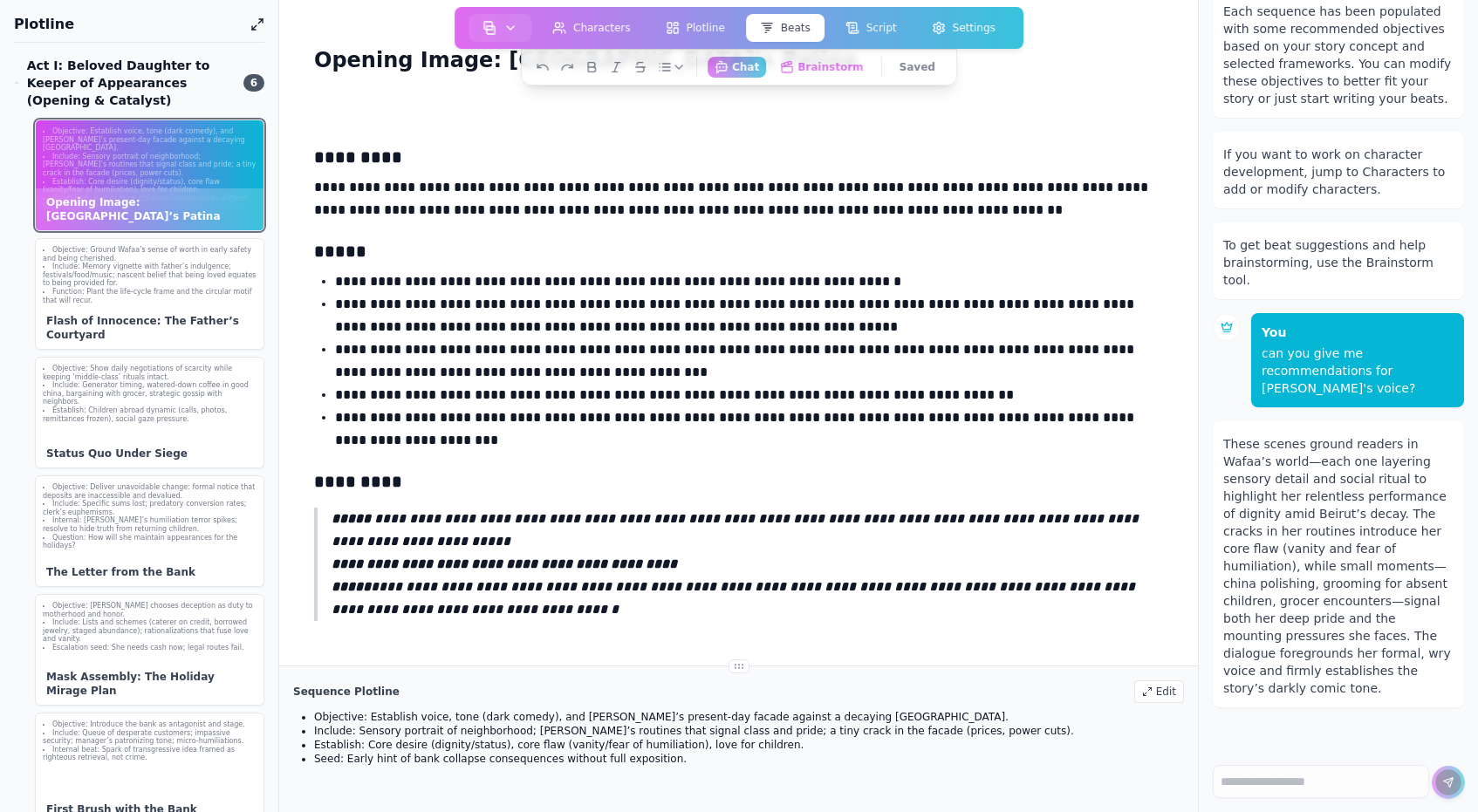
scroll to position [100, 0]
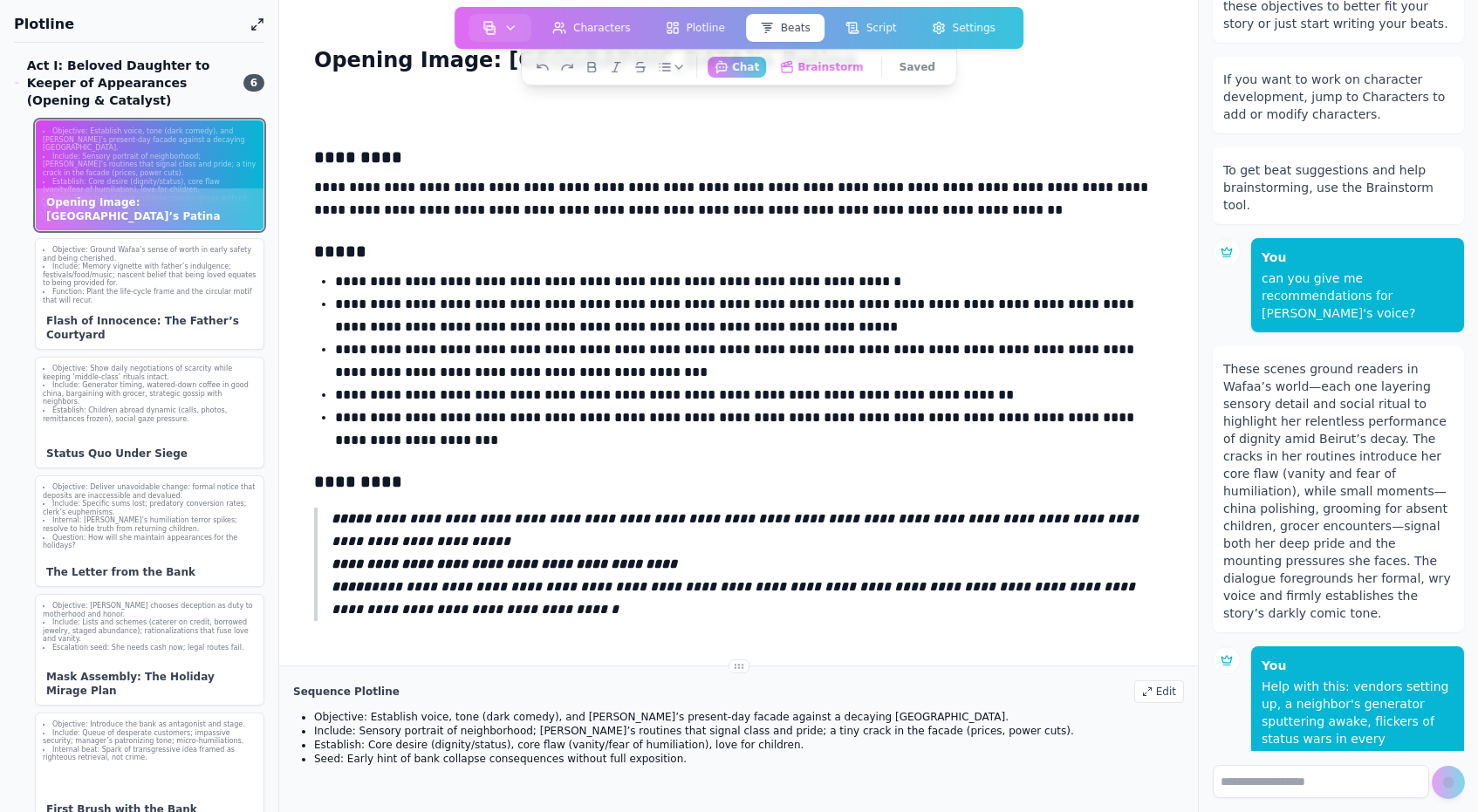
click at [1298, 772] on textarea at bounding box center [1320, 781] width 216 height 33
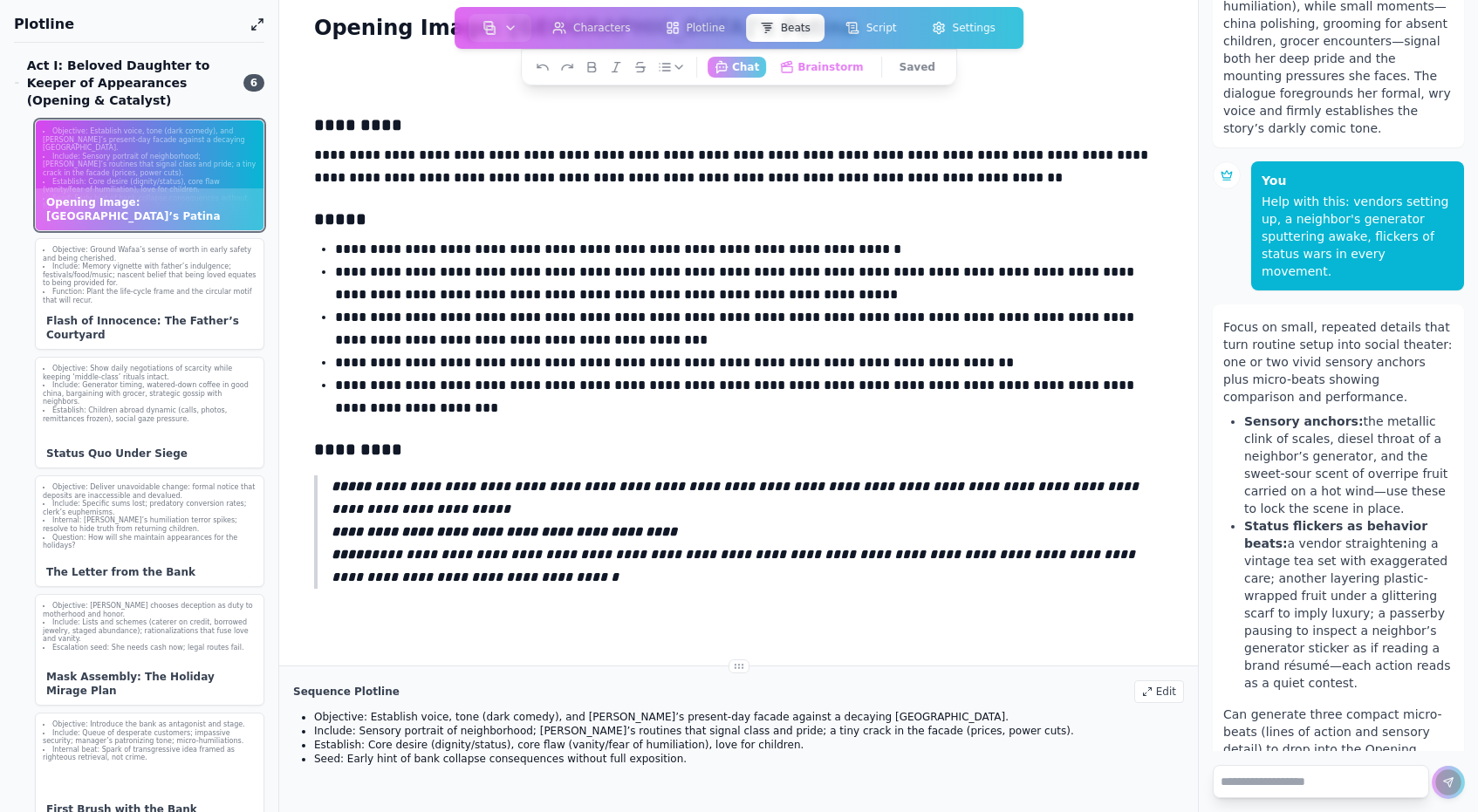
scroll to position [95, 0]
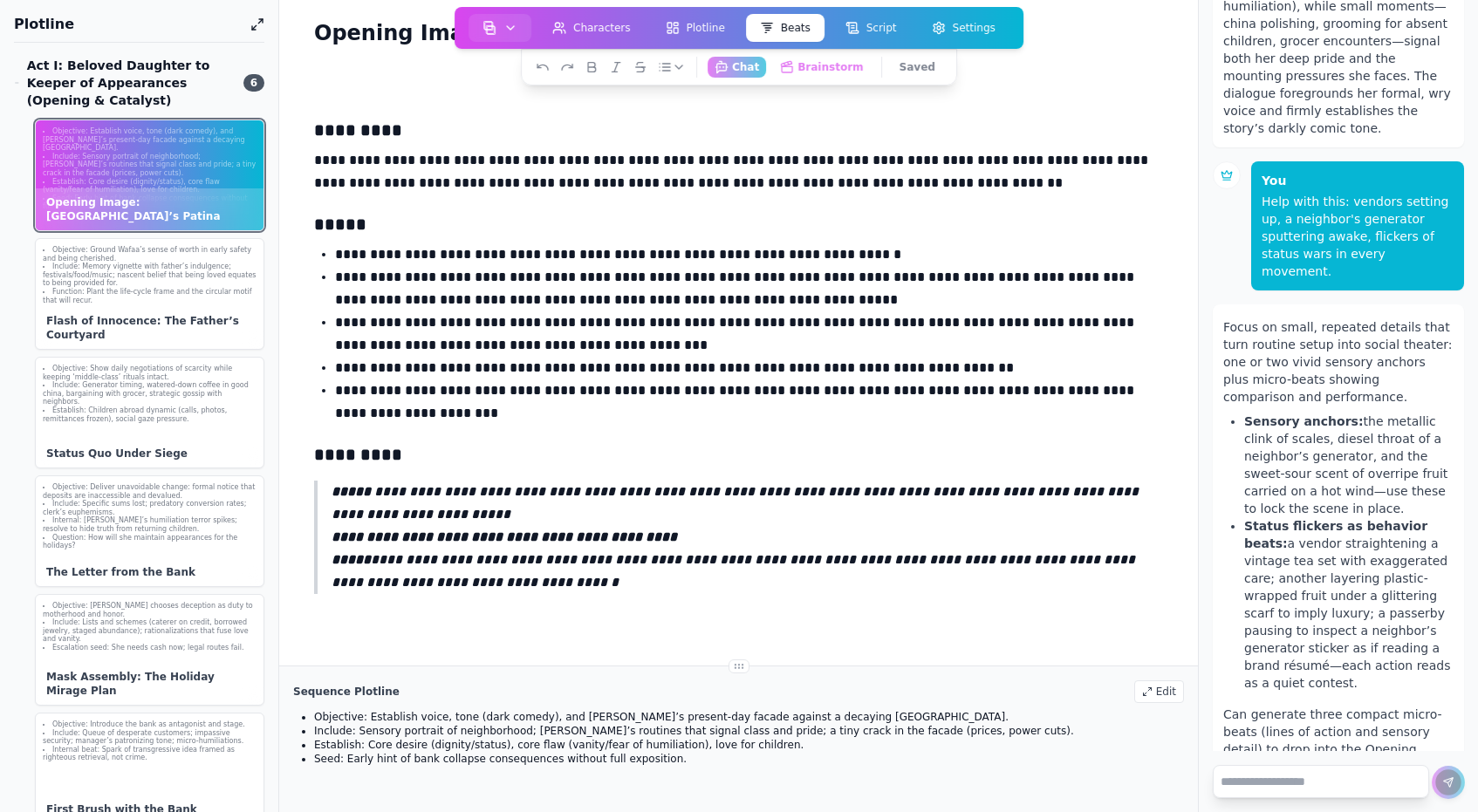
click at [878, 7] on div "Auteur Dashboard New Project Open Project Fork Project Print Beats Print Script…" at bounding box center [739, 28] width 569 height 42
click at [878, 17] on button "Script" at bounding box center [870, 28] width 79 height 28
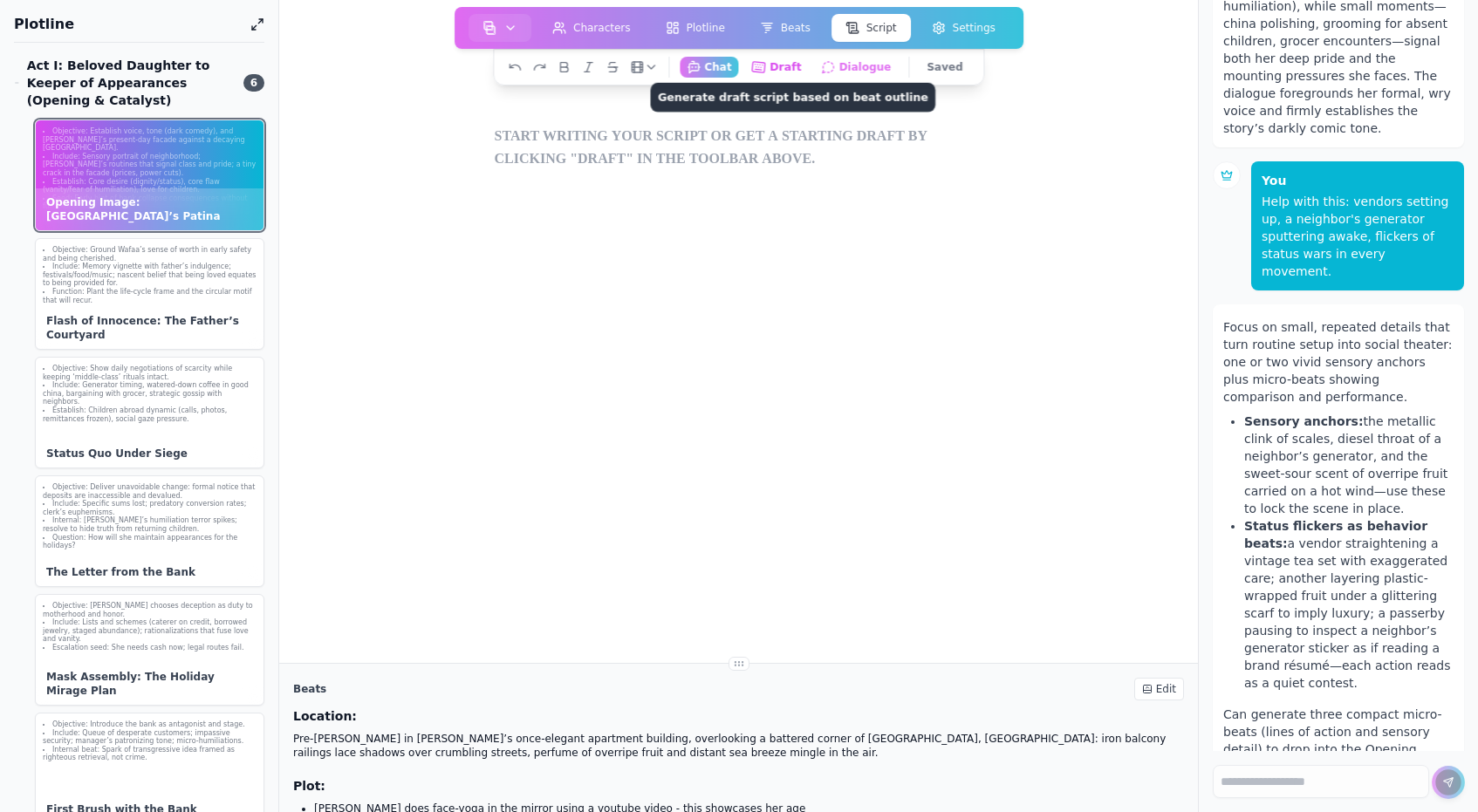
click at [782, 57] on button "Draft Generate draft script based on beat outline" at bounding box center [776, 66] width 65 height 22
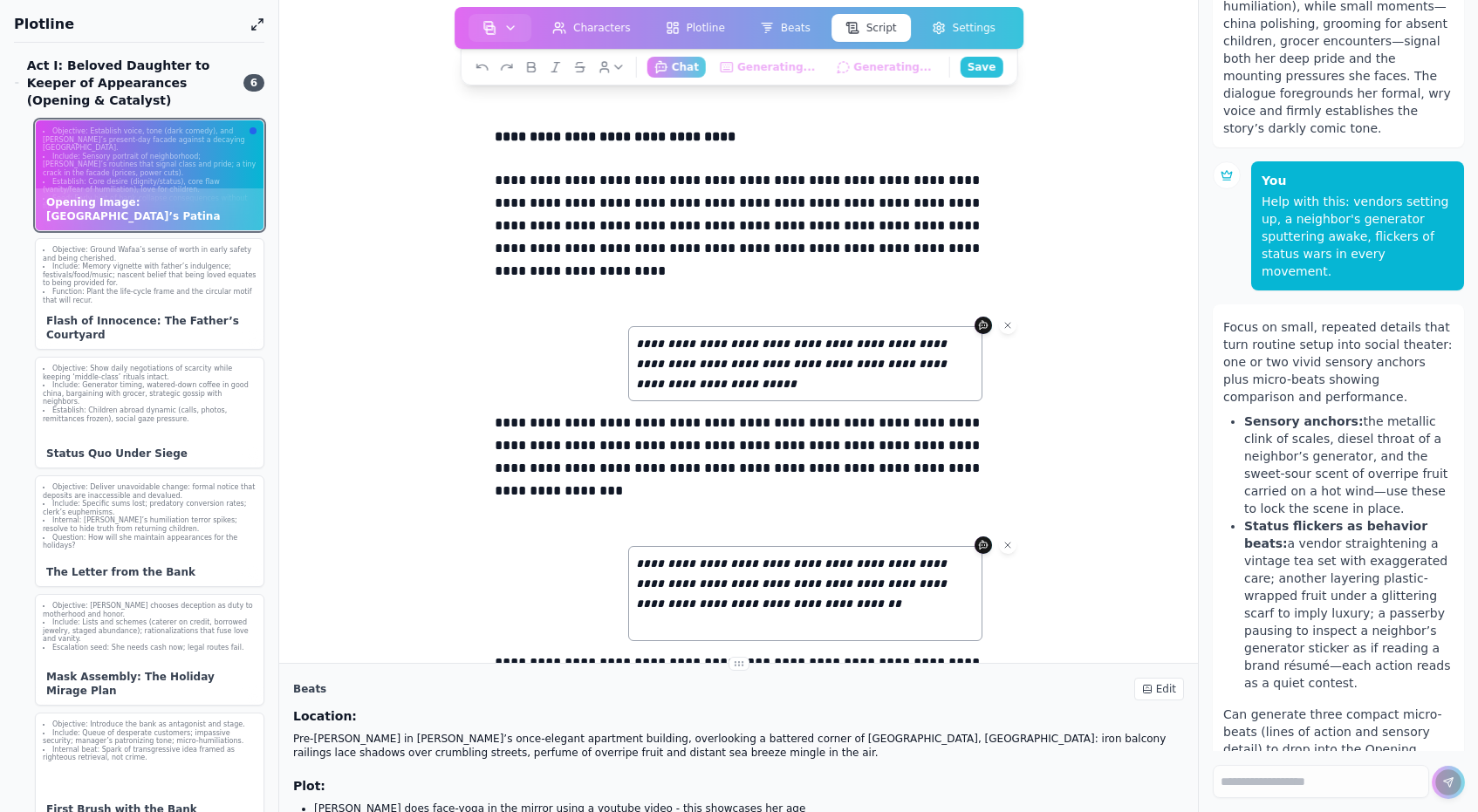
click at [770, 167] on div "**********" at bounding box center [739, 518] width 503 height 855
click at [849, 68] on button "Dialogue Work on Dialogue" at bounding box center [856, 66] width 88 height 22
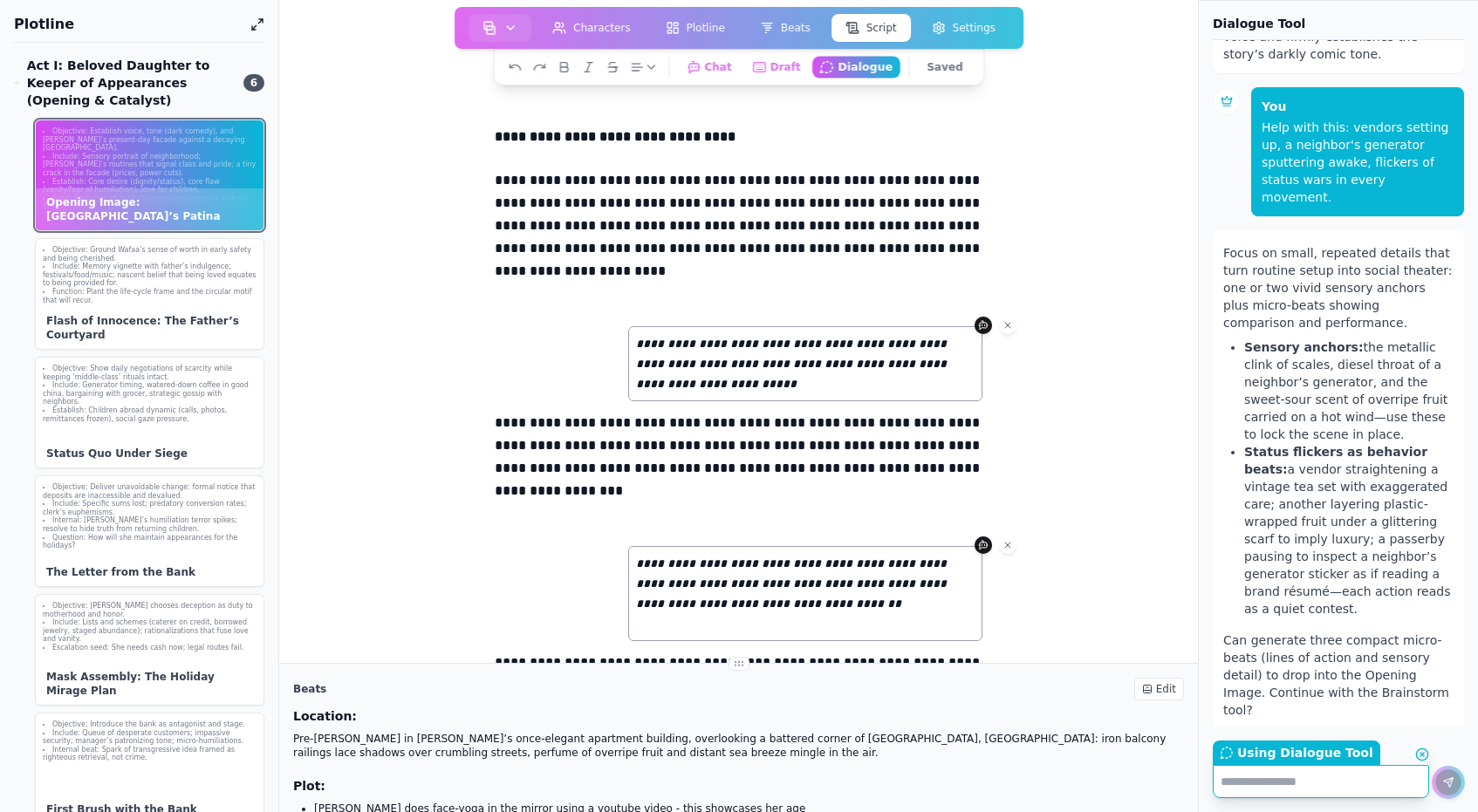
scroll to position [705, 0]
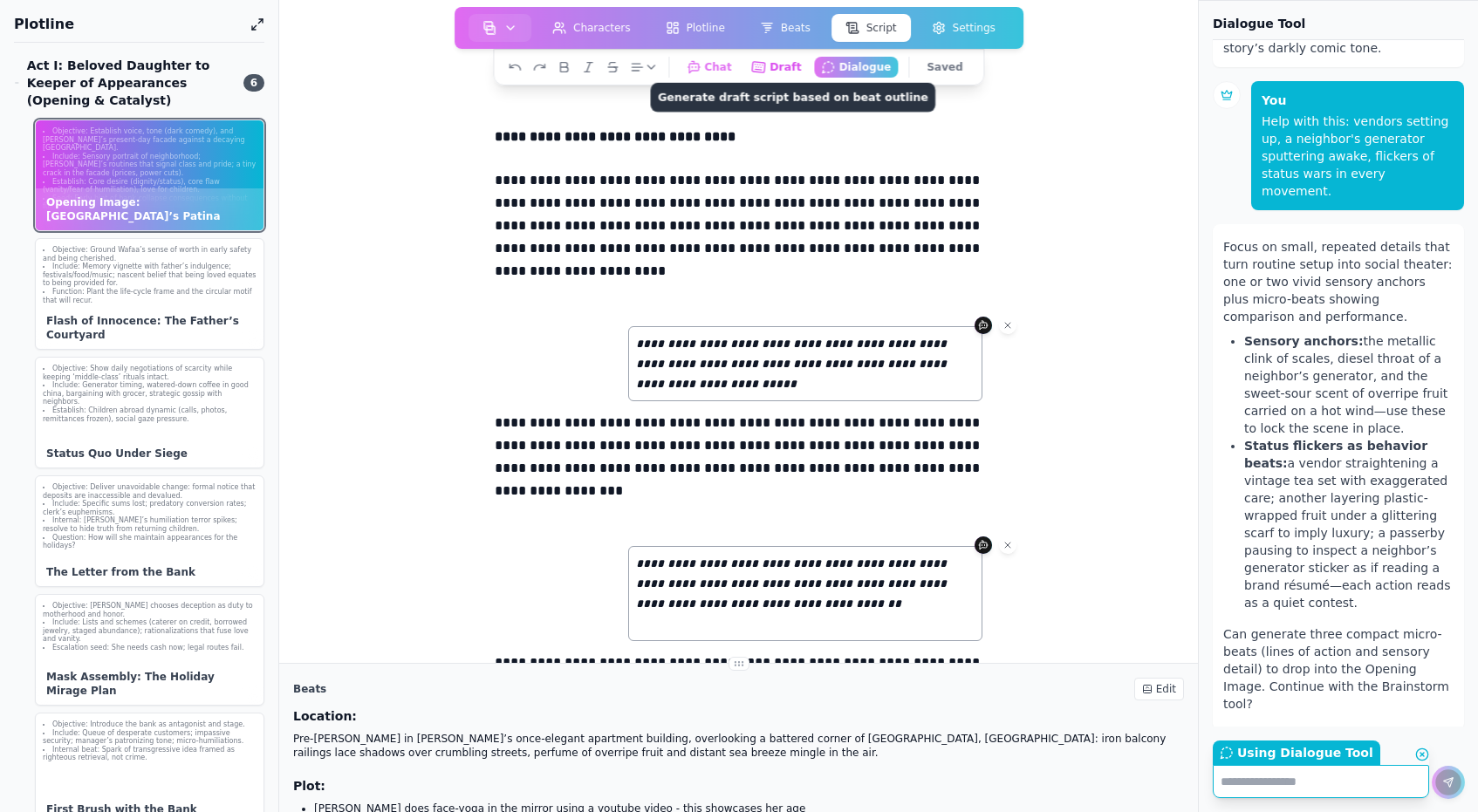
click at [784, 63] on button "Draft Generate draft script based on beat outline" at bounding box center [776, 66] width 65 height 22
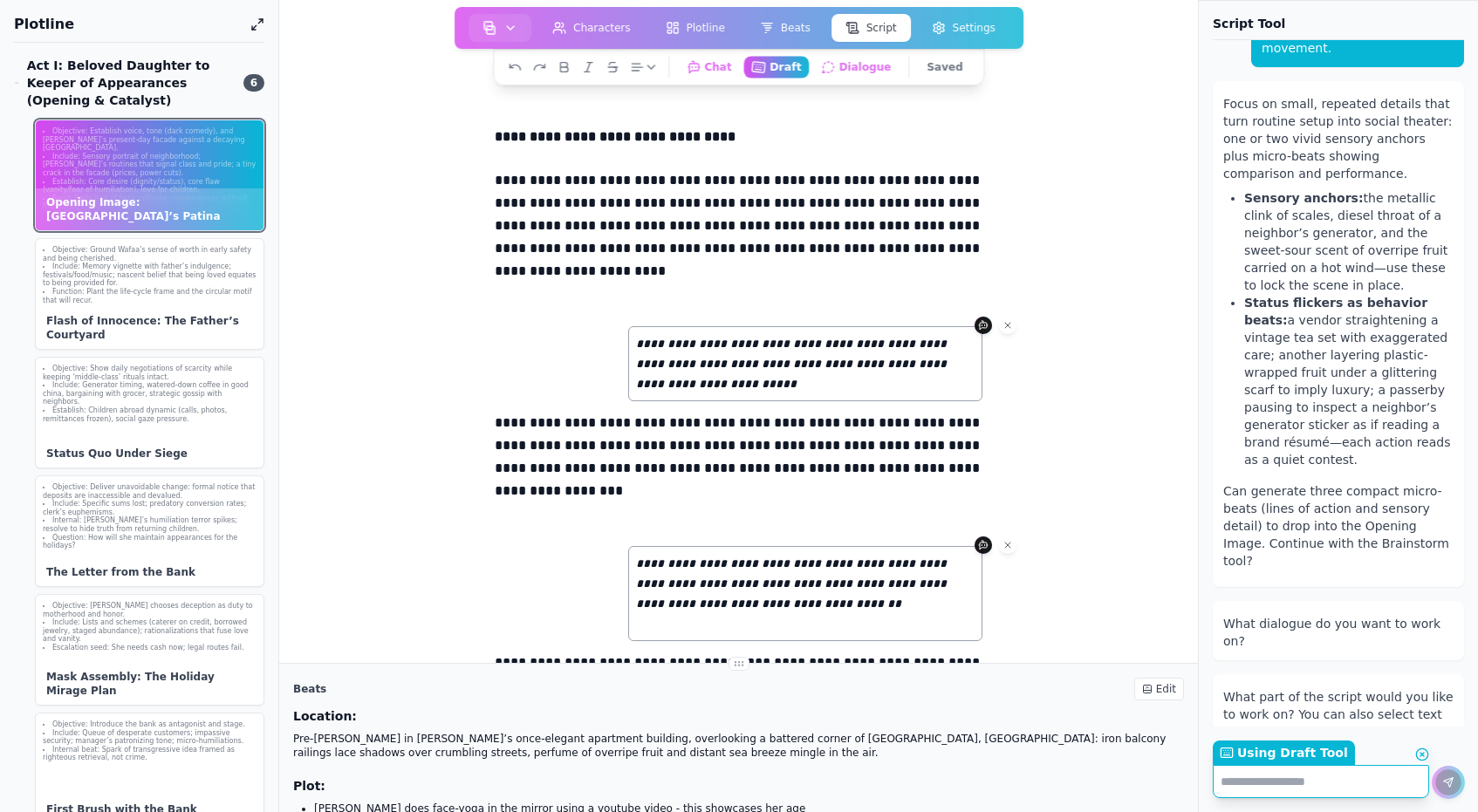
scroll to position [884, 0]
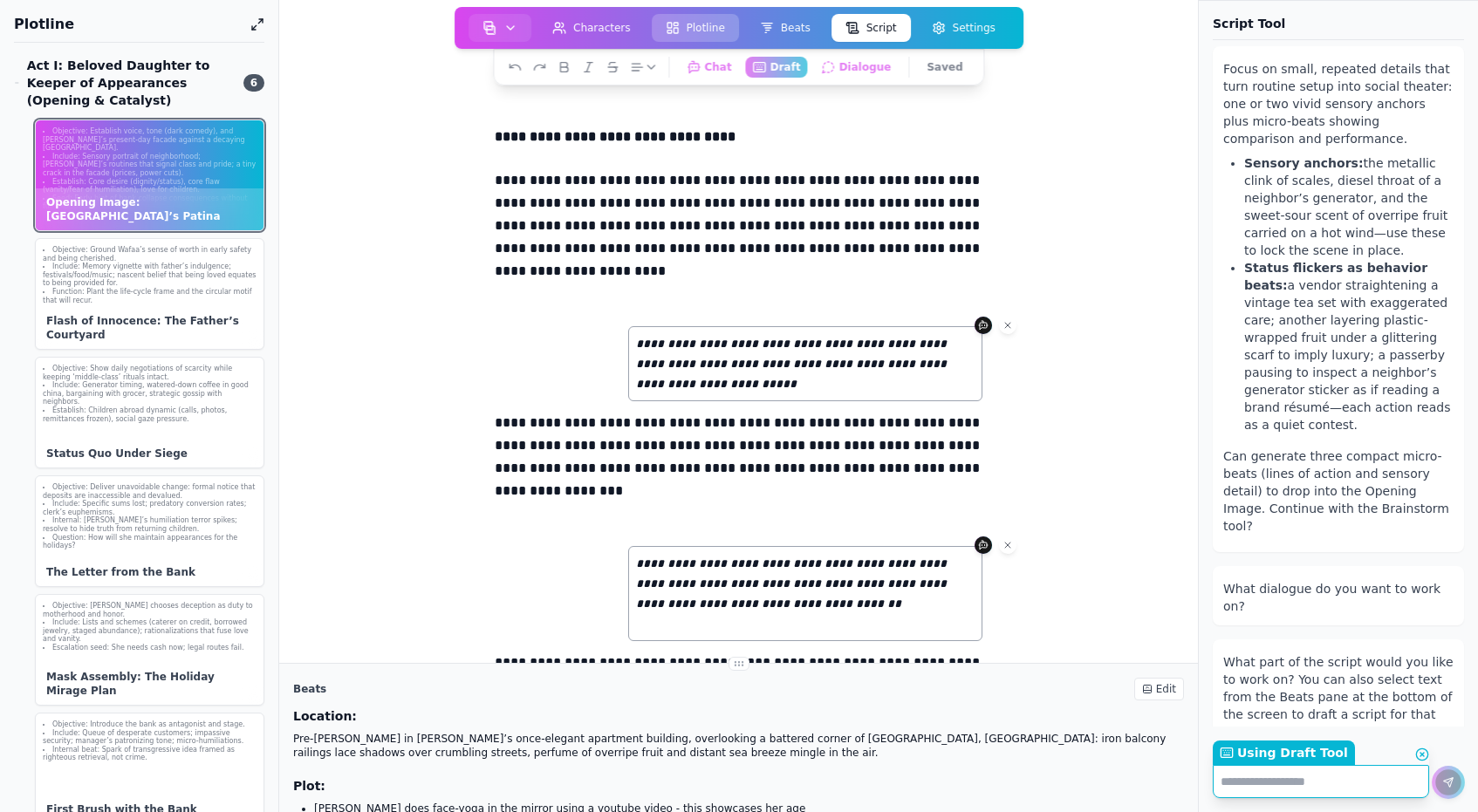
click at [683, 34] on button "Plotline" at bounding box center [695, 28] width 87 height 28
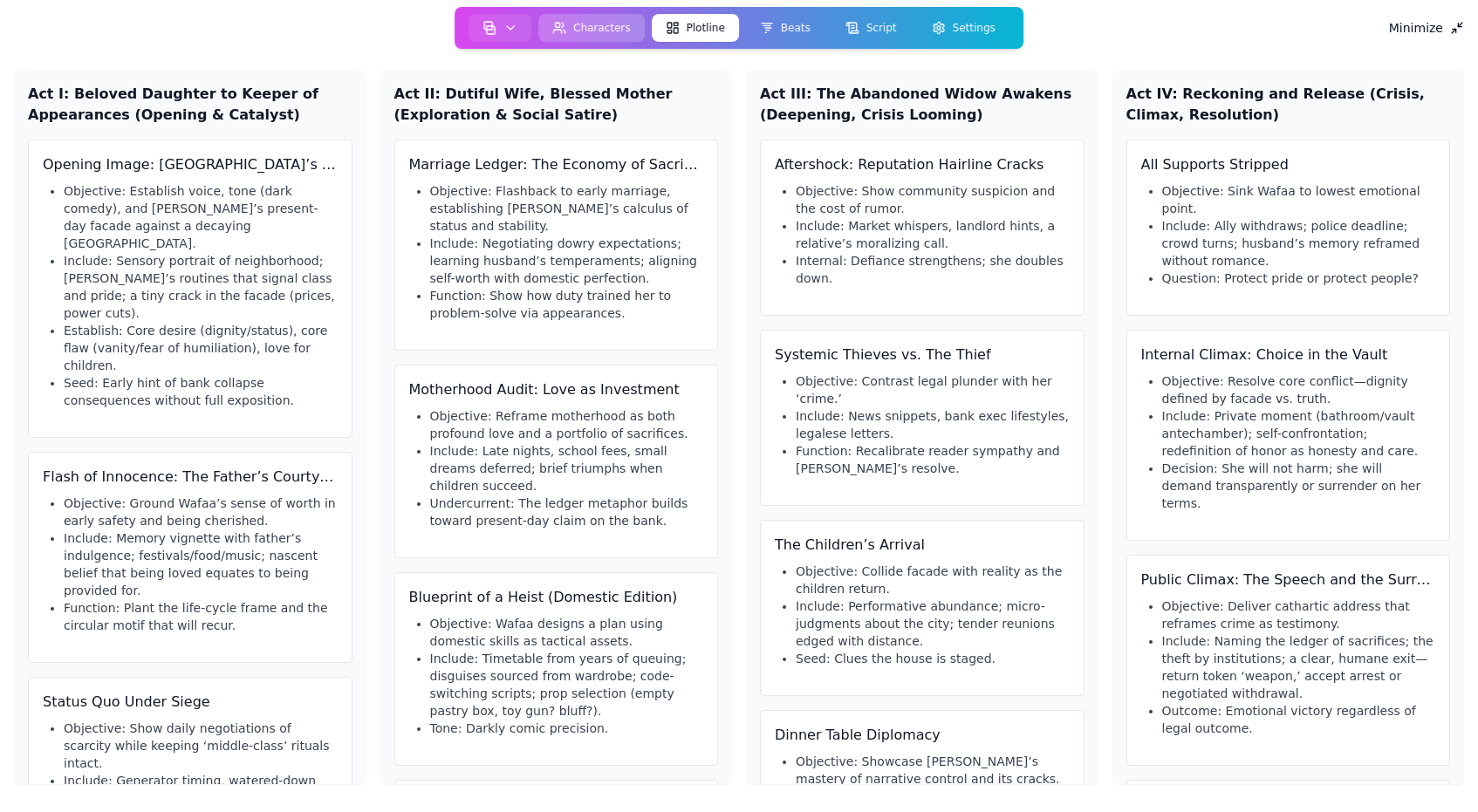
click at [617, 29] on button "Characters" at bounding box center [591, 28] width 107 height 28
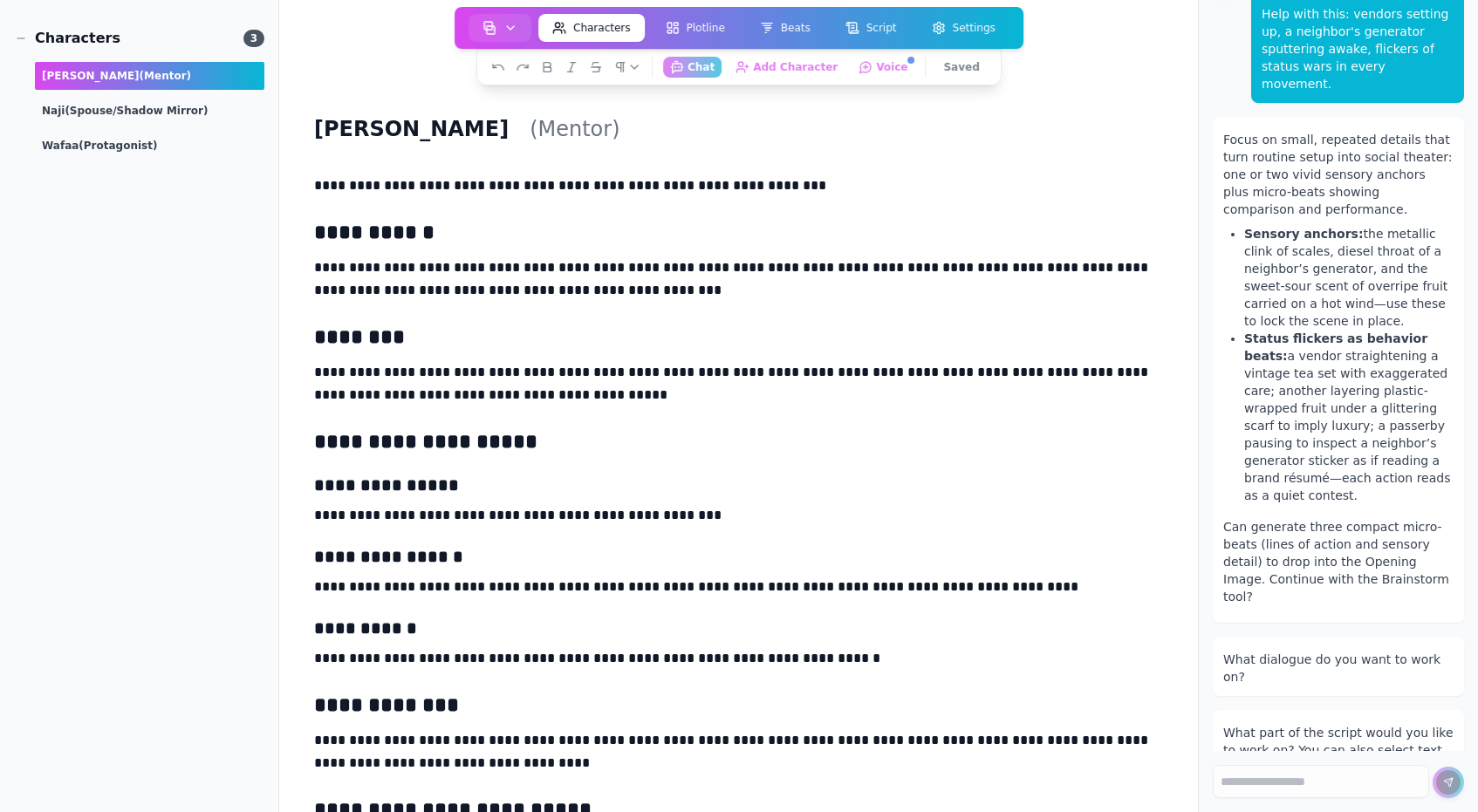
scroll to position [819, 0]
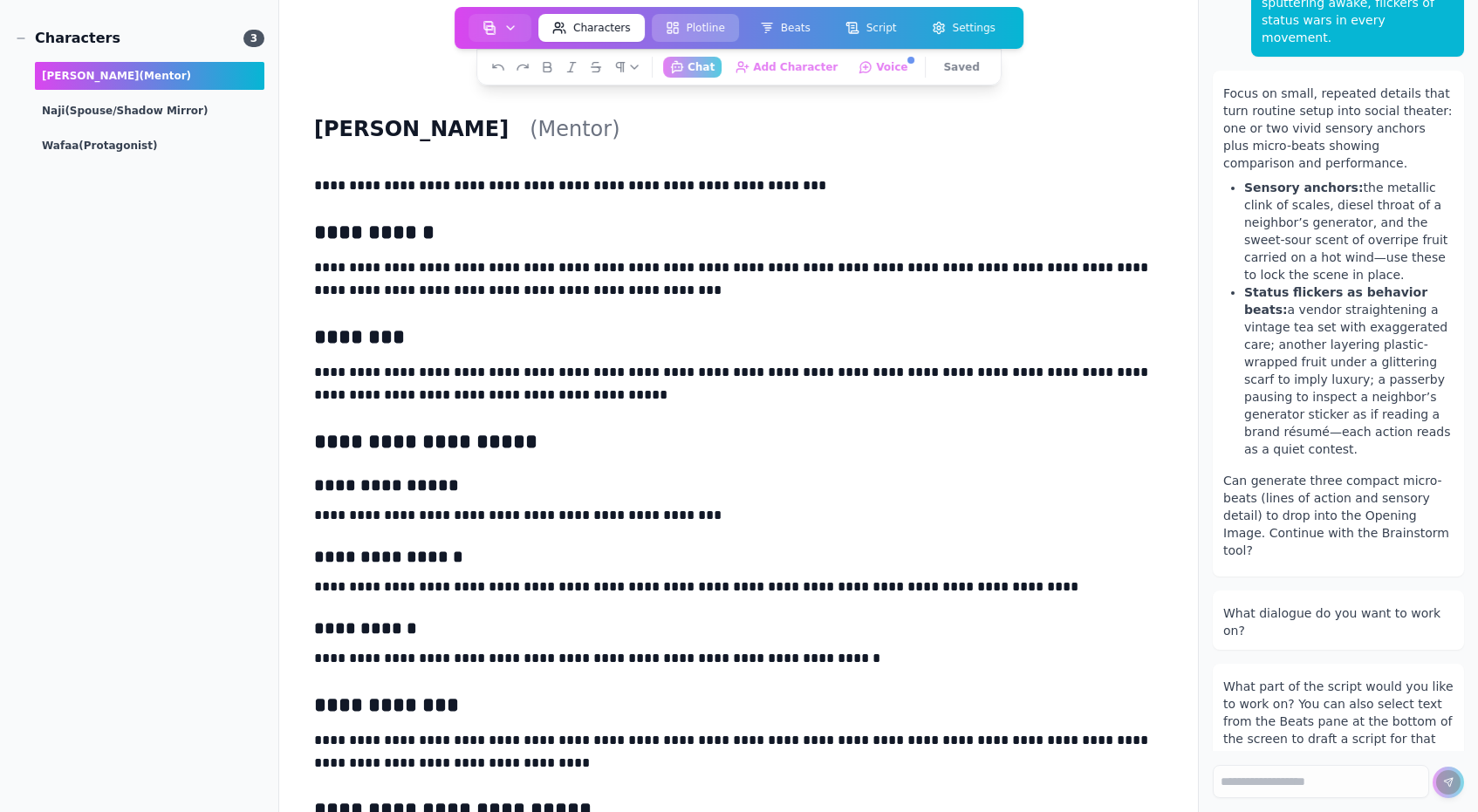
click at [697, 27] on button "Plotline" at bounding box center [695, 28] width 87 height 28
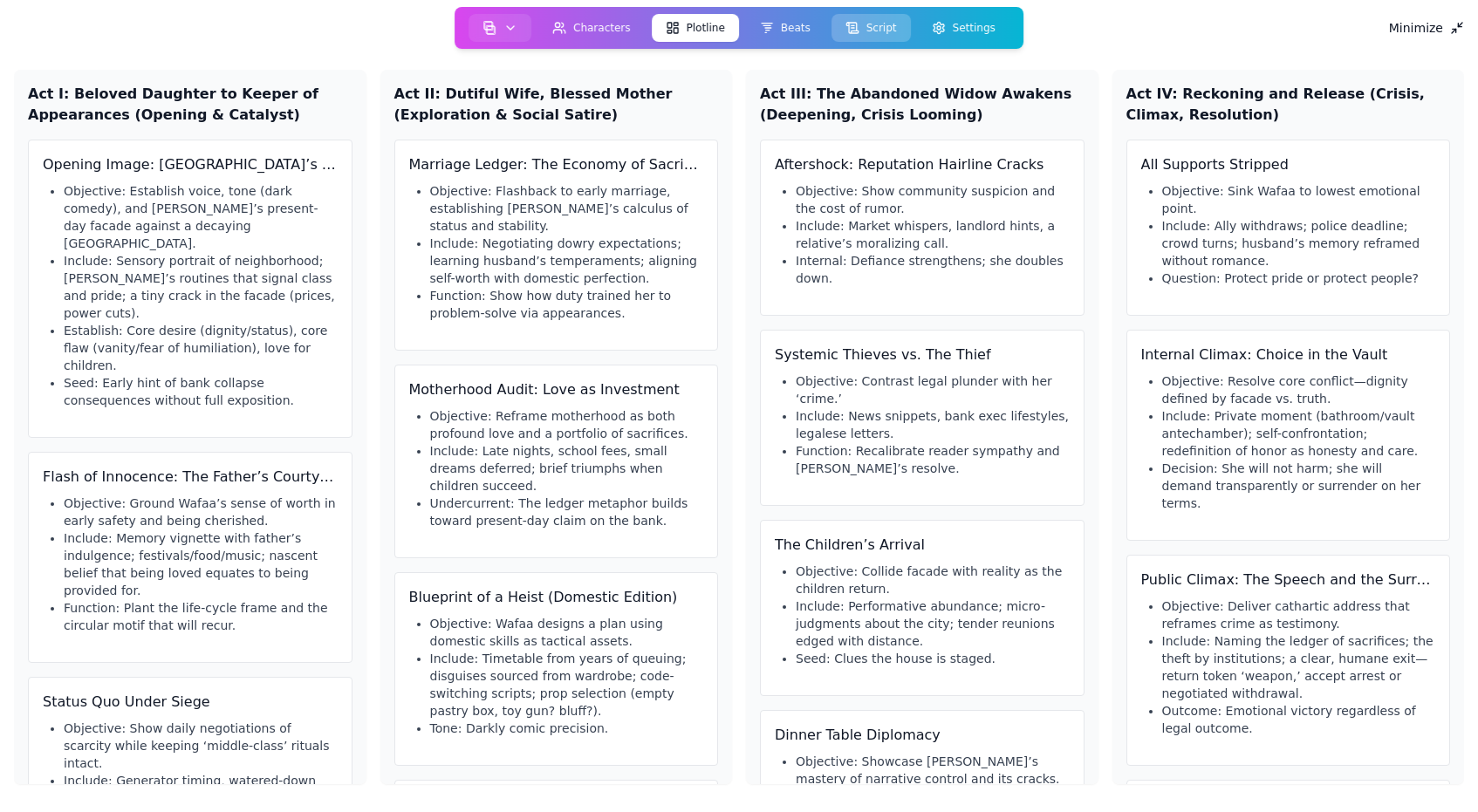
click at [885, 33] on button "Script" at bounding box center [870, 28] width 79 height 28
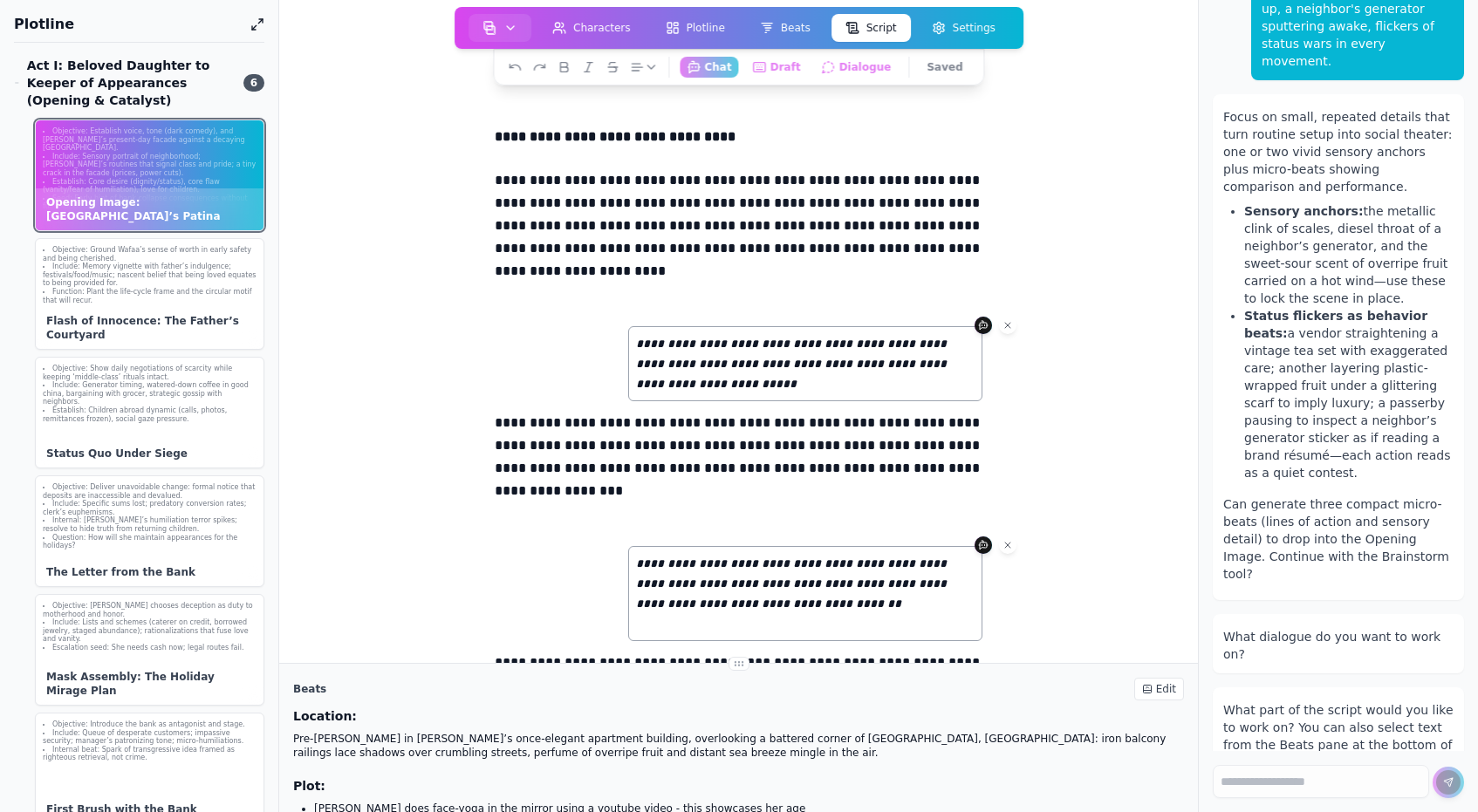
scroll to position [819, 0]
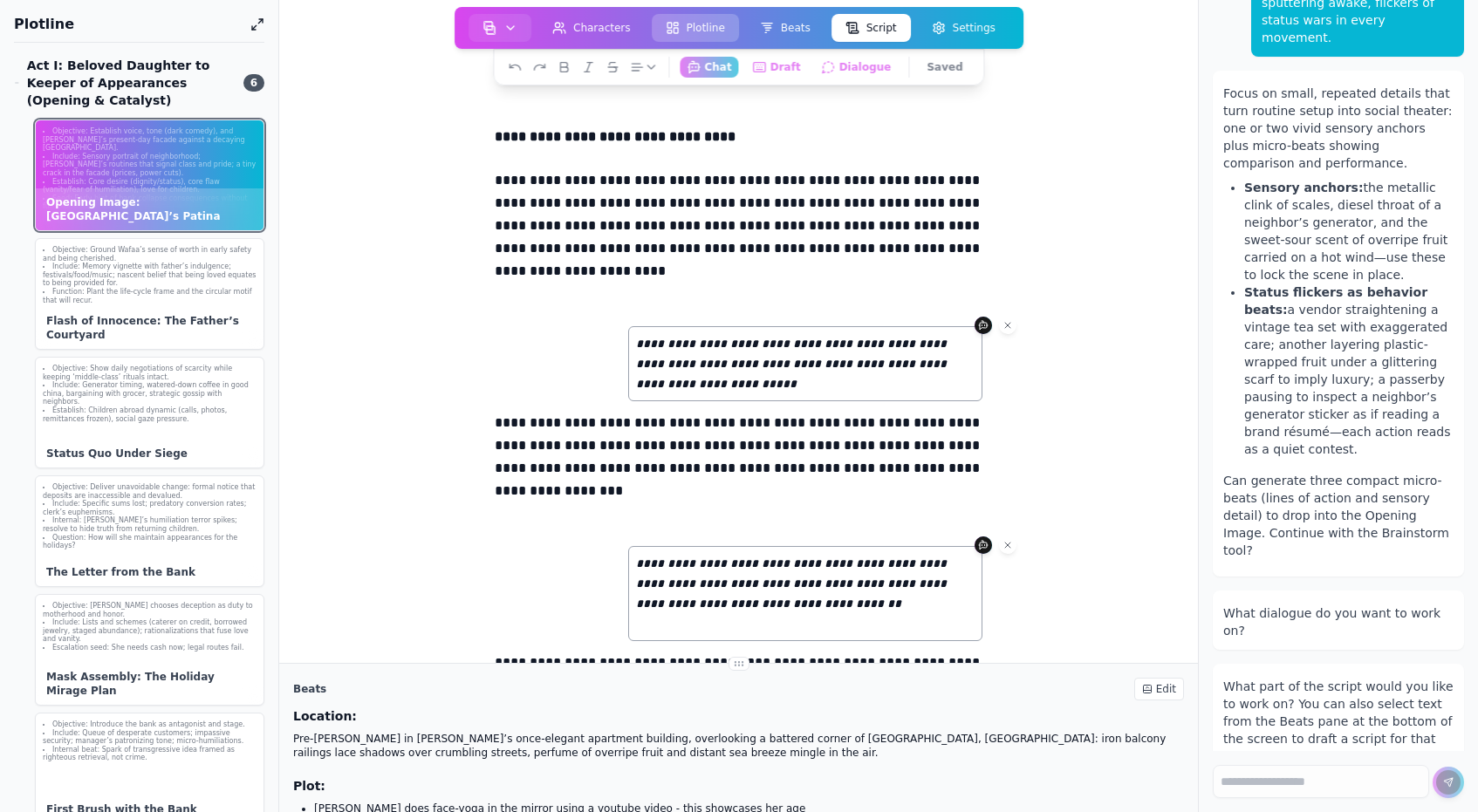
click at [708, 29] on button "Plotline" at bounding box center [695, 28] width 87 height 28
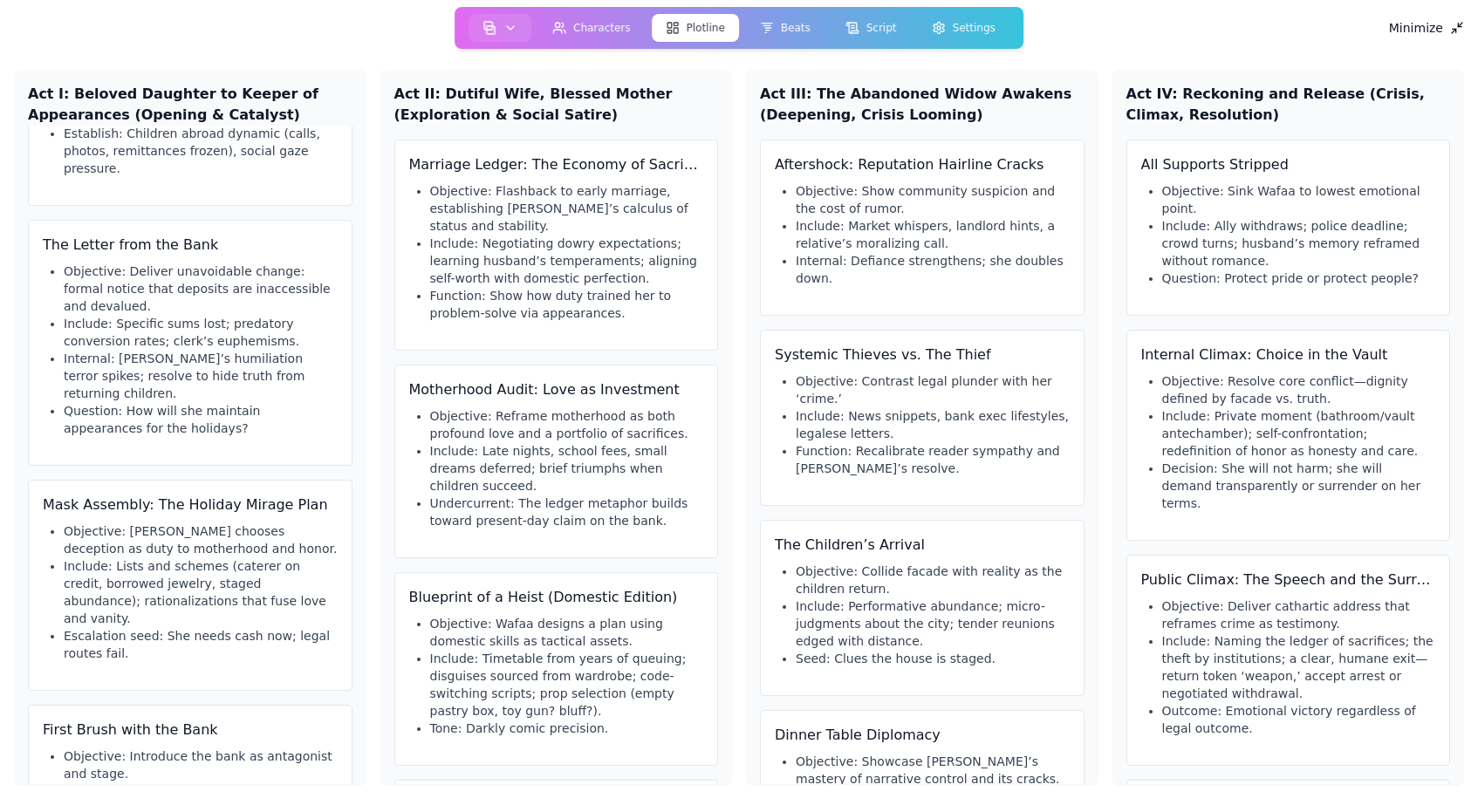
scroll to position [705, 0]
